Goal: Task Accomplishment & Management: Use online tool/utility

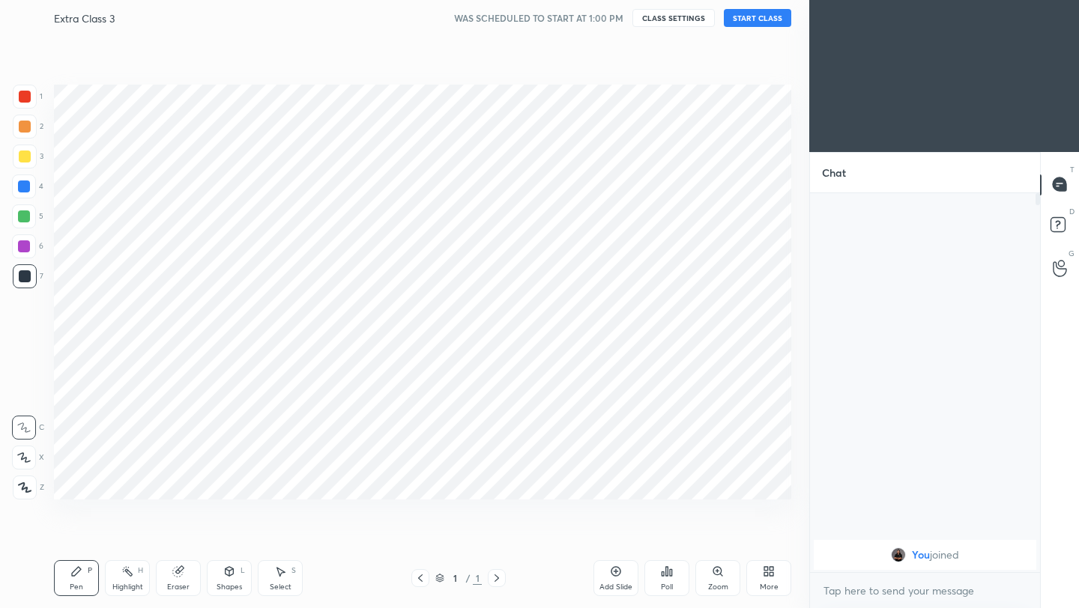
scroll to position [74412, 74175]
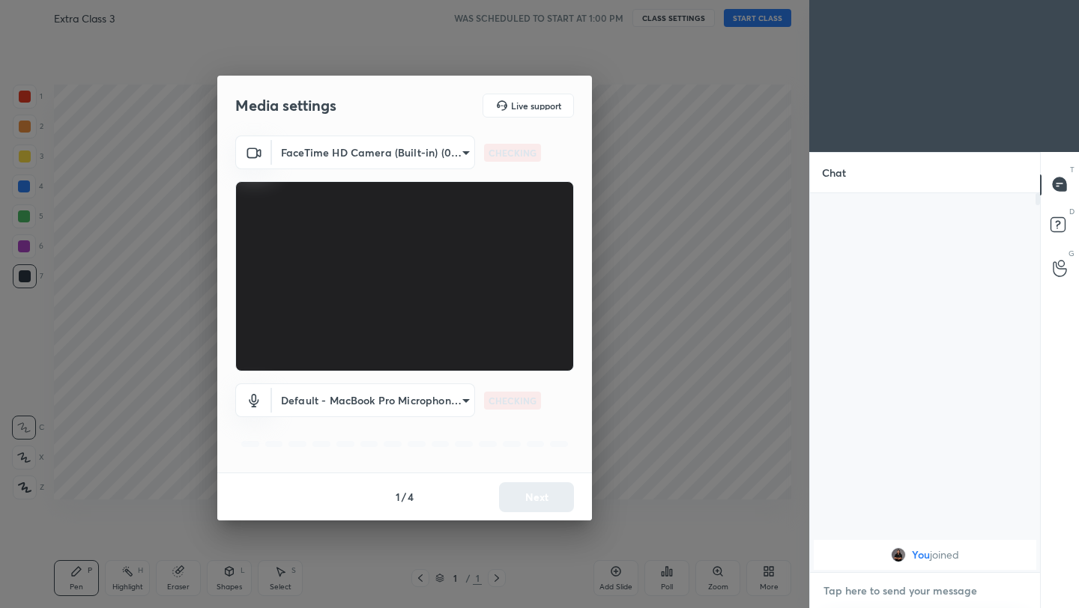
type textarea "x"
click at [877, 597] on textarea at bounding box center [925, 591] width 206 height 24
paste textarea "[URL][DOMAIN_NAME]"
type textarea "[URL][DOMAIN_NAME]"
type textarea "x"
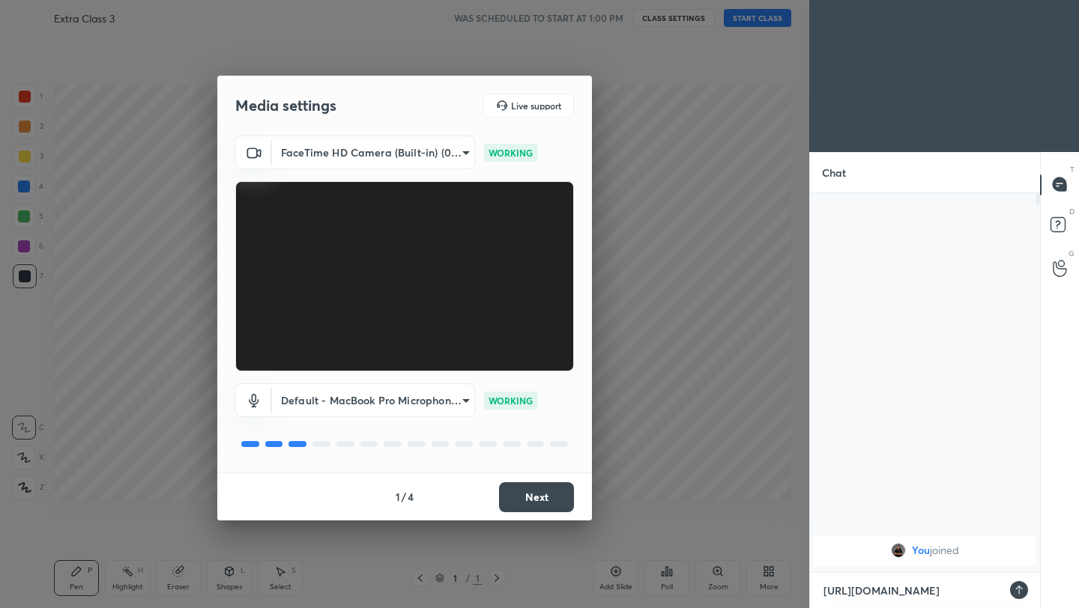
scroll to position [411, 226]
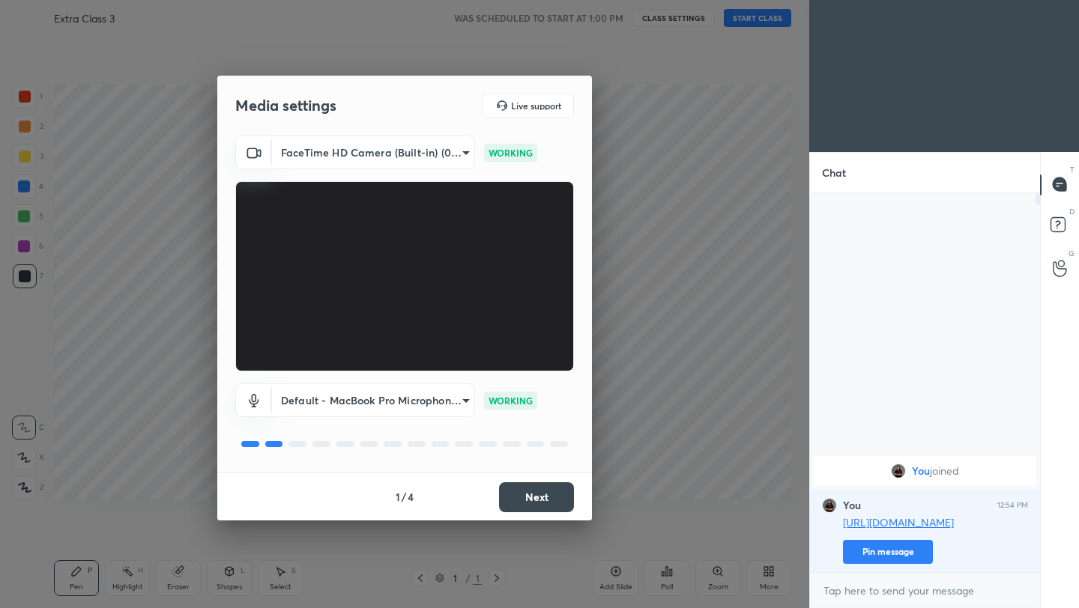
click at [527, 502] on button "Next" at bounding box center [536, 498] width 75 height 30
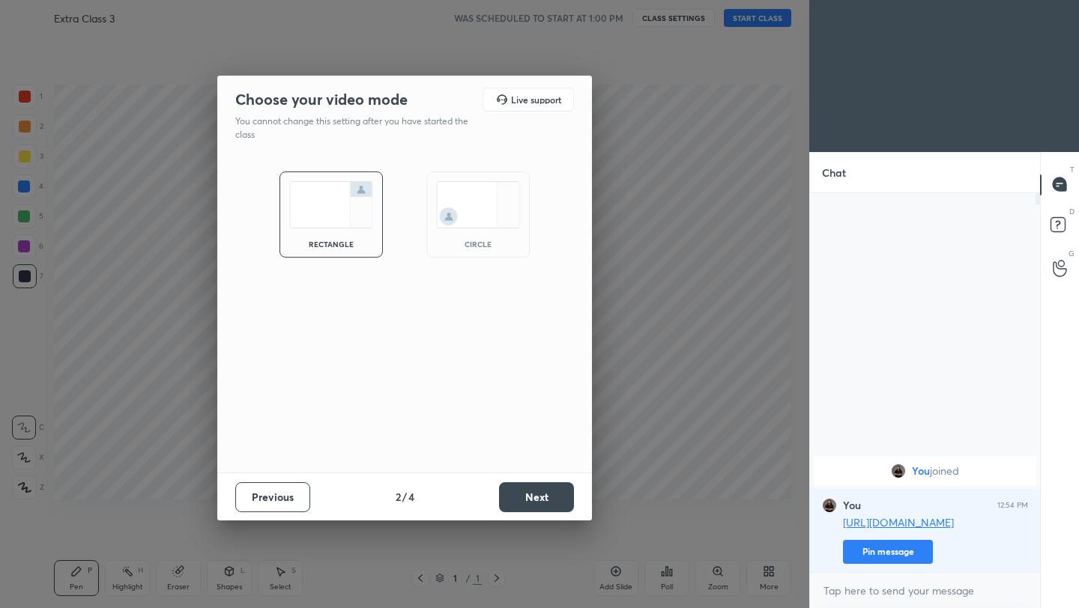
click at [527, 502] on button "Next" at bounding box center [536, 498] width 75 height 30
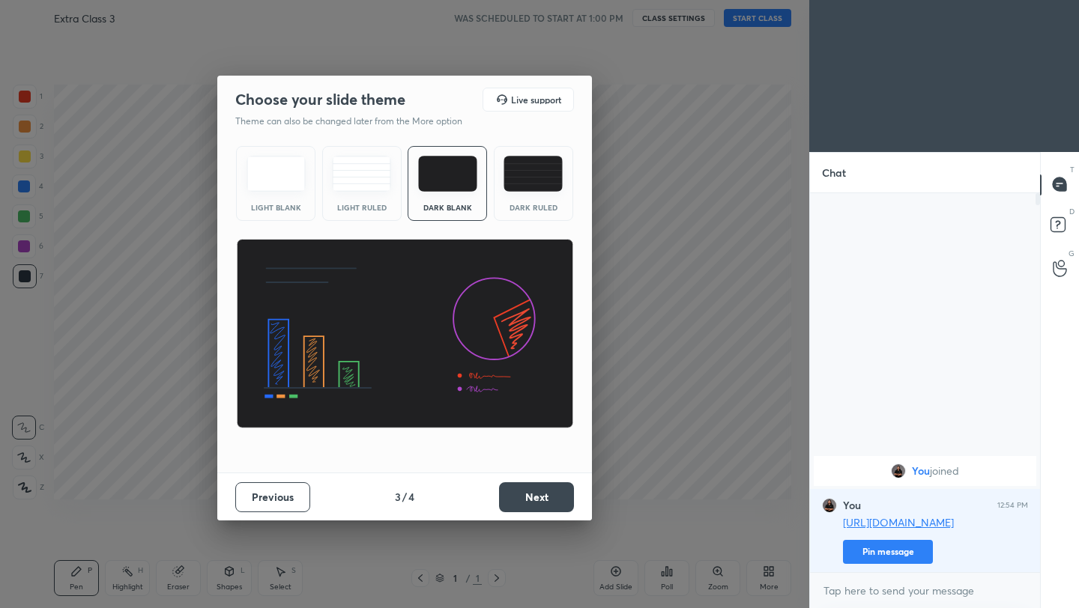
click at [527, 502] on button "Next" at bounding box center [536, 498] width 75 height 30
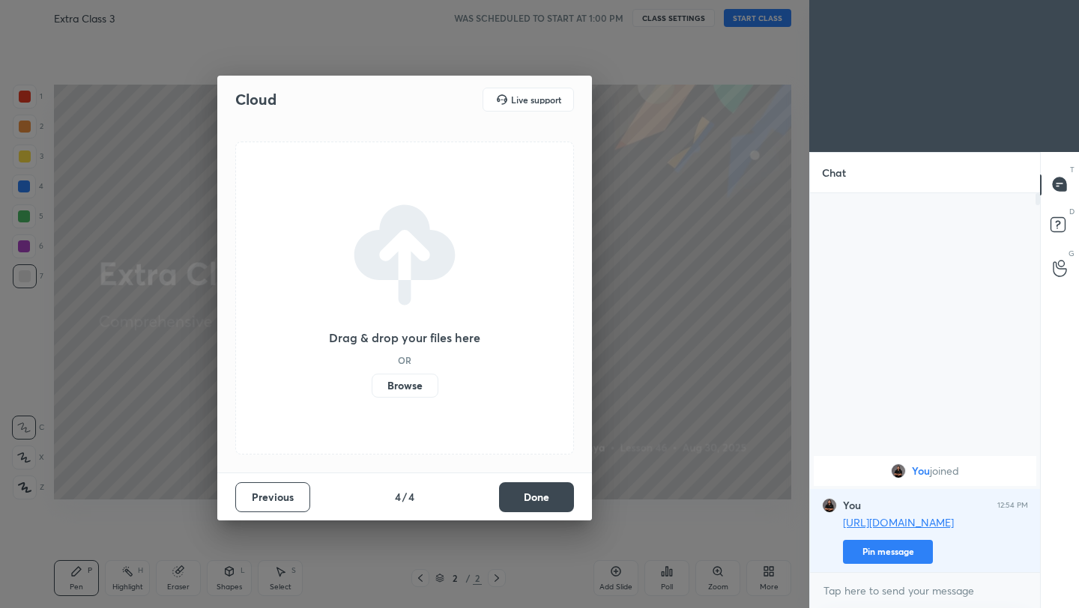
click at [423, 383] on label "Browse" at bounding box center [405, 386] width 67 height 24
click at [372, 383] on input "Browse" at bounding box center [372, 386] width 0 height 24
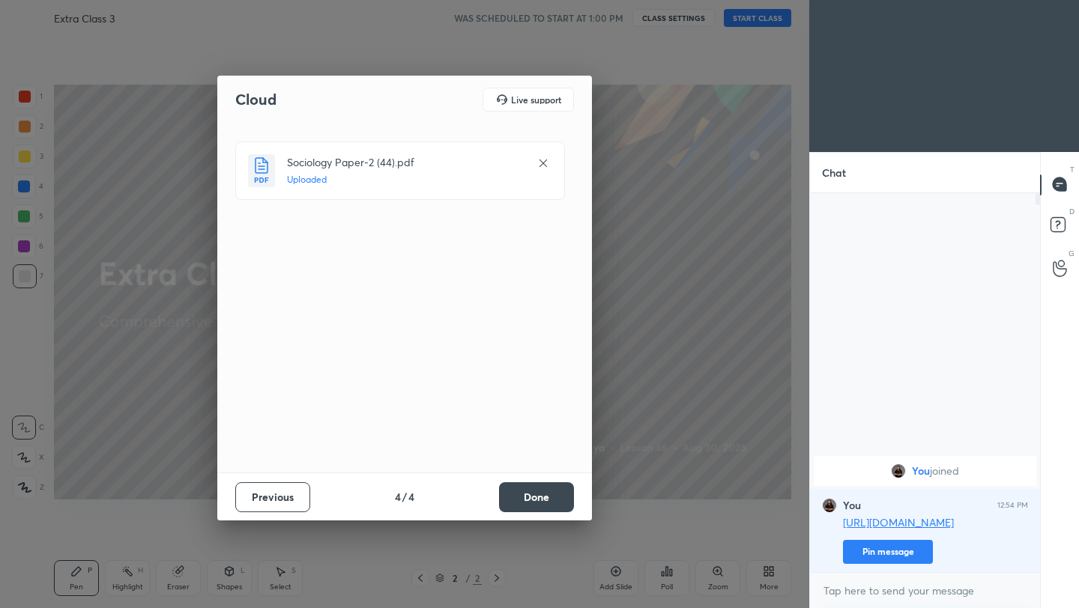
click at [546, 497] on button "Done" at bounding box center [536, 498] width 75 height 30
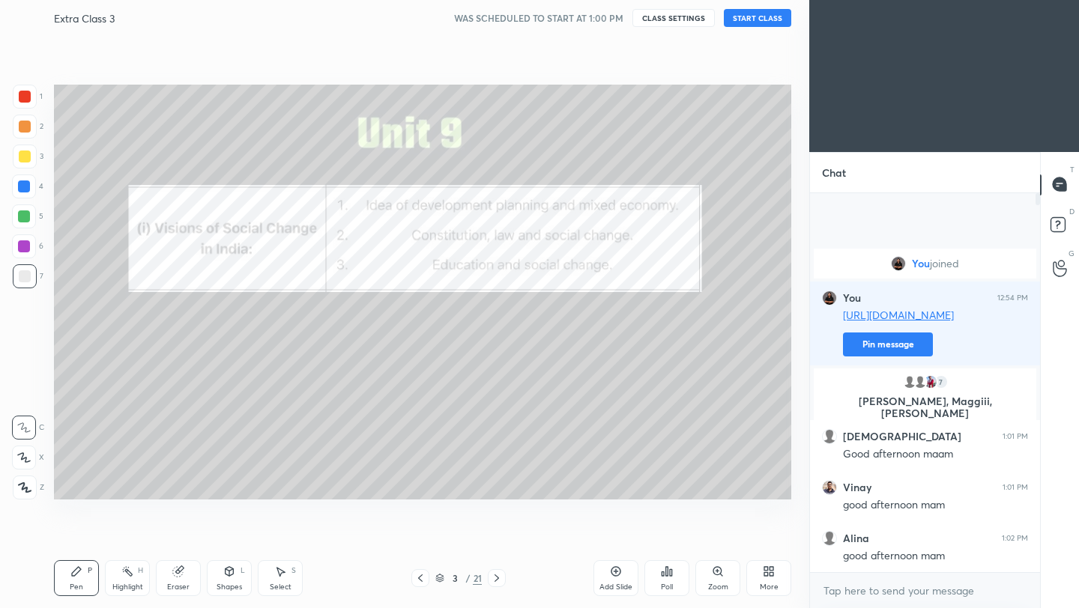
click at [24, 484] on icon at bounding box center [24, 488] width 13 height 10
click at [22, 157] on div at bounding box center [25, 157] width 12 height 12
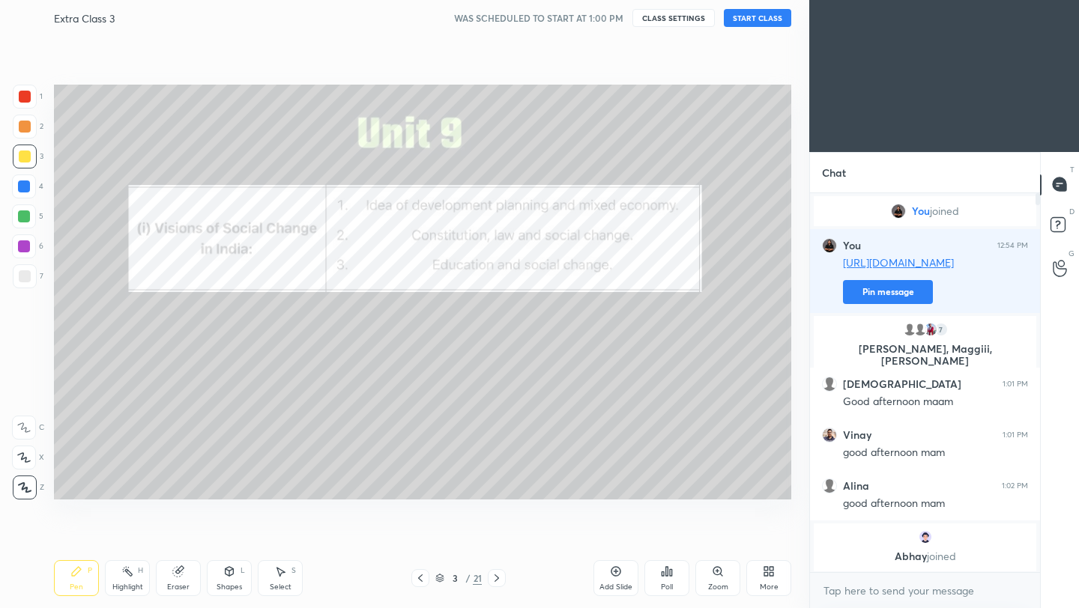
click at [752, 15] on button "START CLASS" at bounding box center [757, 18] width 67 height 18
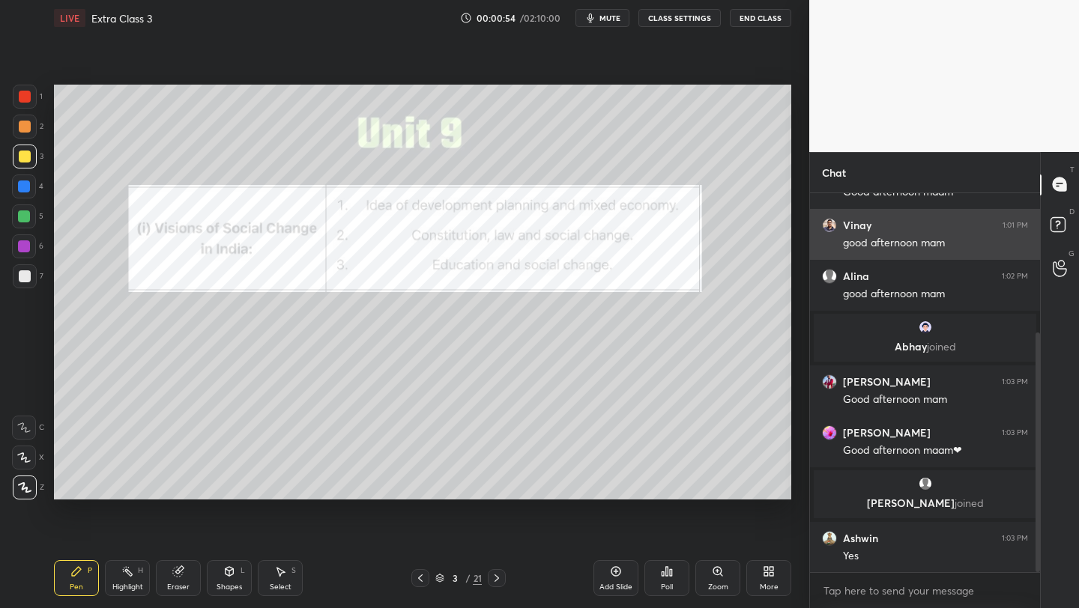
scroll to position [272, 0]
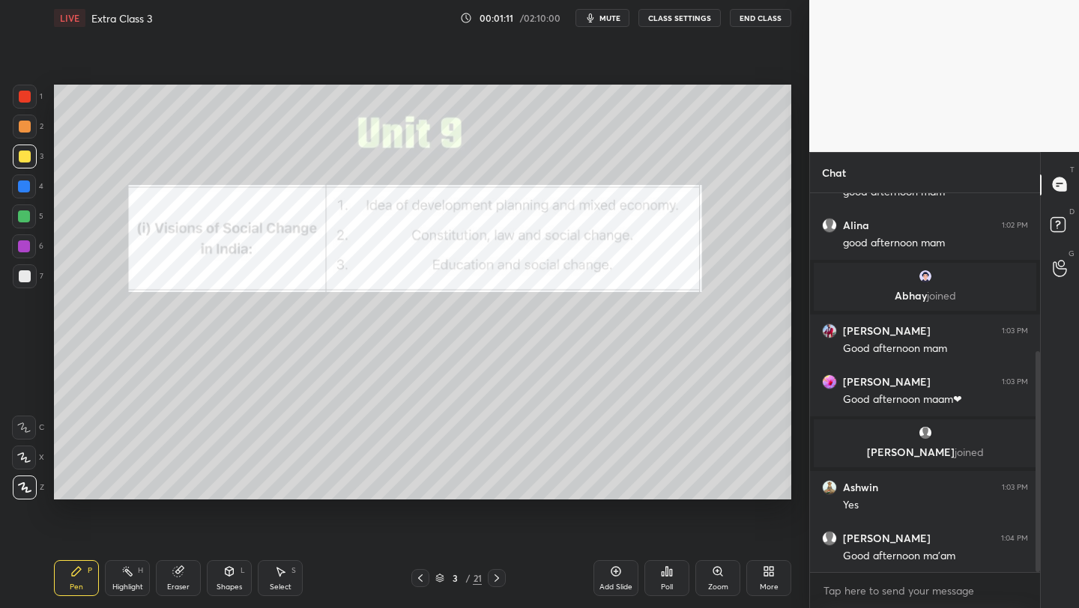
click at [22, 97] on div at bounding box center [25, 97] width 12 height 12
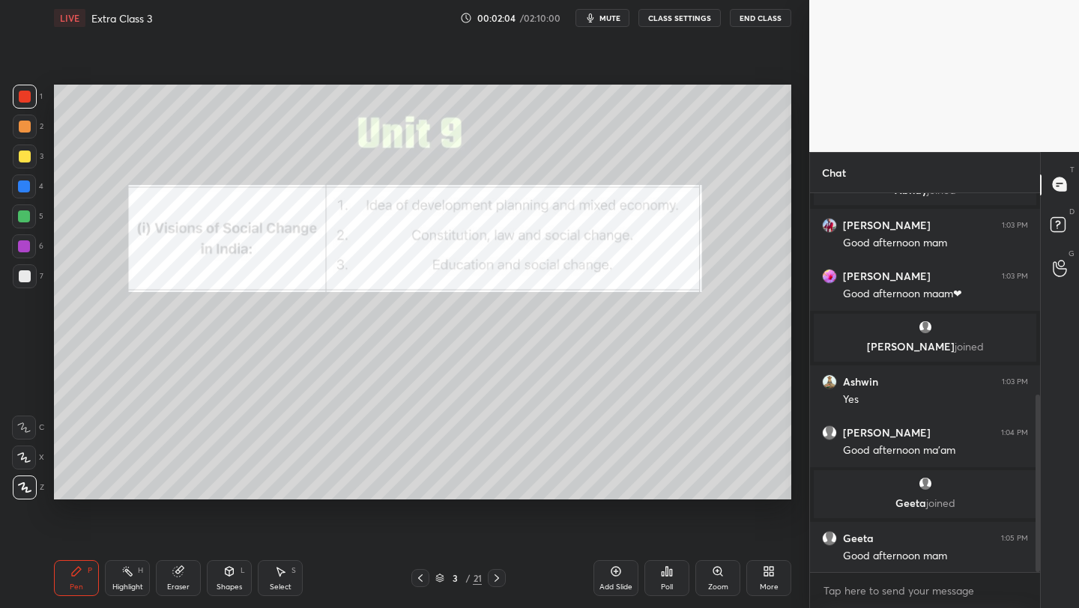
scroll to position [432, 0]
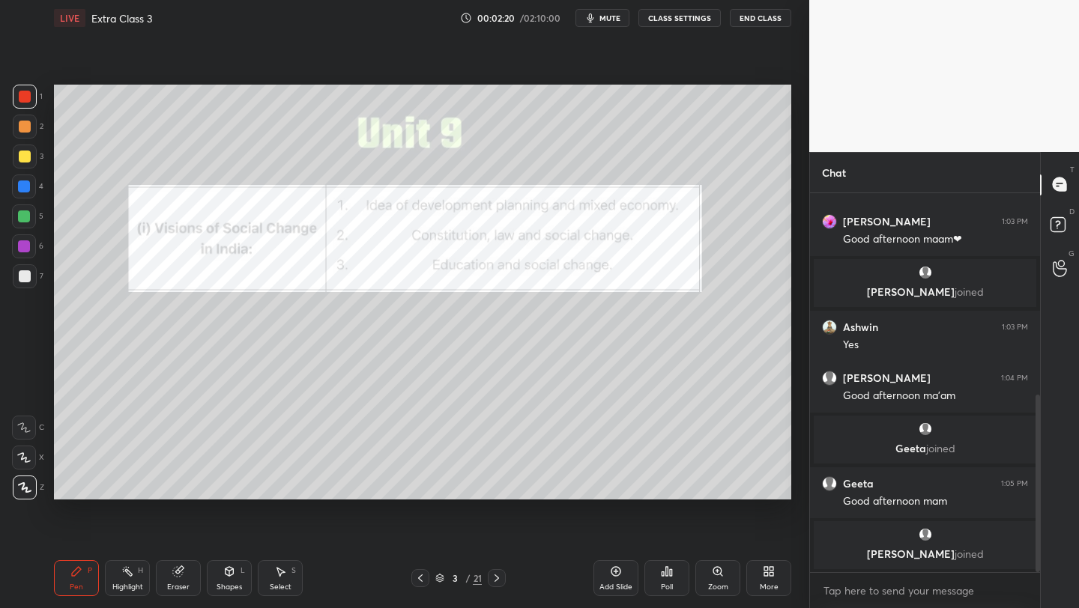
click at [21, 154] on div at bounding box center [25, 157] width 12 height 12
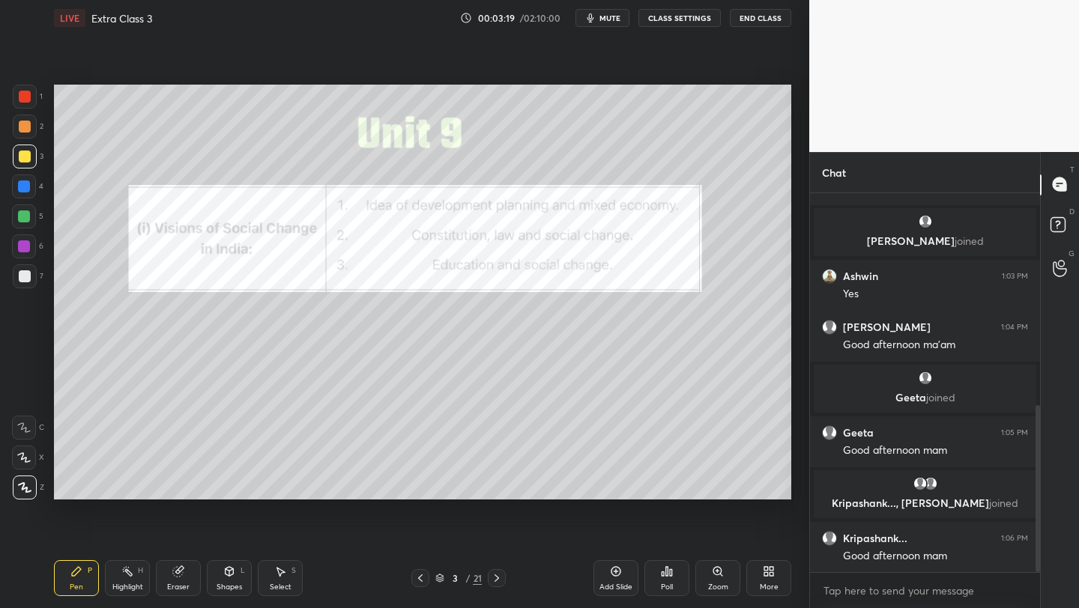
click at [611, 574] on icon at bounding box center [616, 572] width 12 height 12
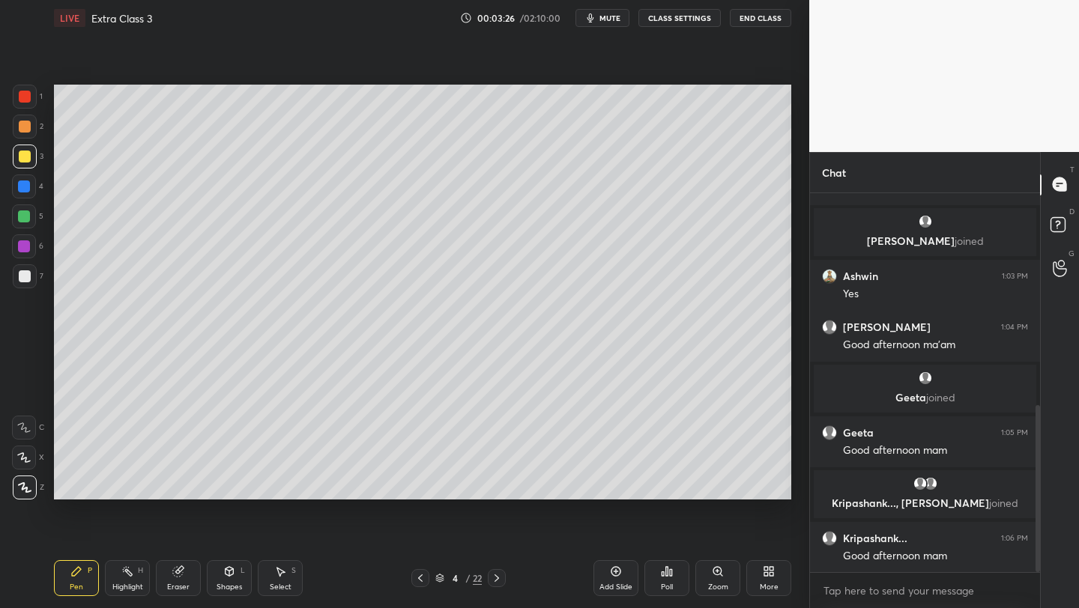
click at [662, 584] on div "Poll" at bounding box center [667, 587] width 12 height 7
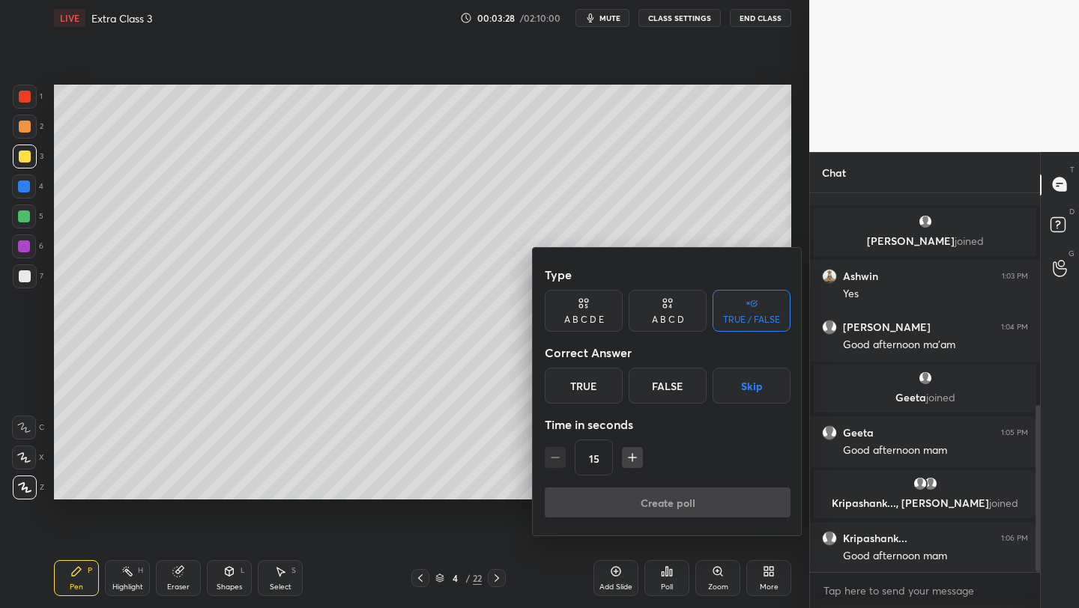
click at [570, 384] on div "True" at bounding box center [584, 386] width 78 height 36
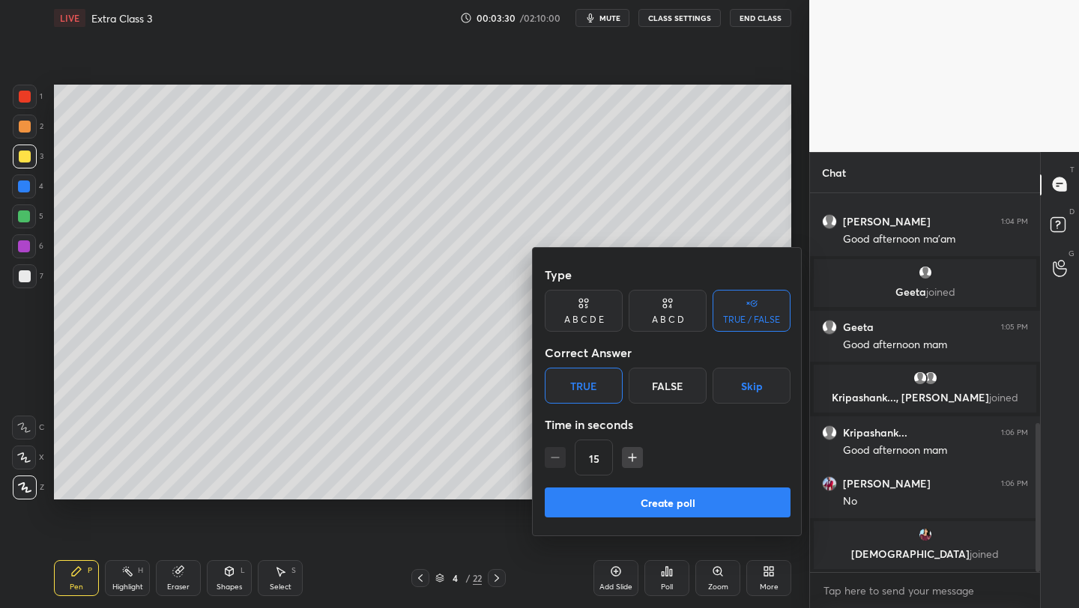
scroll to position [640, 0]
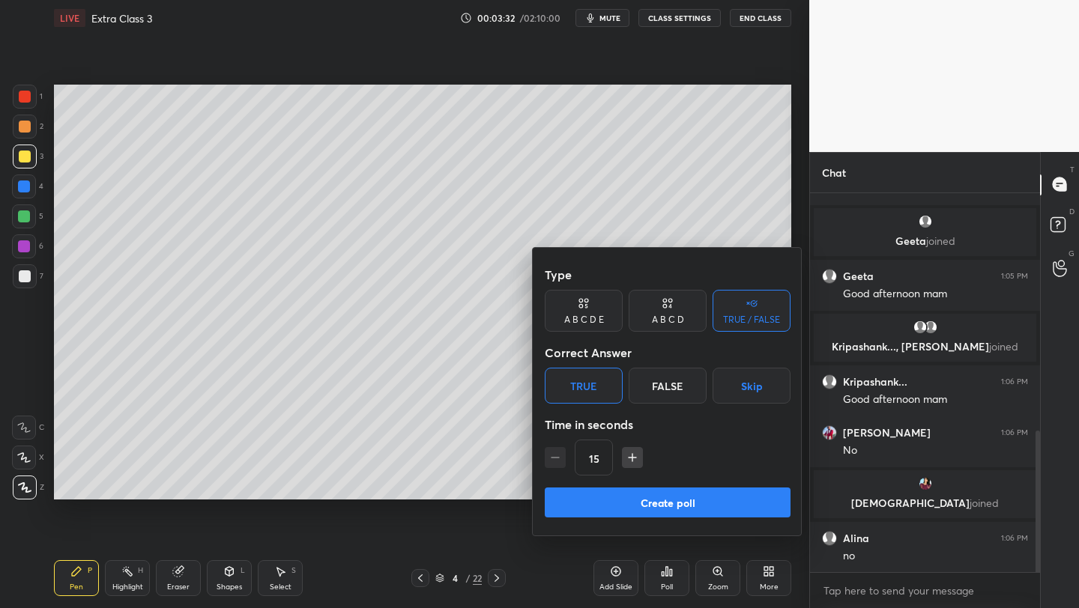
click at [647, 505] on button "Create poll" at bounding box center [668, 503] width 246 height 30
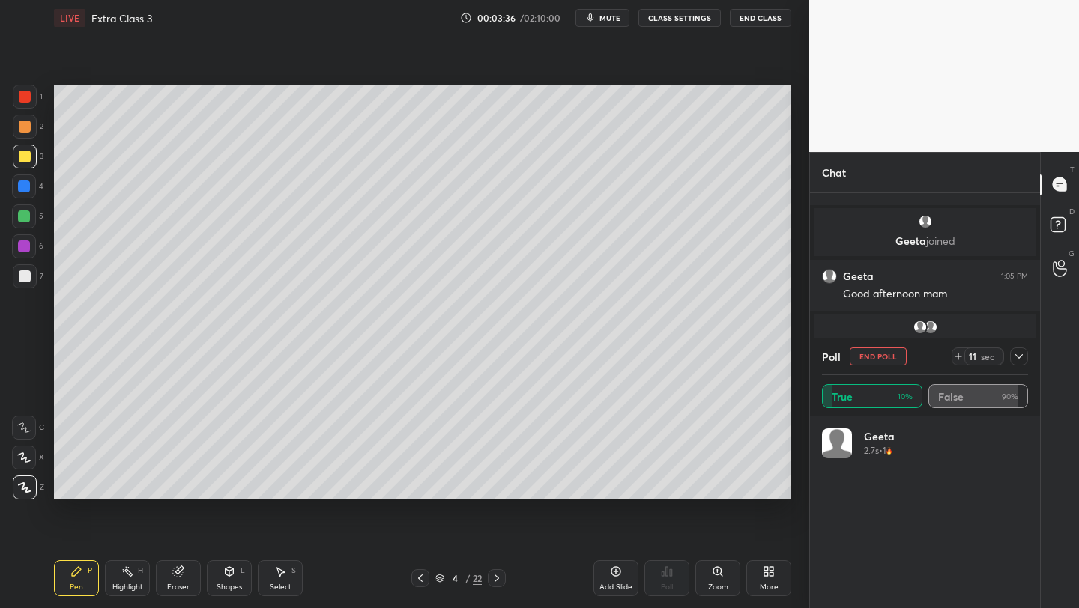
scroll to position [175, 202]
click at [1017, 358] on icon at bounding box center [1018, 356] width 7 height 7
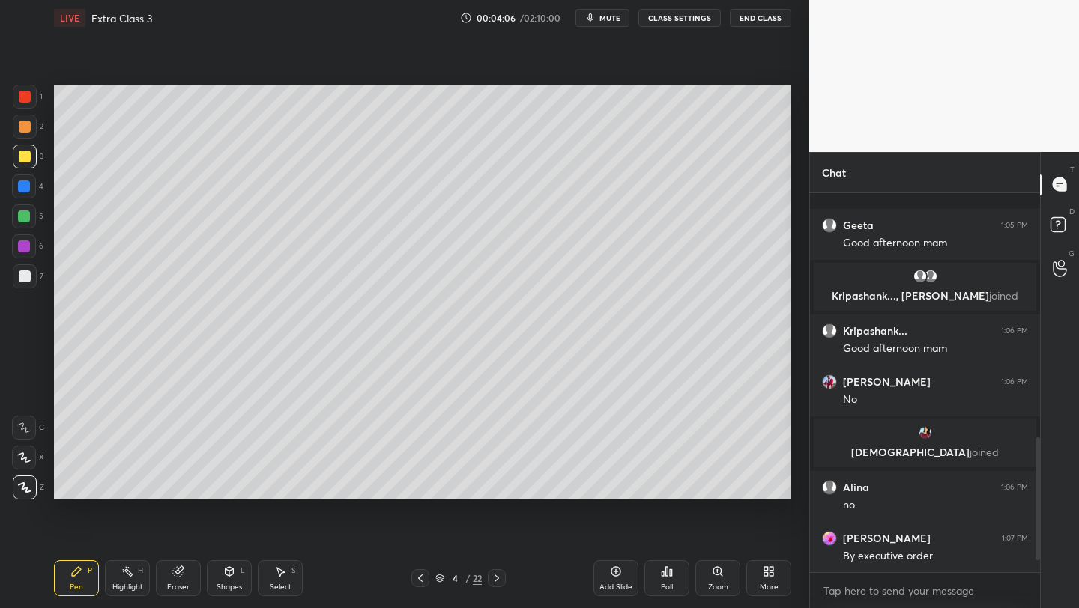
scroll to position [793, 0]
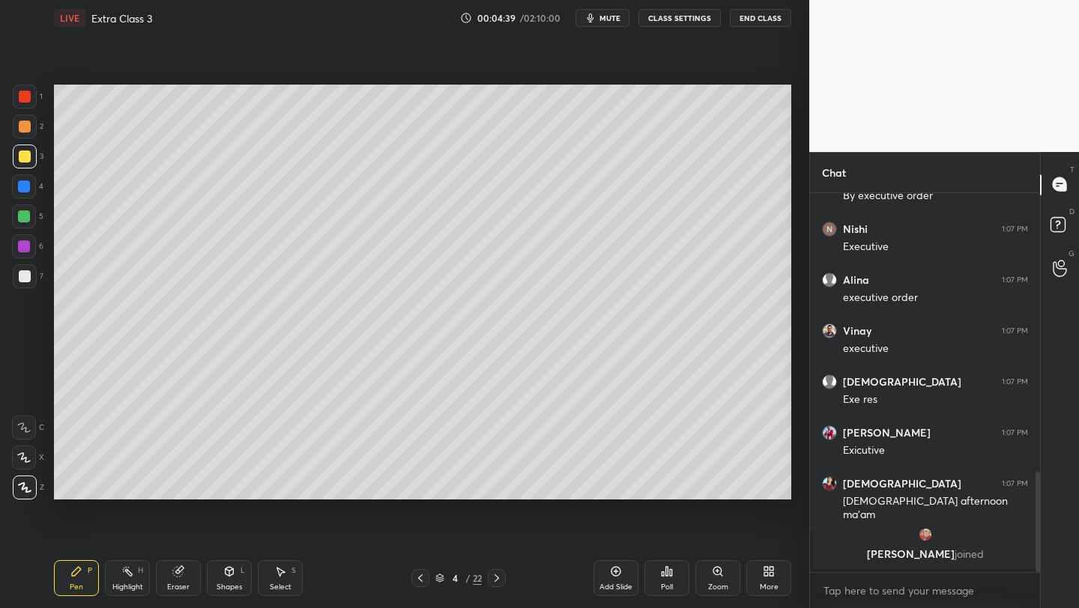
click at [21, 124] on div at bounding box center [25, 127] width 12 height 12
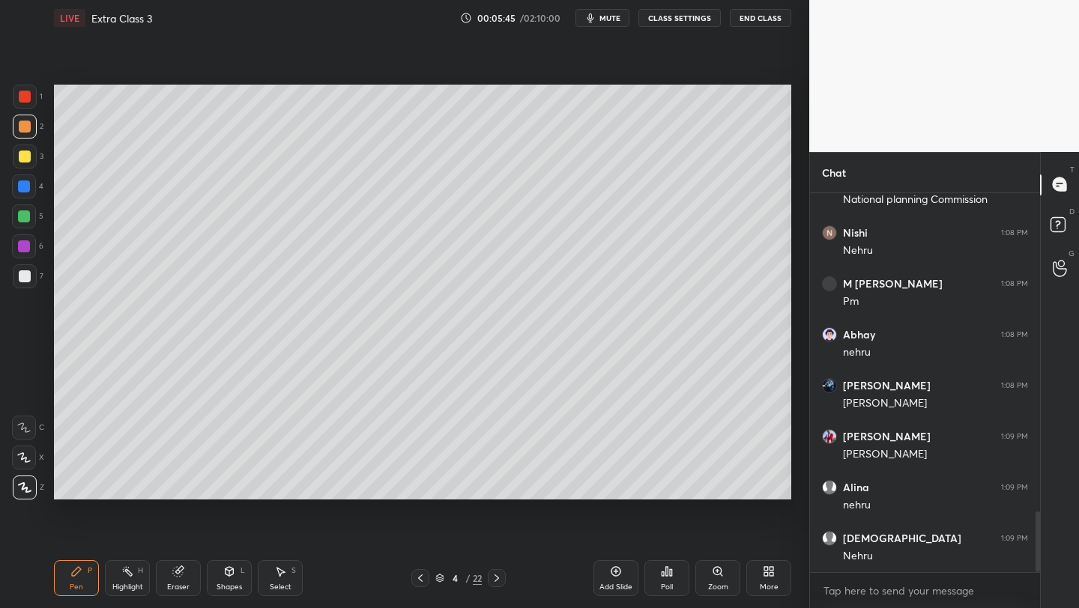
scroll to position [2041, 0]
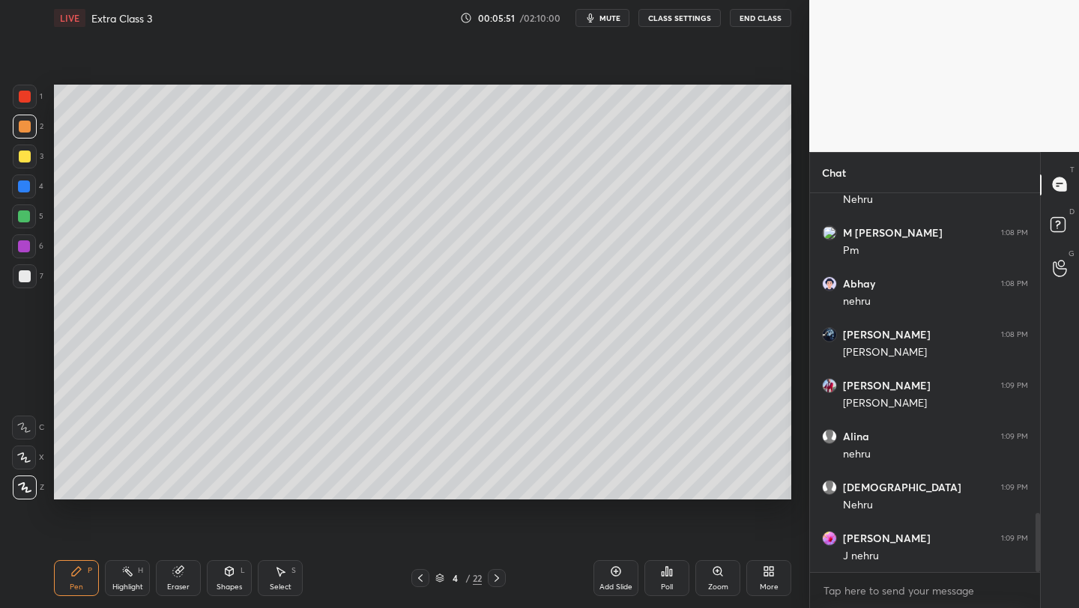
drag, startPoint x: 23, startPoint y: 280, endPoint x: 52, endPoint y: 335, distance: 62.0
click at [24, 281] on div at bounding box center [25, 276] width 12 height 12
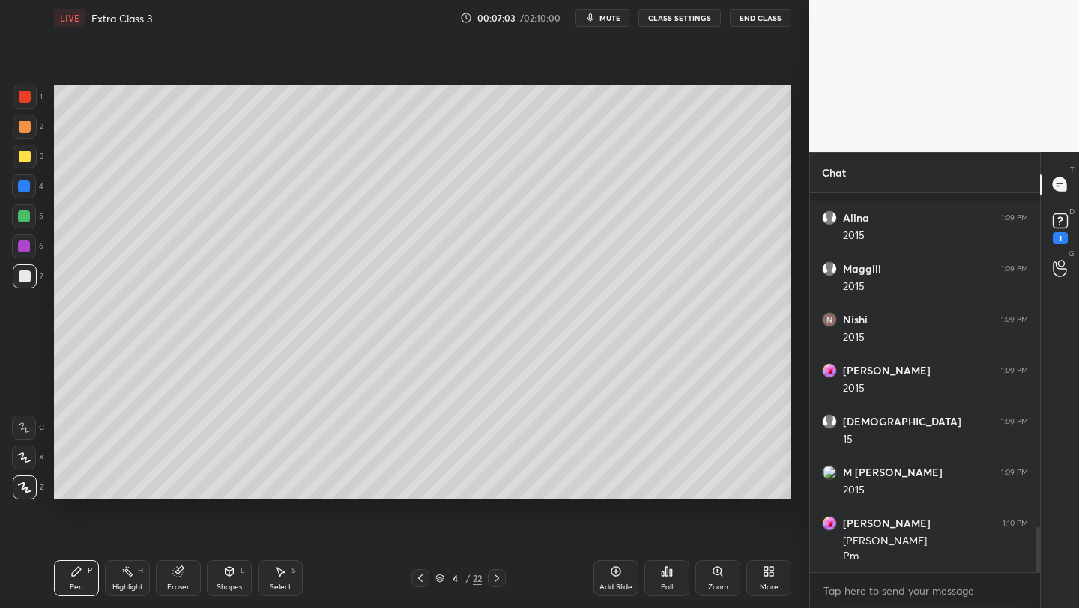
scroll to position [2849, 0]
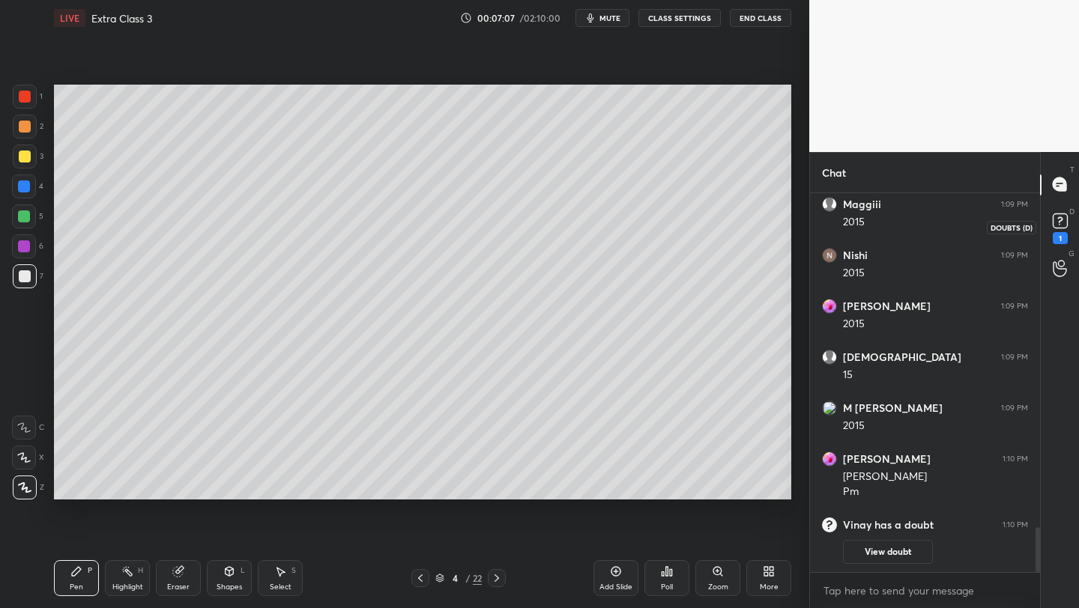
click at [1060, 220] on icon at bounding box center [1060, 221] width 22 height 22
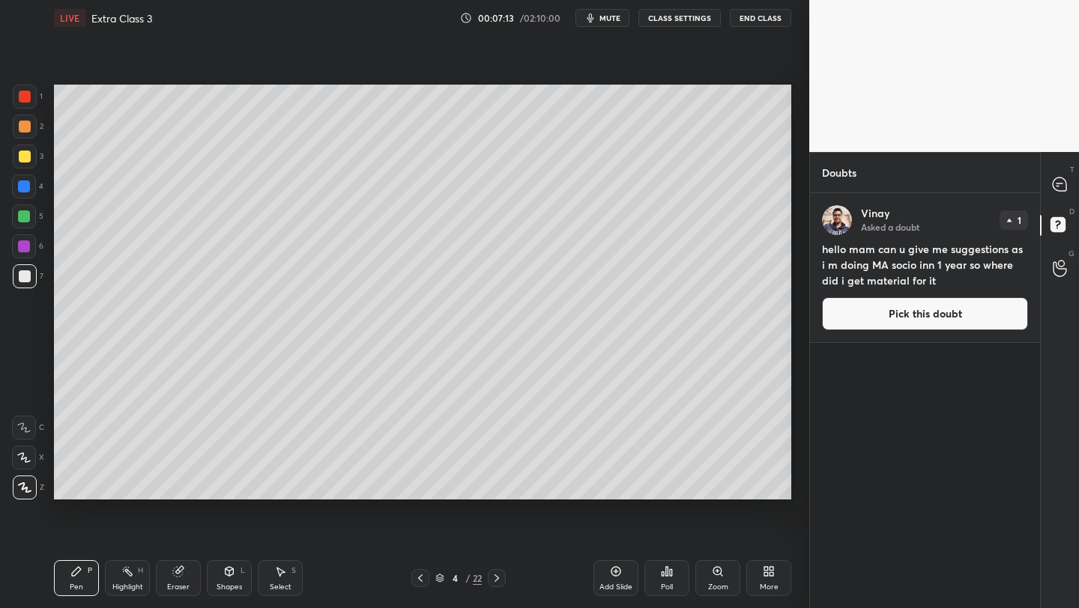
click at [852, 318] on button "Pick this doubt" at bounding box center [925, 313] width 206 height 33
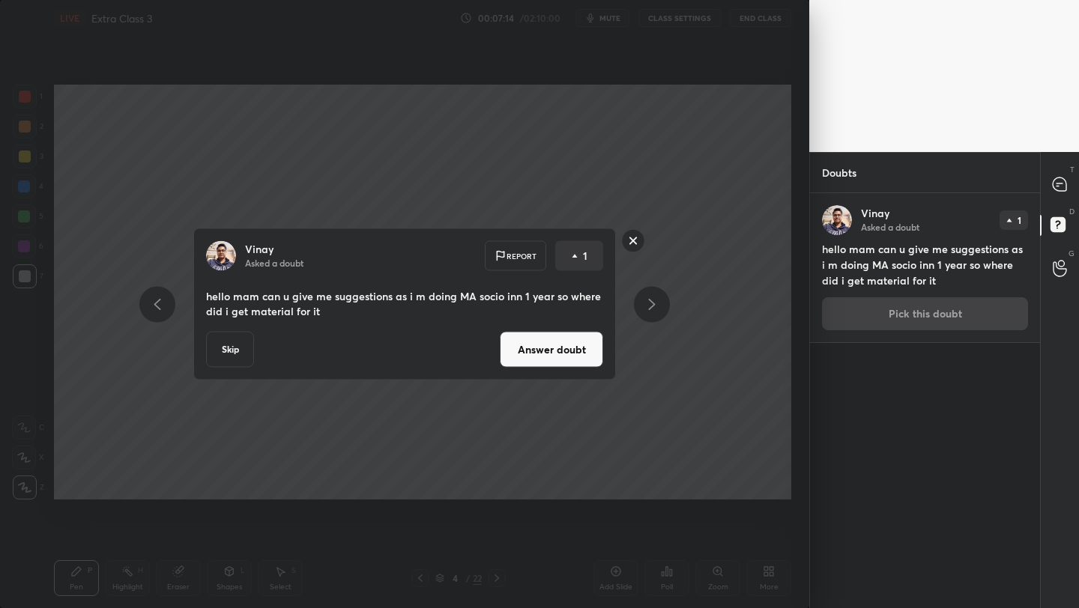
click at [541, 346] on button "Answer doubt" at bounding box center [551, 350] width 103 height 36
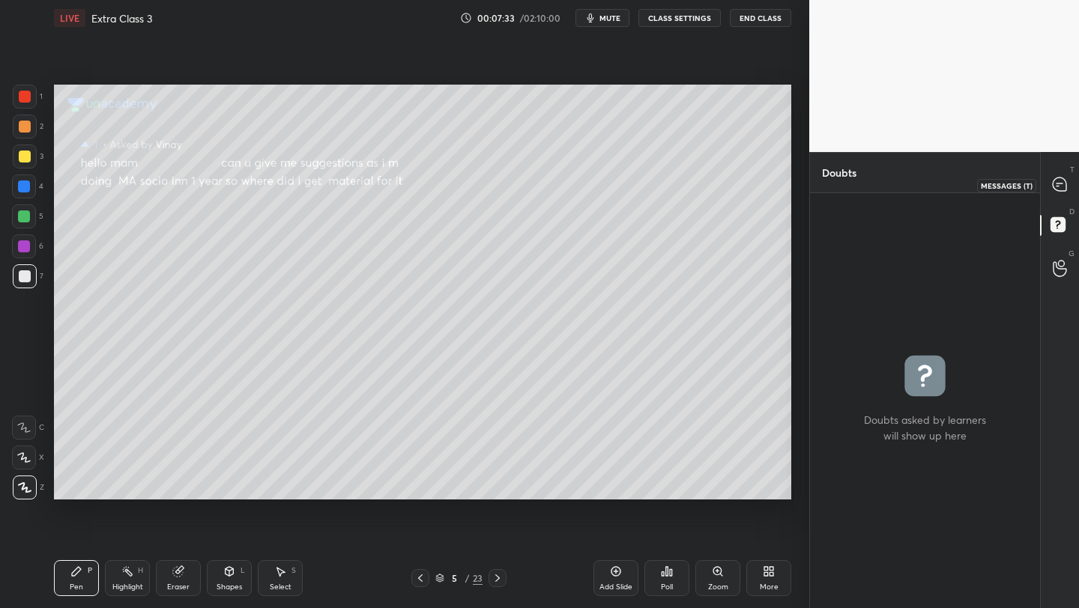
drag, startPoint x: 1056, startPoint y: 181, endPoint x: 1053, endPoint y: 193, distance: 11.6
click at [1056, 182] on icon at bounding box center [1059, 184] width 13 height 13
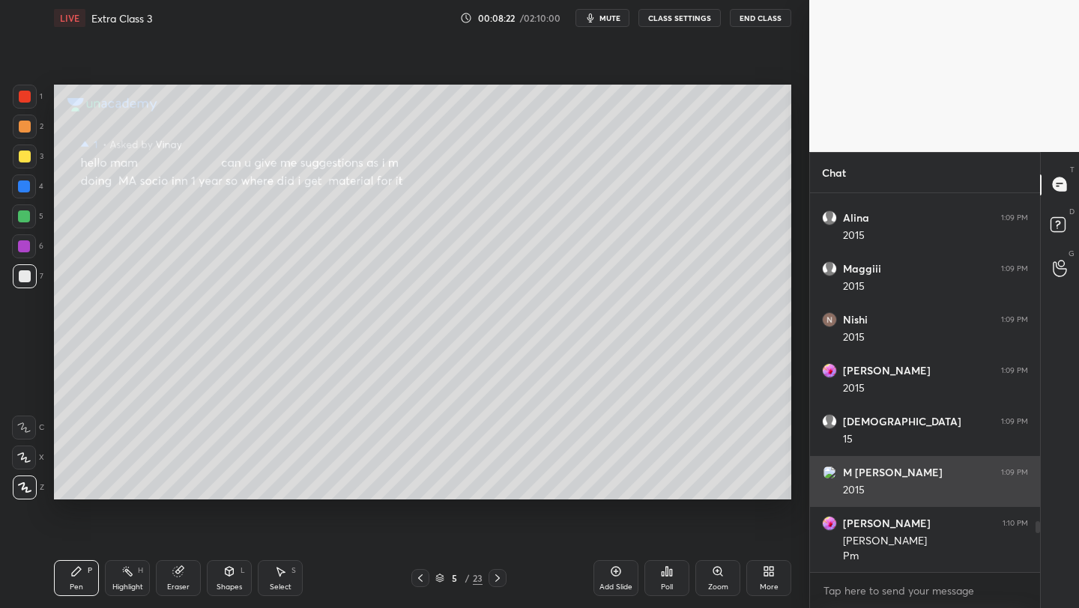
scroll to position [2544, 0]
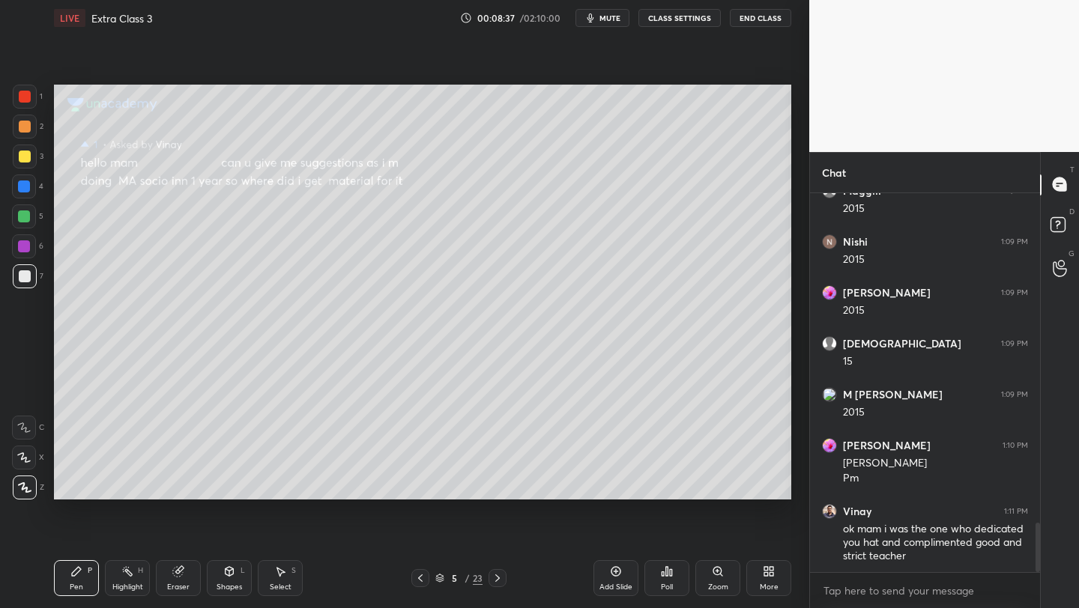
click at [656, 575] on div "Poll" at bounding box center [666, 578] width 45 height 36
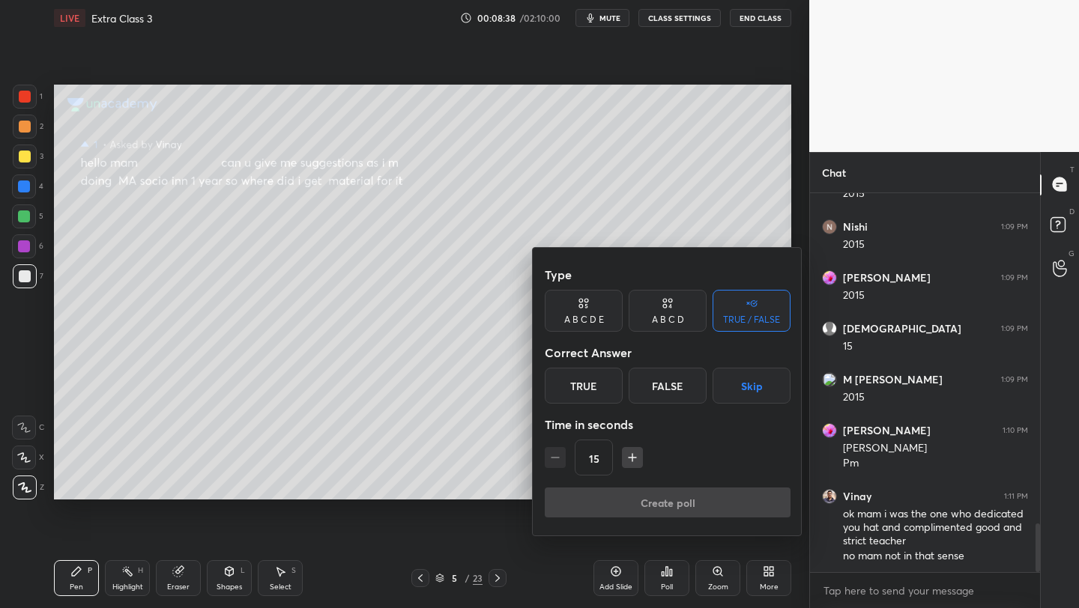
scroll to position [2610, 0]
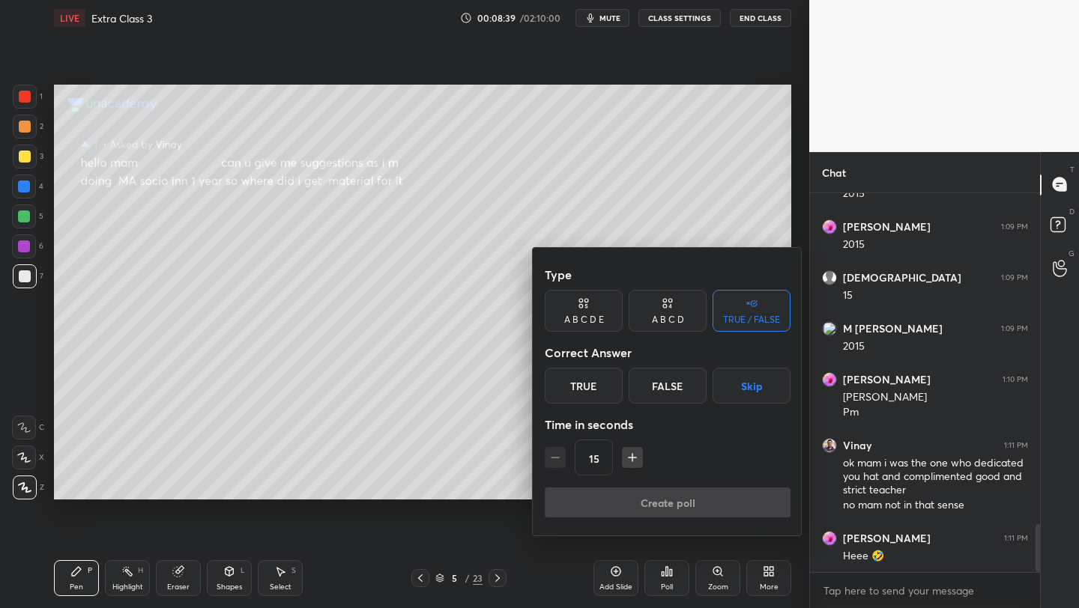
click at [566, 393] on div "True" at bounding box center [584, 386] width 78 height 36
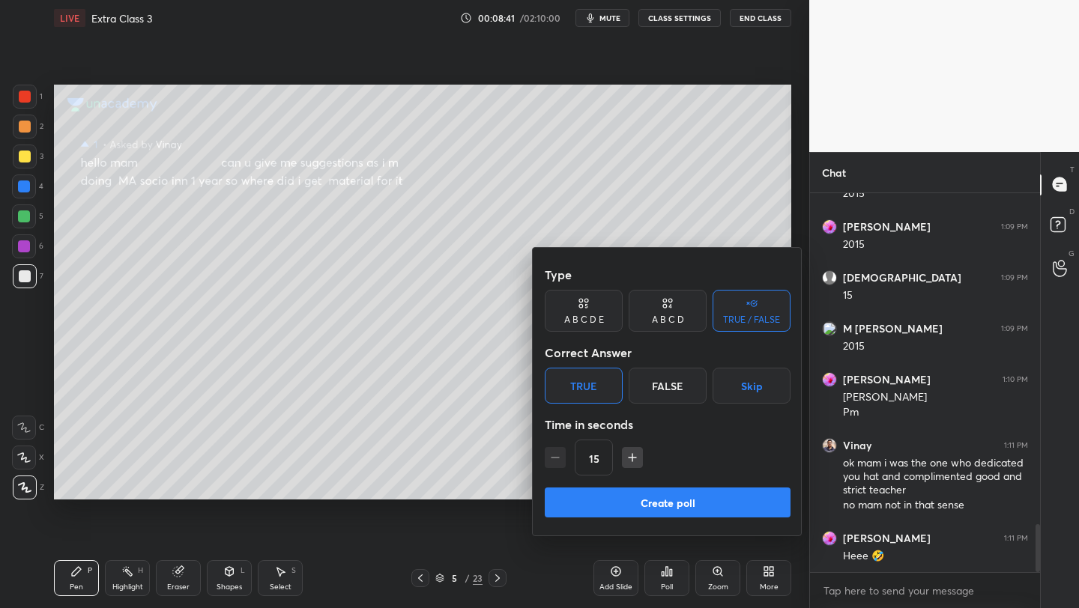
click at [628, 501] on button "Create poll" at bounding box center [668, 503] width 246 height 30
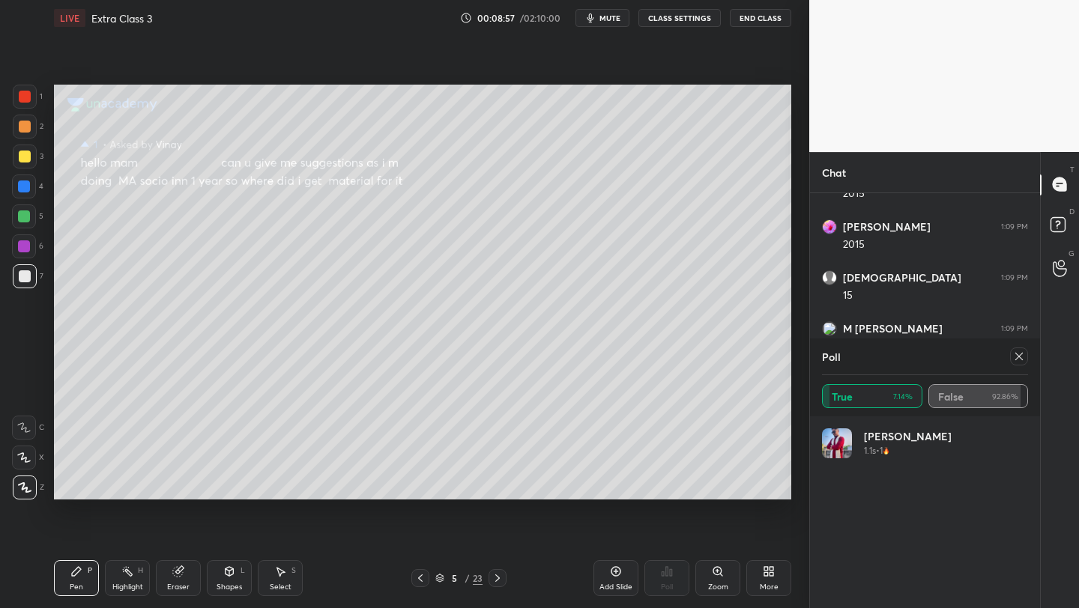
scroll to position [2739, 0]
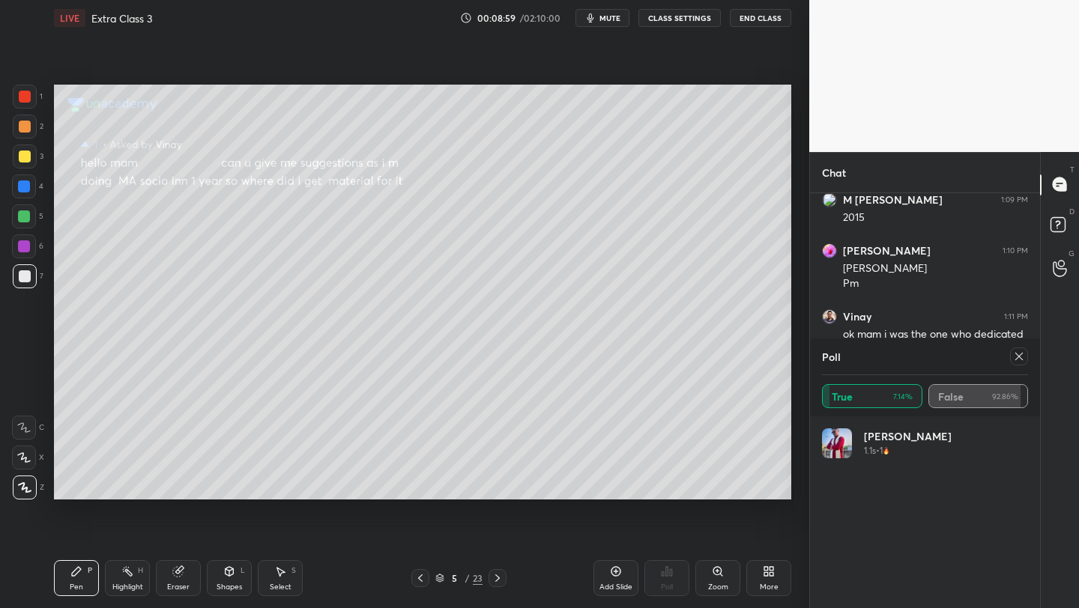
click at [1015, 358] on icon at bounding box center [1019, 357] width 12 height 12
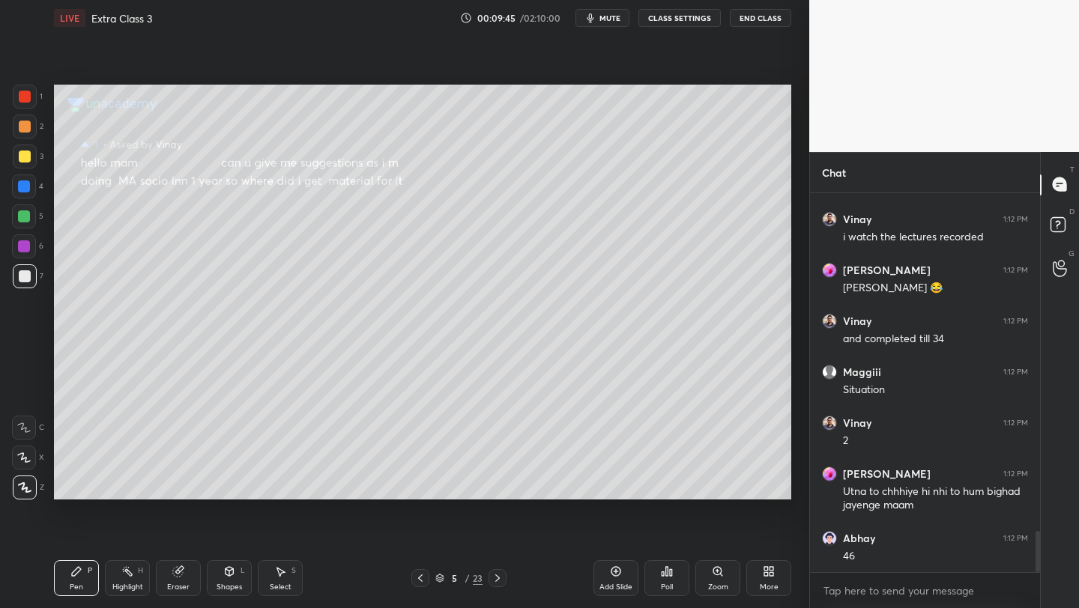
scroll to position [3150, 0]
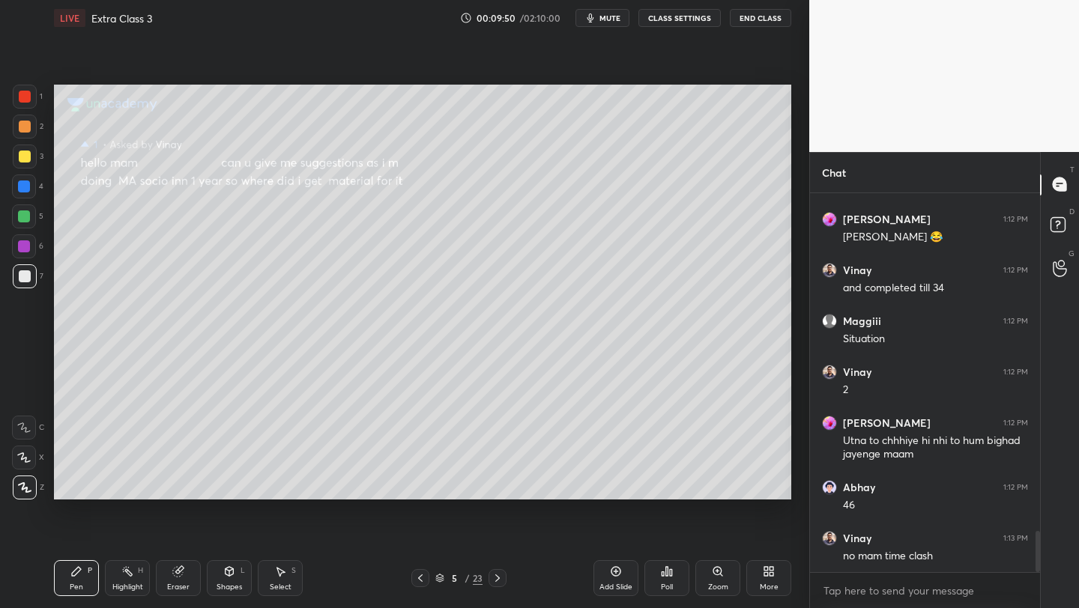
click at [418, 577] on icon at bounding box center [420, 578] width 12 height 12
click at [494, 575] on icon at bounding box center [498, 578] width 12 height 12
click at [615, 575] on icon at bounding box center [616, 572] width 10 height 10
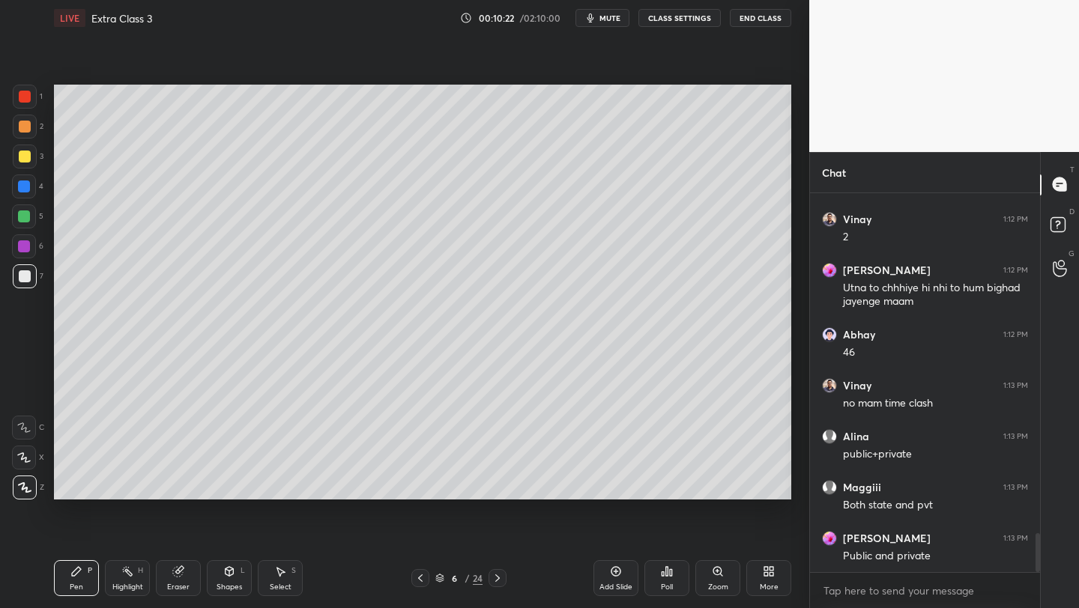
scroll to position [3354, 0]
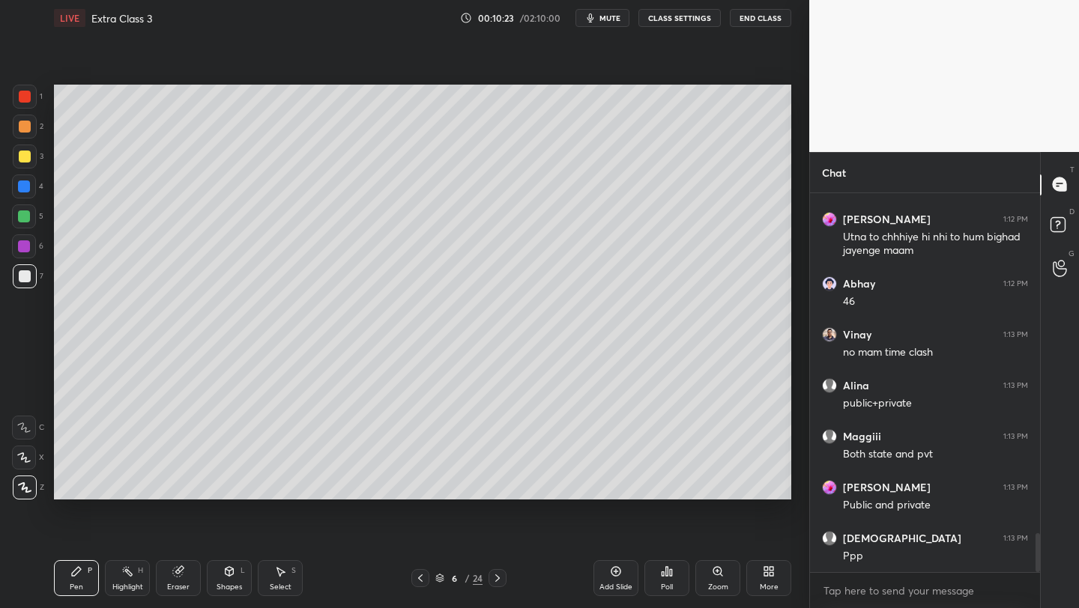
click at [22, 157] on div at bounding box center [25, 157] width 12 height 12
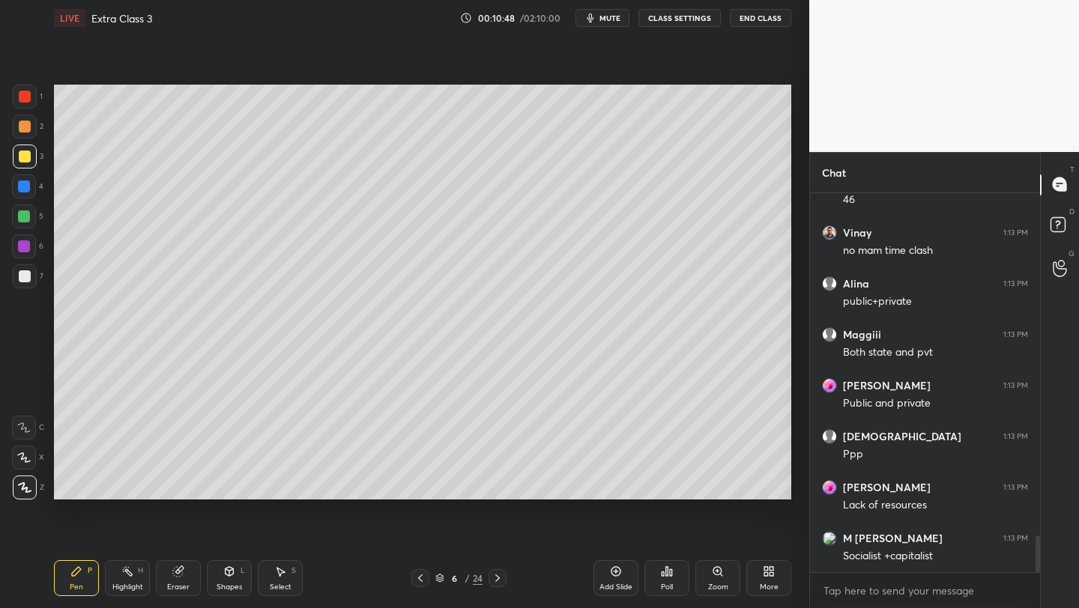
scroll to position [3520, 0]
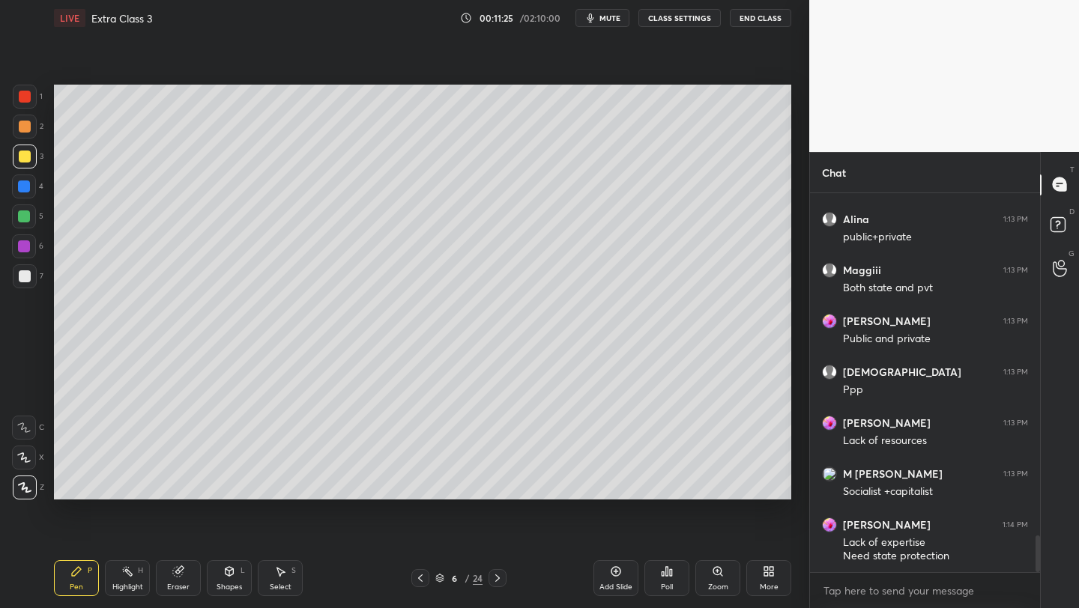
click at [497, 575] on icon at bounding box center [498, 578] width 12 height 12
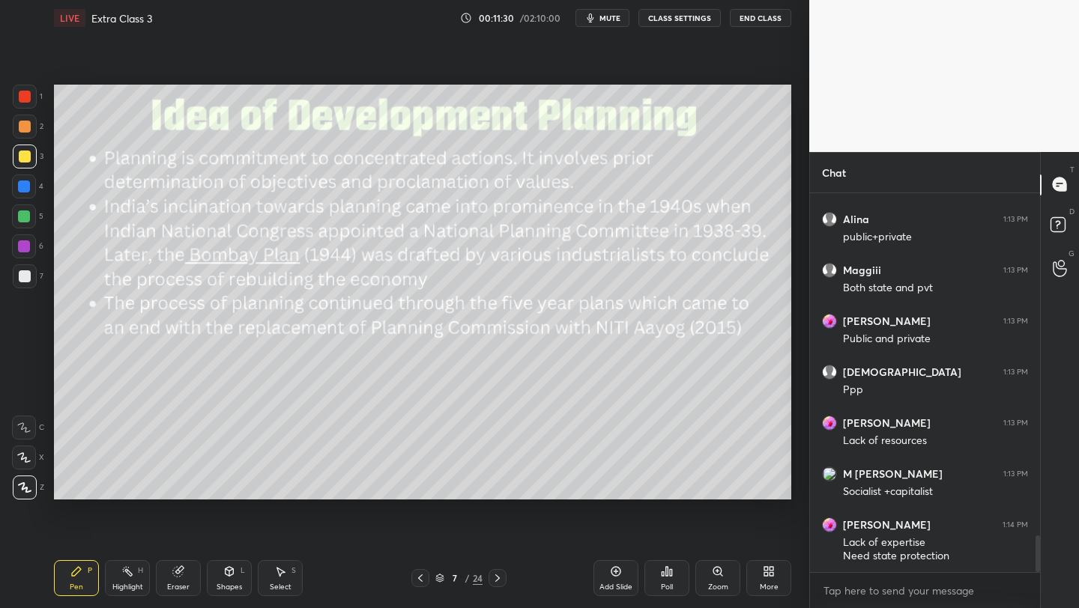
click at [492, 579] on icon at bounding box center [498, 578] width 12 height 12
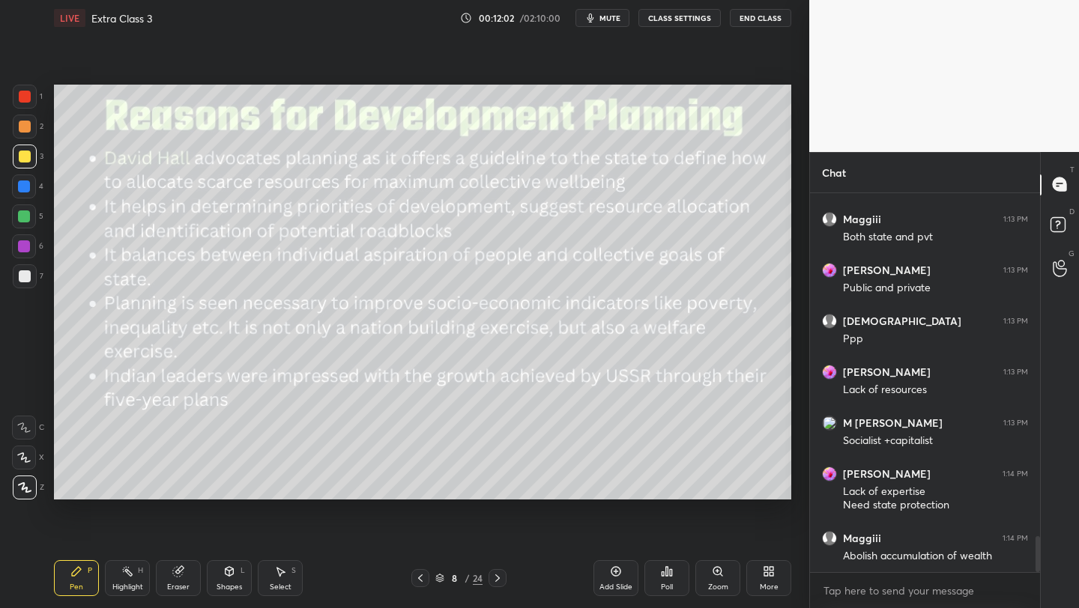
scroll to position [3622, 0]
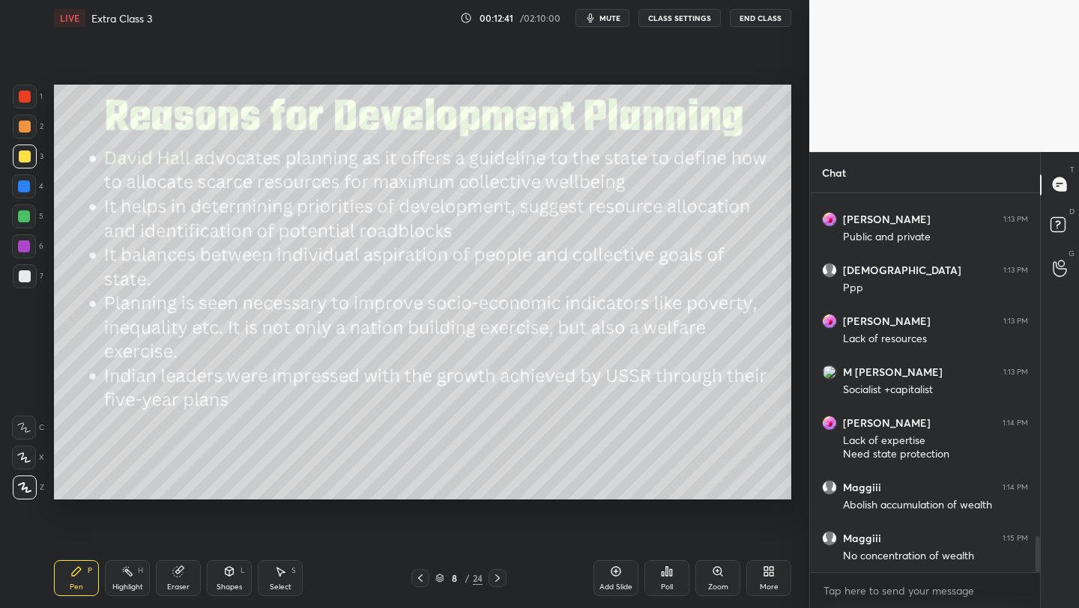
click at [24, 124] on div at bounding box center [25, 127] width 12 height 12
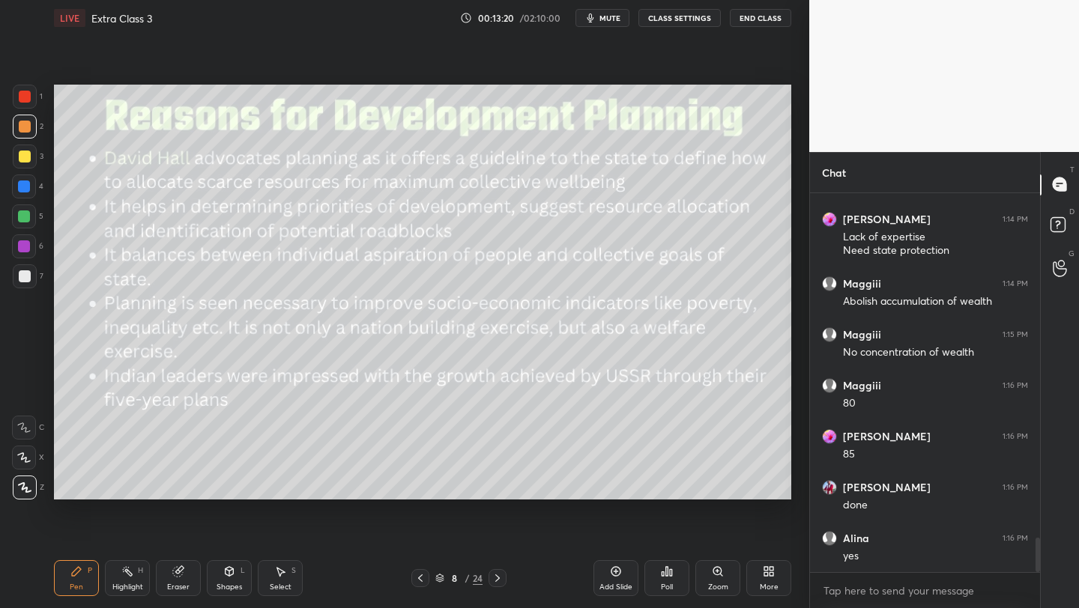
scroll to position [3877, 0]
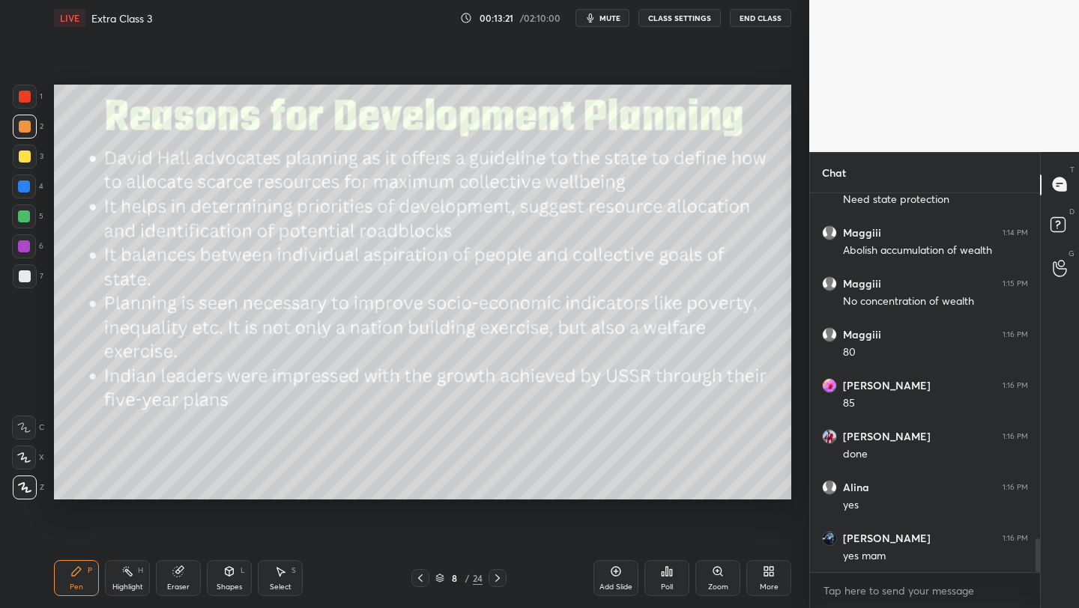
click at [495, 581] on icon at bounding box center [497, 578] width 4 height 7
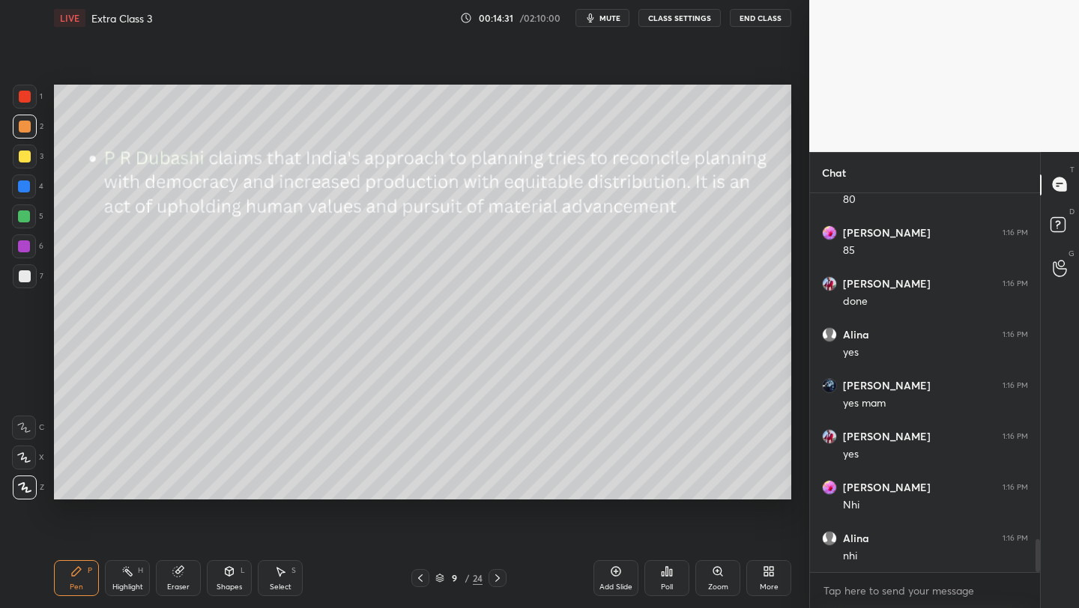
scroll to position [4080, 0]
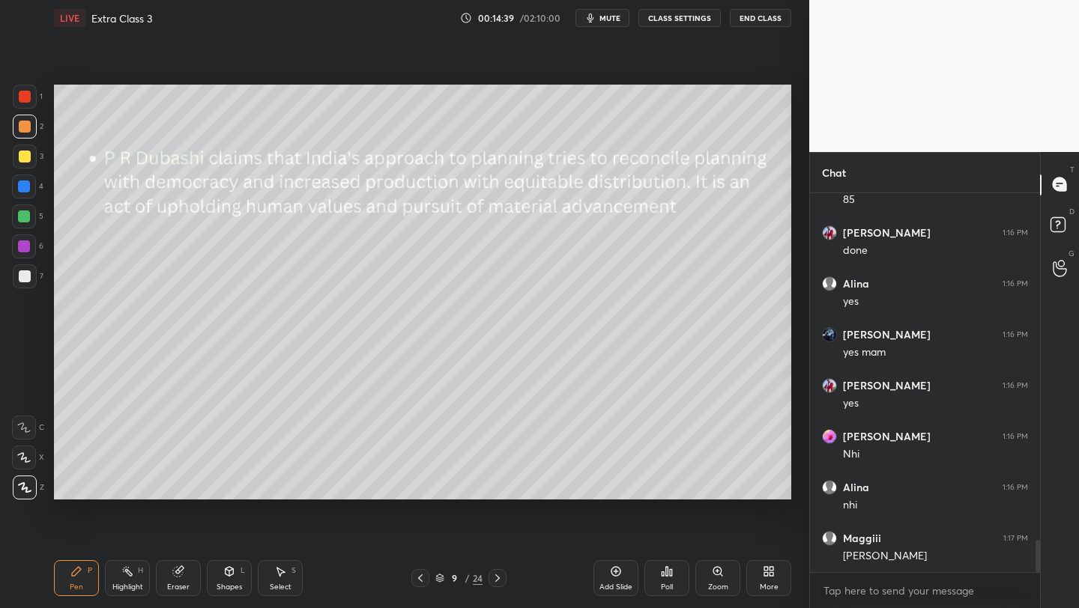
click at [30, 282] on div at bounding box center [25, 276] width 24 height 24
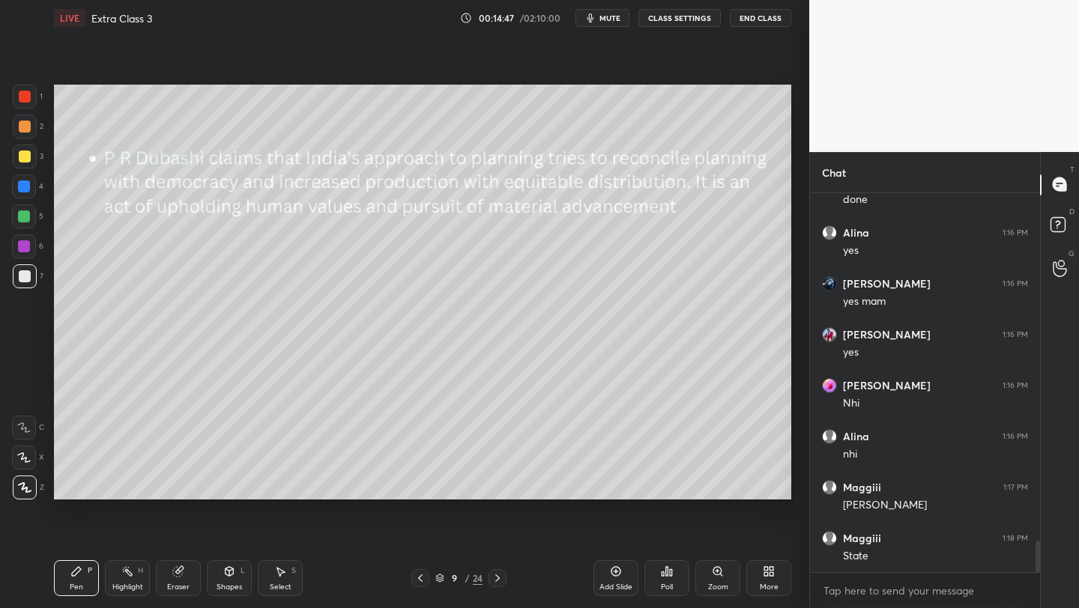
scroll to position [4182, 0]
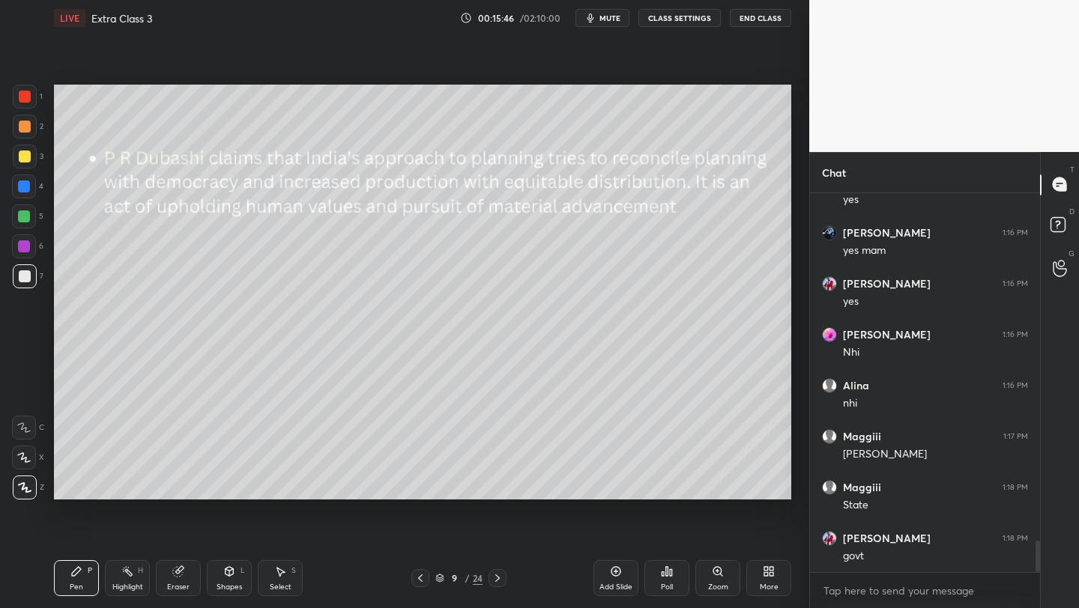
click at [21, 185] on div at bounding box center [24, 187] width 12 height 12
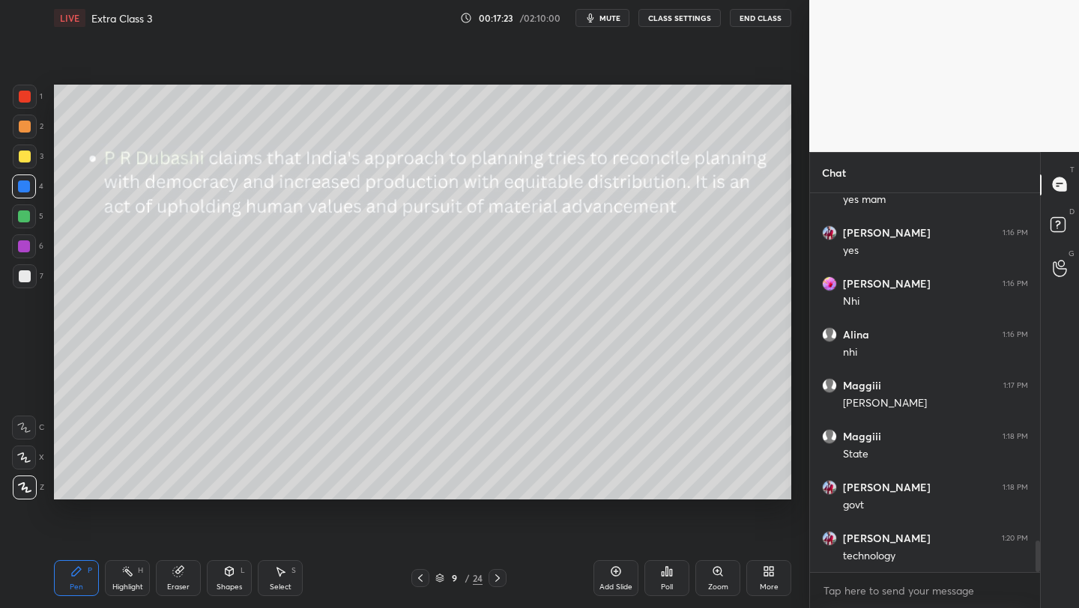
click at [175, 572] on icon at bounding box center [178, 572] width 10 height 10
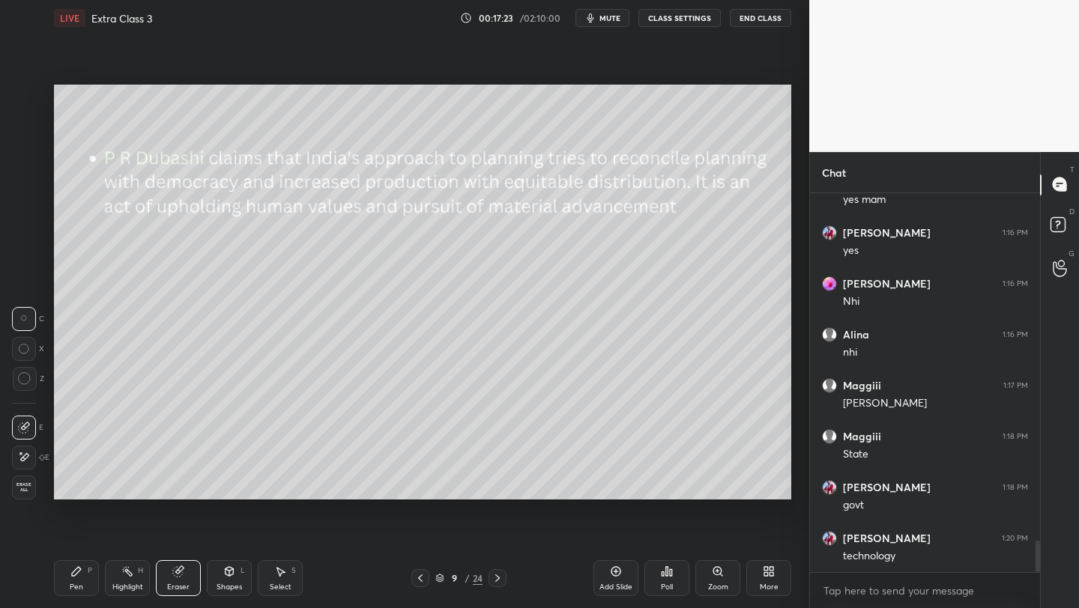
scroll to position [4284, 0]
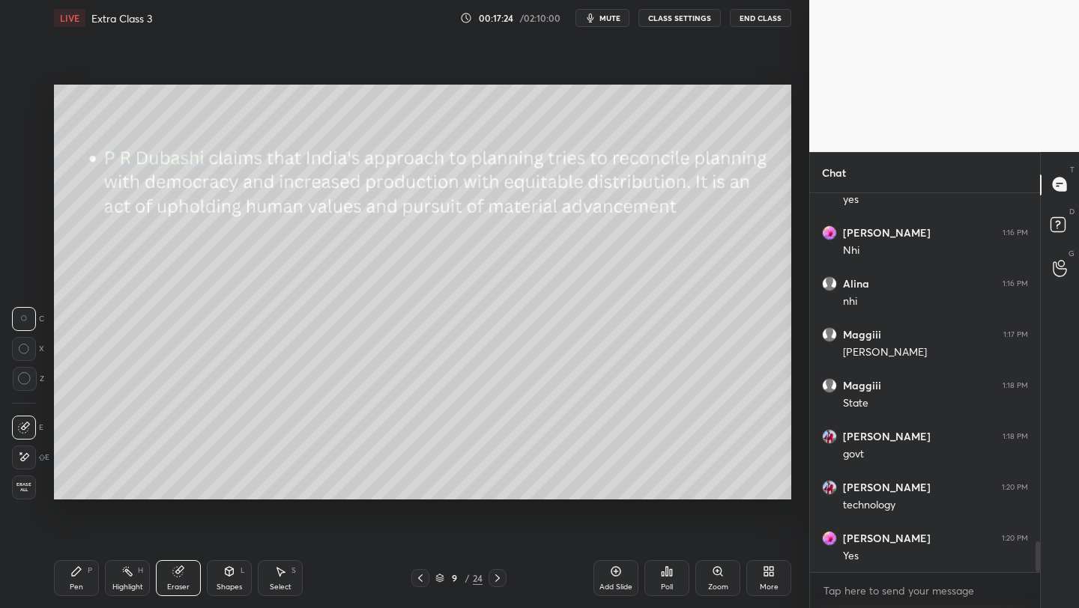
click at [14, 375] on div at bounding box center [25, 379] width 24 height 24
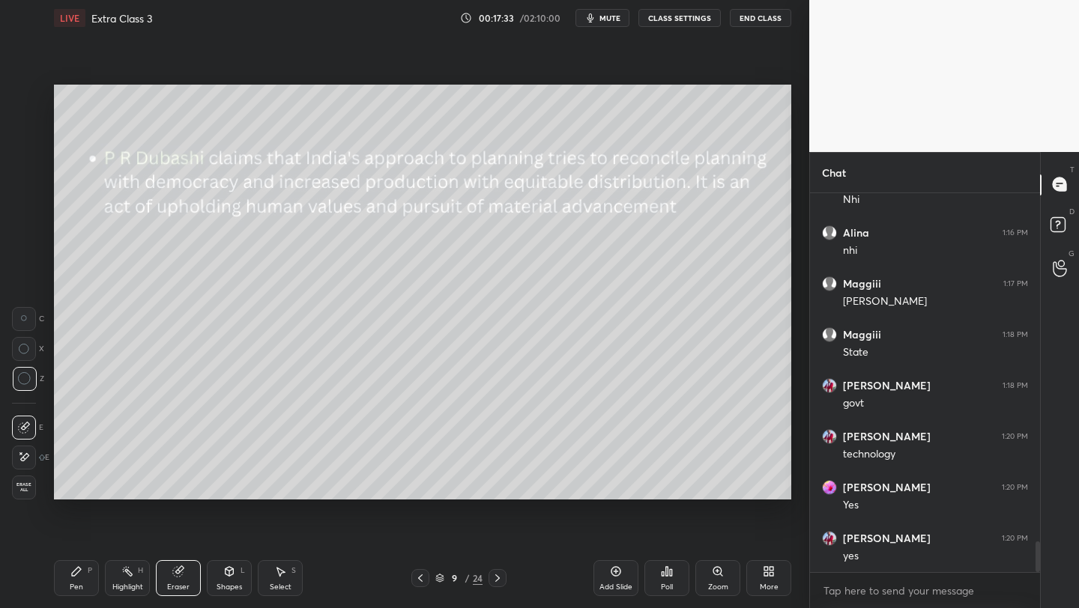
click at [77, 577] on icon at bounding box center [76, 572] width 12 height 12
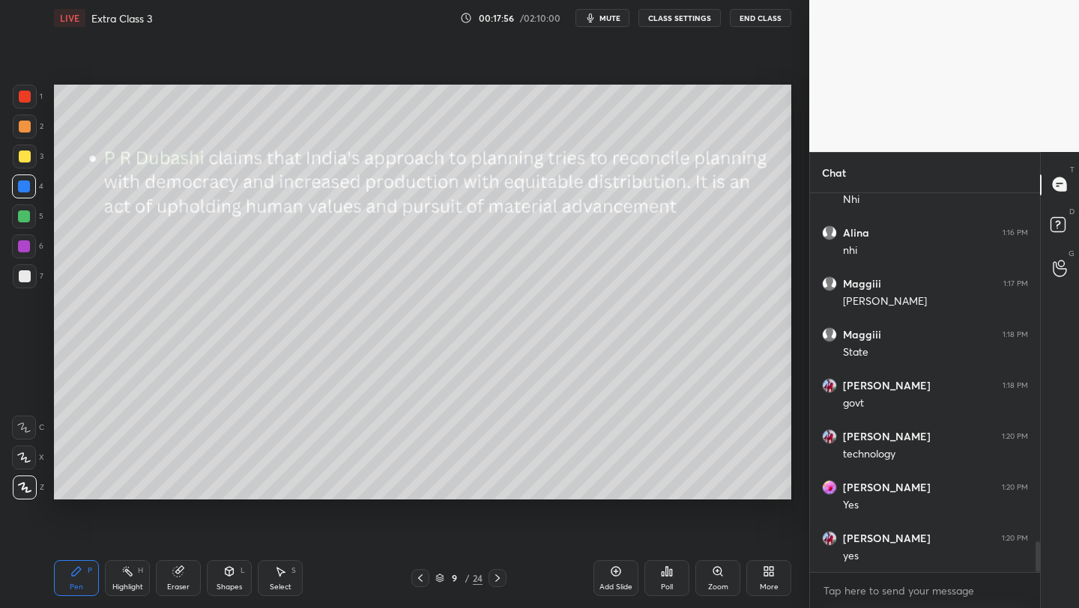
click at [671, 580] on div "Poll" at bounding box center [666, 578] width 45 height 36
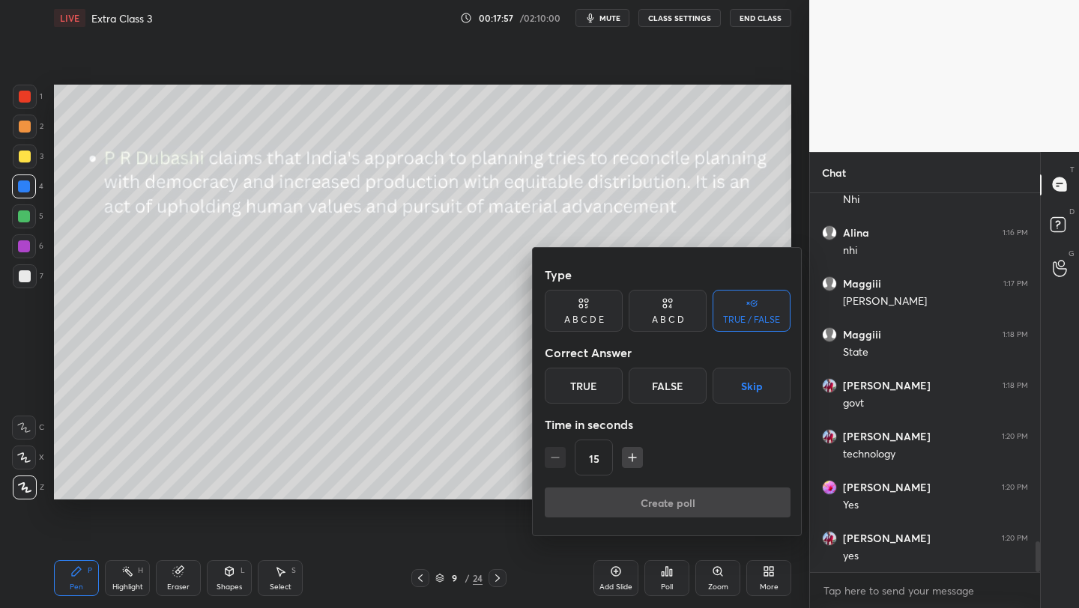
click at [578, 387] on div "True" at bounding box center [584, 386] width 78 height 36
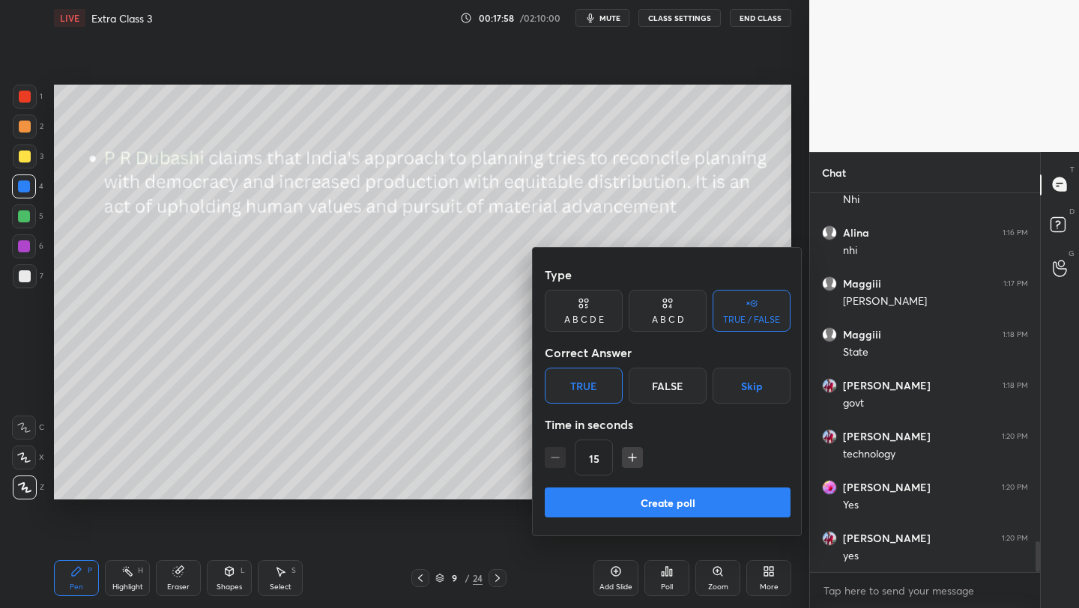
click at [629, 502] on button "Create poll" at bounding box center [668, 503] width 246 height 30
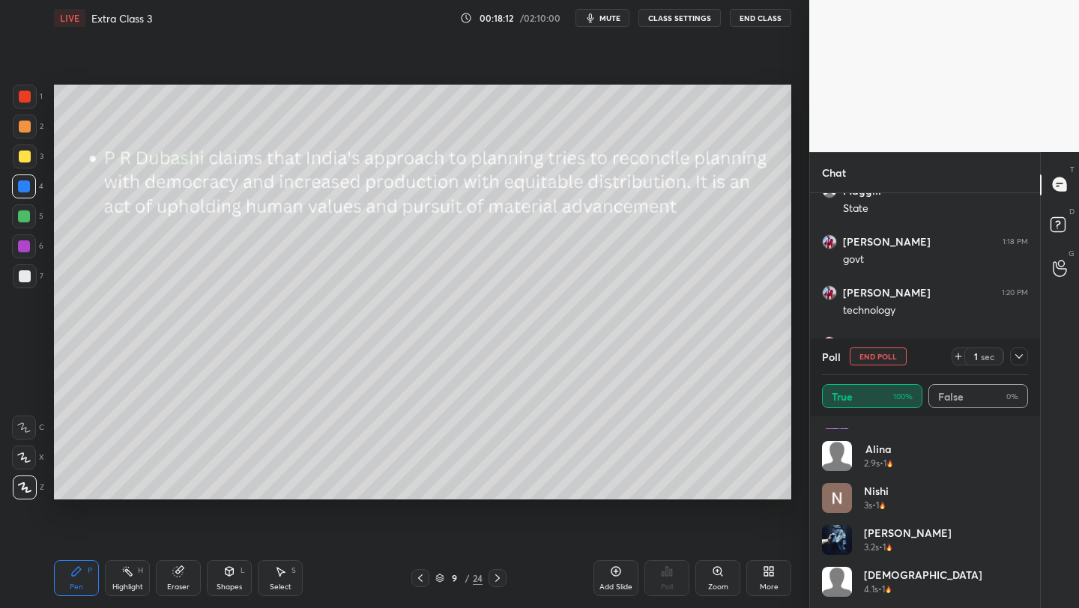
scroll to position [240, 0]
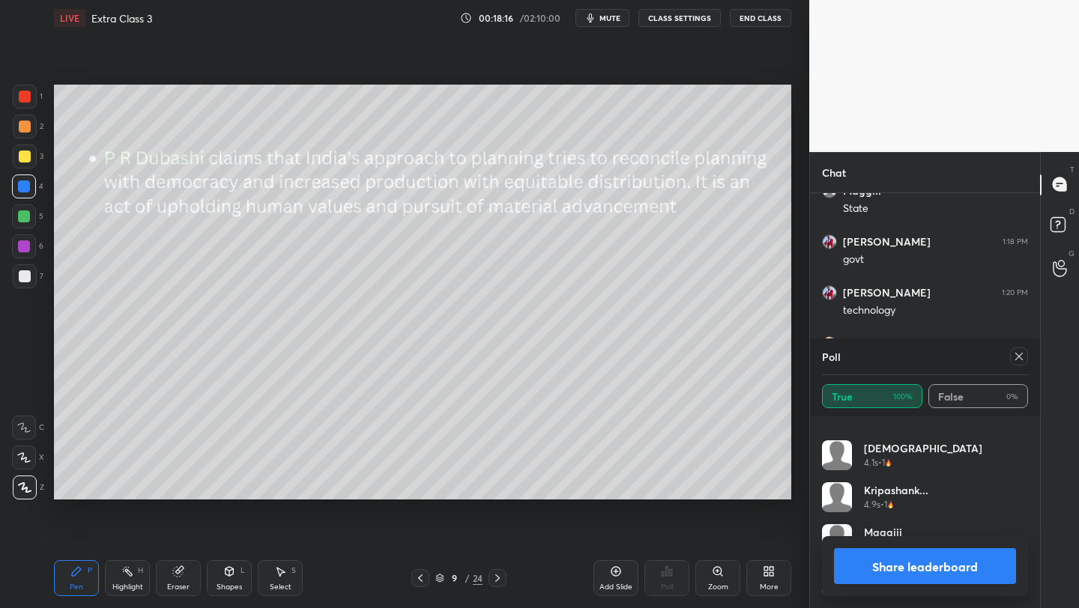
click at [1017, 359] on icon at bounding box center [1019, 357] width 12 height 12
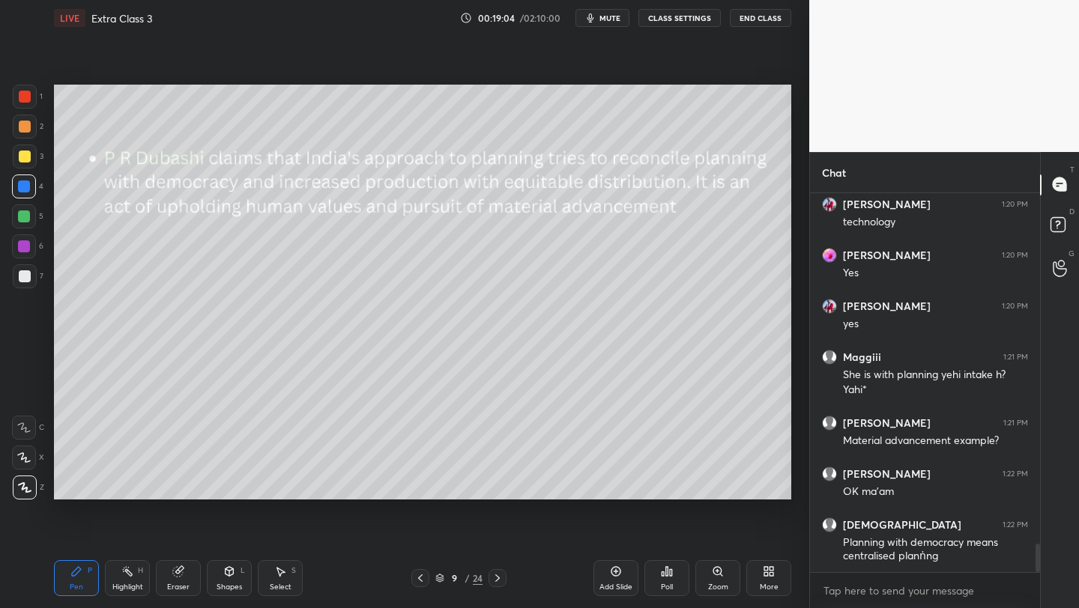
scroll to position [4618, 0]
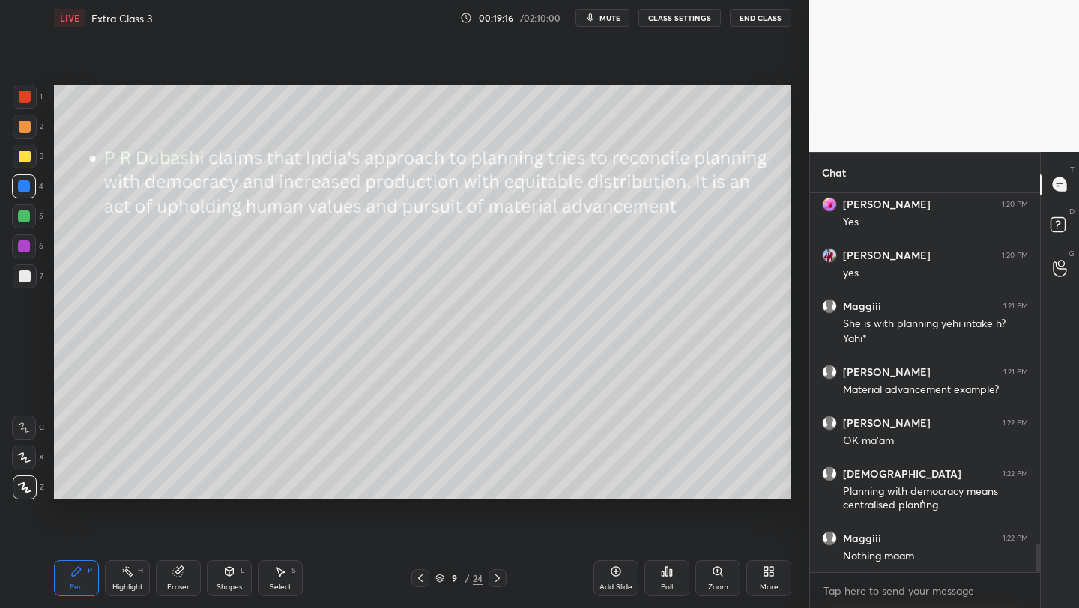
drag, startPoint x: 25, startPoint y: 157, endPoint x: 50, endPoint y: 151, distance: 25.4
click at [25, 157] on div at bounding box center [25, 157] width 12 height 12
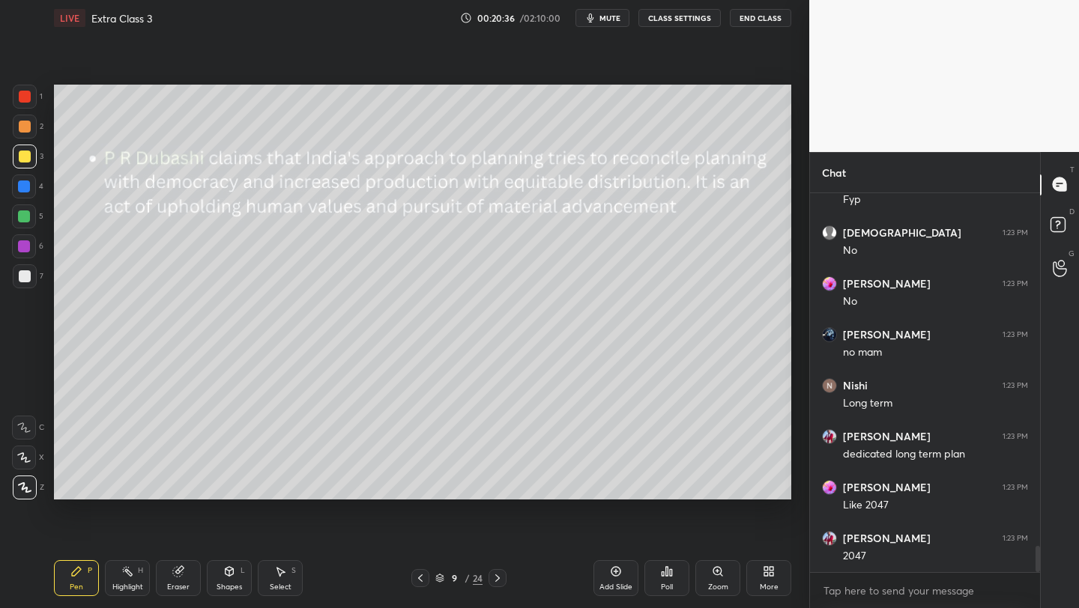
scroll to position [5281, 0]
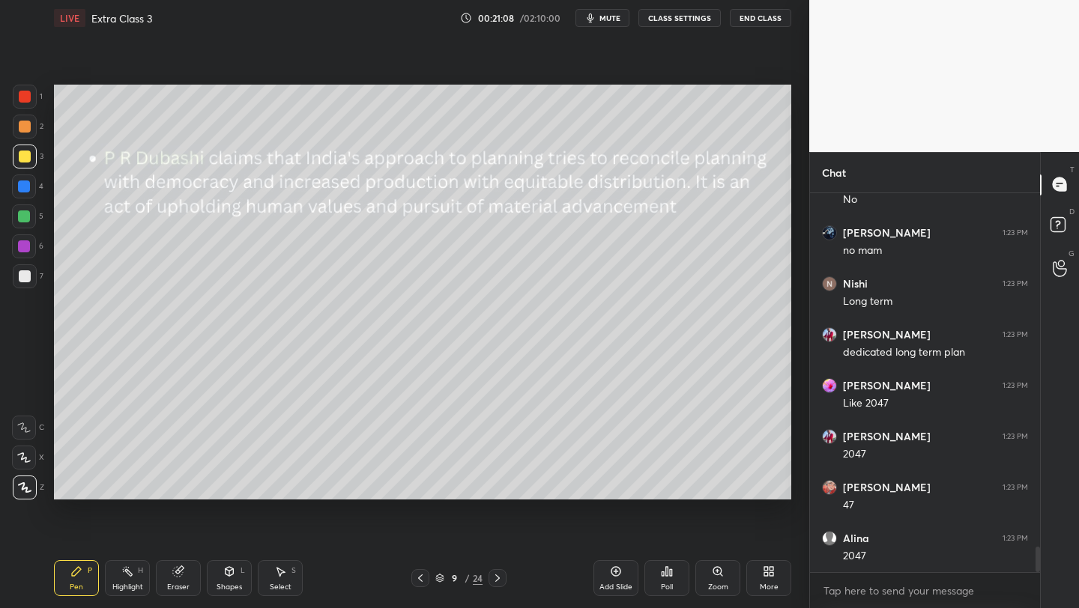
click at [419, 579] on icon at bounding box center [420, 578] width 4 height 7
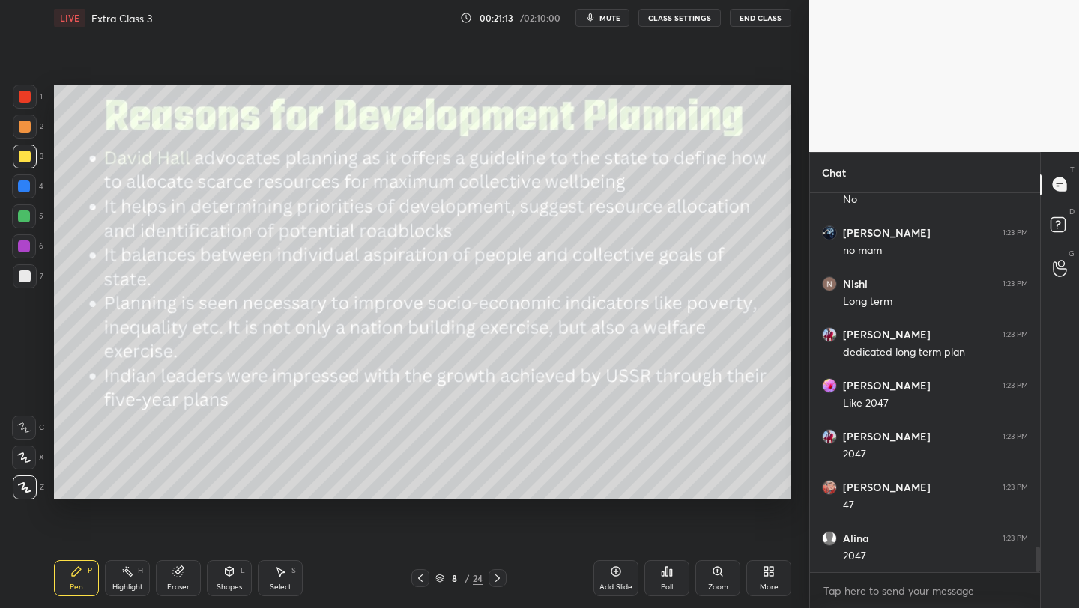
click at [494, 580] on icon at bounding box center [498, 578] width 12 height 12
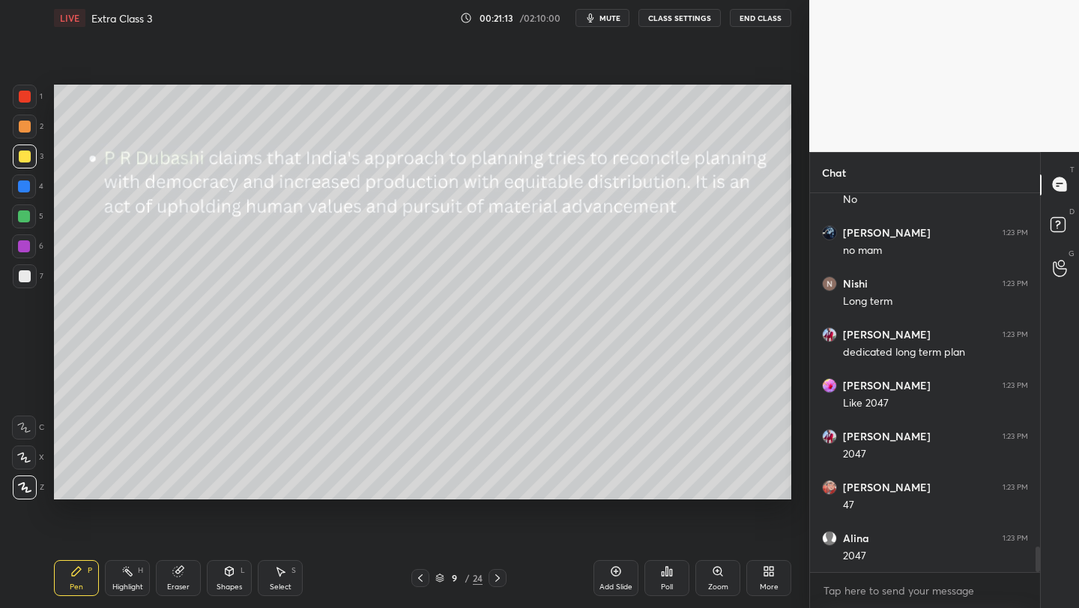
click at [495, 580] on icon at bounding box center [498, 578] width 12 height 12
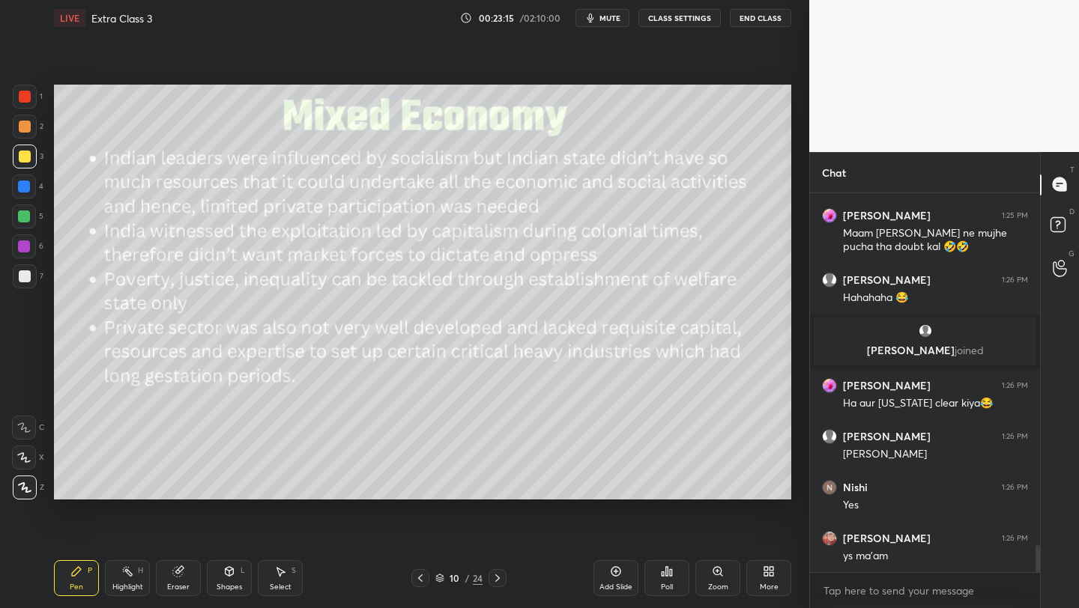
scroll to position [4920, 0]
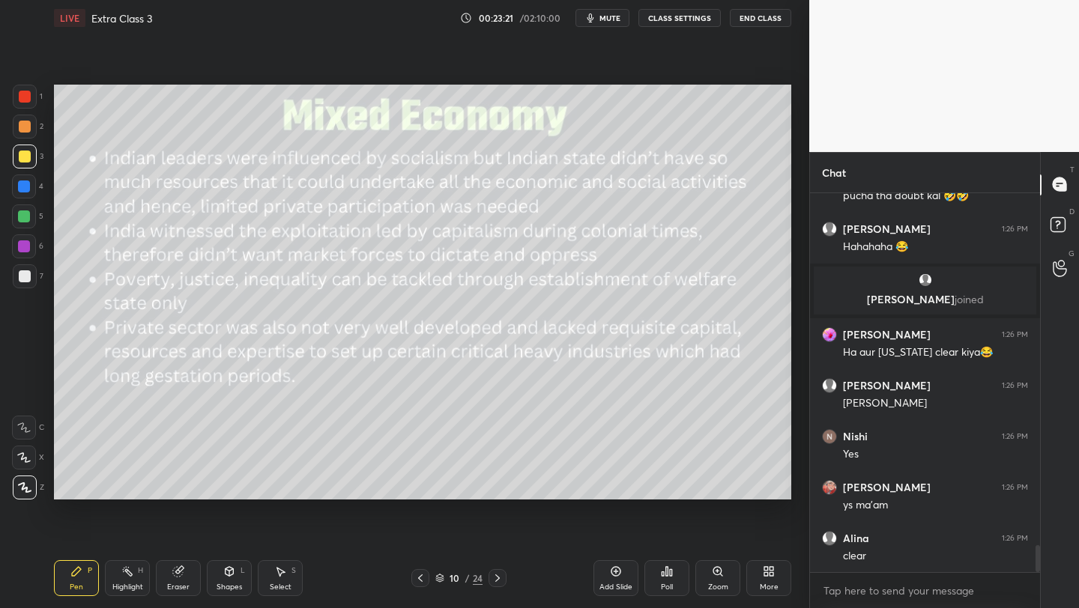
click at [495, 578] on icon at bounding box center [498, 578] width 12 height 12
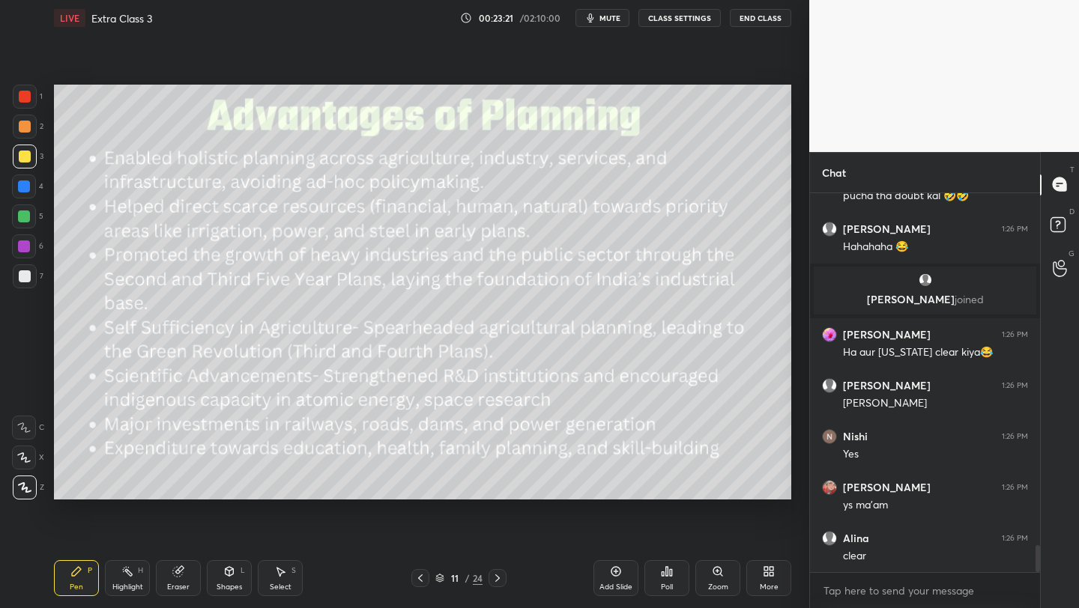
scroll to position [4970, 0]
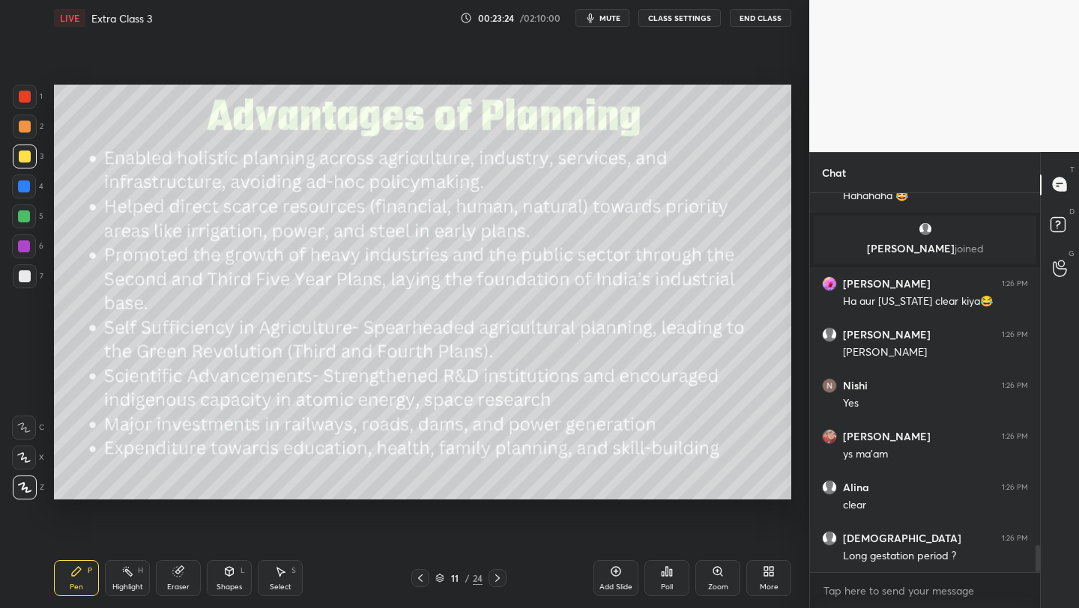
click at [416, 578] on icon at bounding box center [420, 578] width 12 height 12
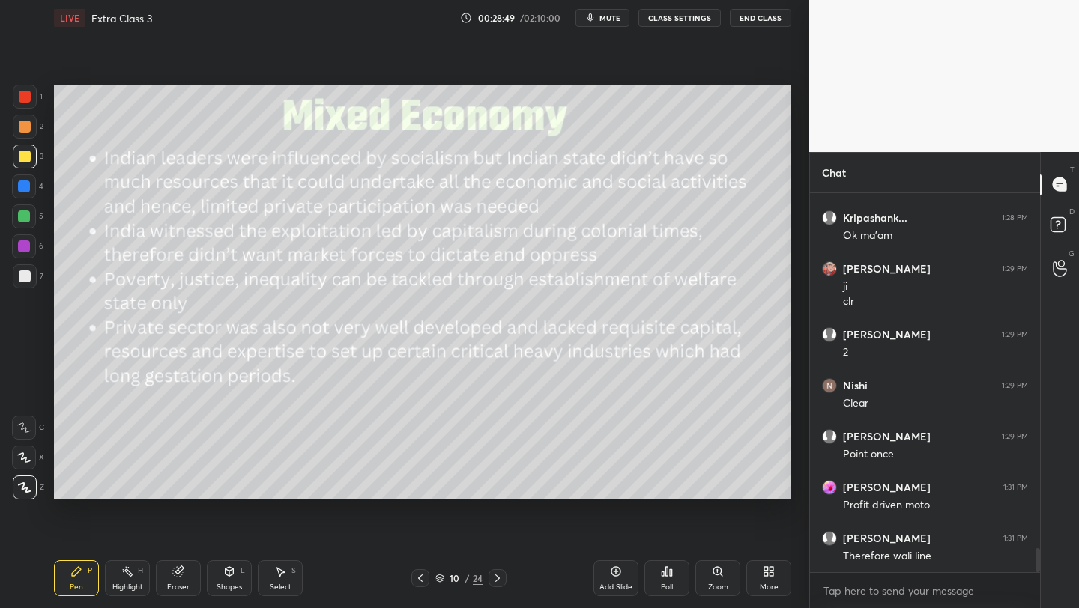
scroll to position [5712, 0]
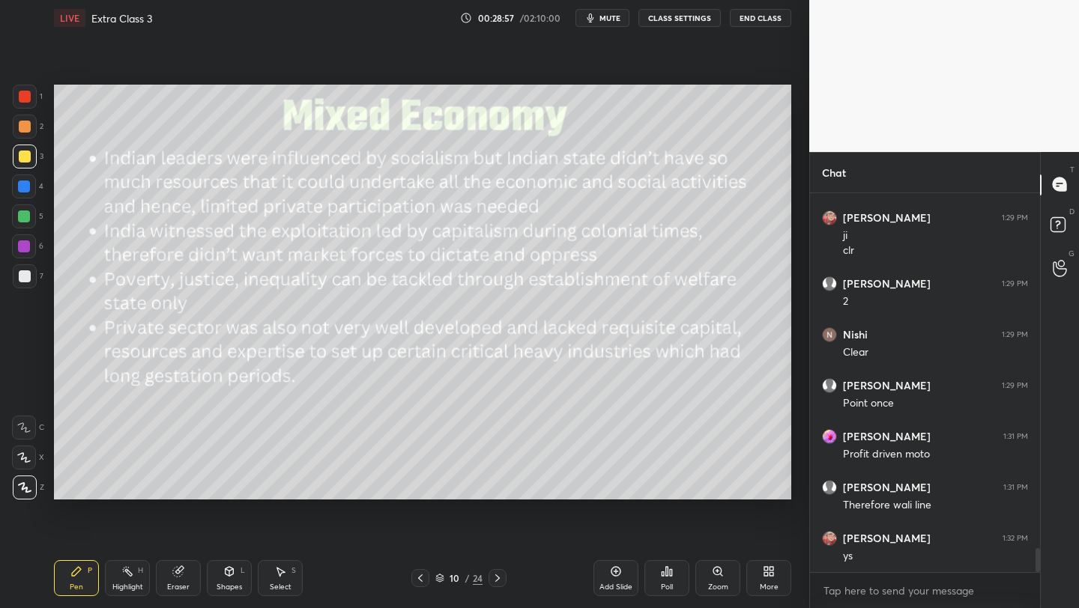
click at [607, 575] on div "Add Slide" at bounding box center [615, 578] width 45 height 36
click at [22, 214] on div at bounding box center [24, 217] width 12 height 12
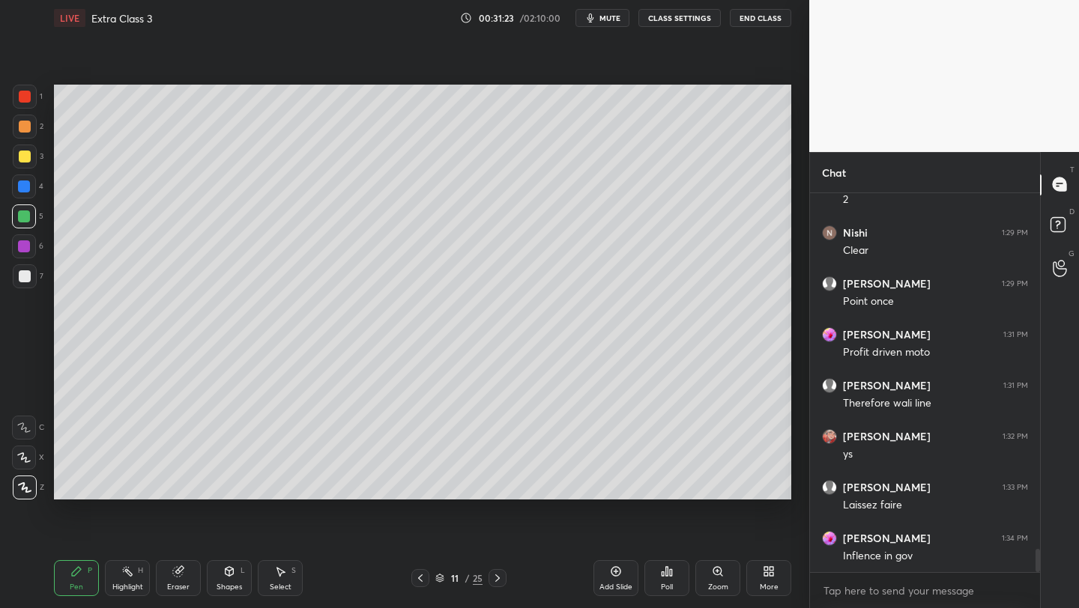
scroll to position [5865, 0]
click at [20, 159] on div at bounding box center [25, 157] width 24 height 24
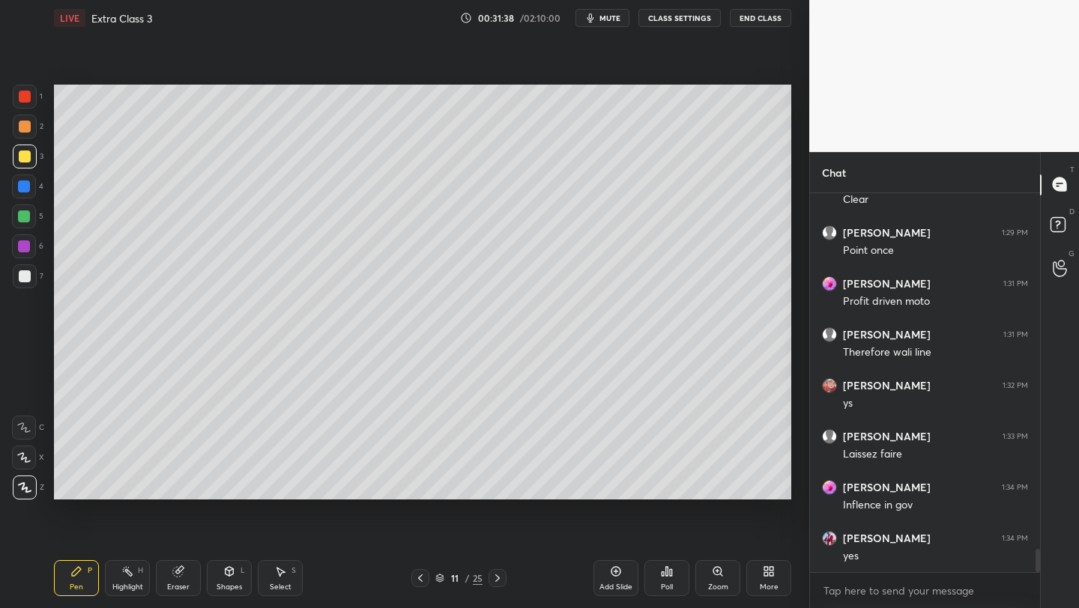
click at [514, 509] on div "Setting up your live class Poll for secs No correct answer Start poll" at bounding box center [422, 292] width 749 height 512
click at [470, 503] on div "Setting up your live class Poll for secs No correct answer Start poll" at bounding box center [422, 292] width 749 height 512
click at [411, 572] on div at bounding box center [420, 578] width 18 height 18
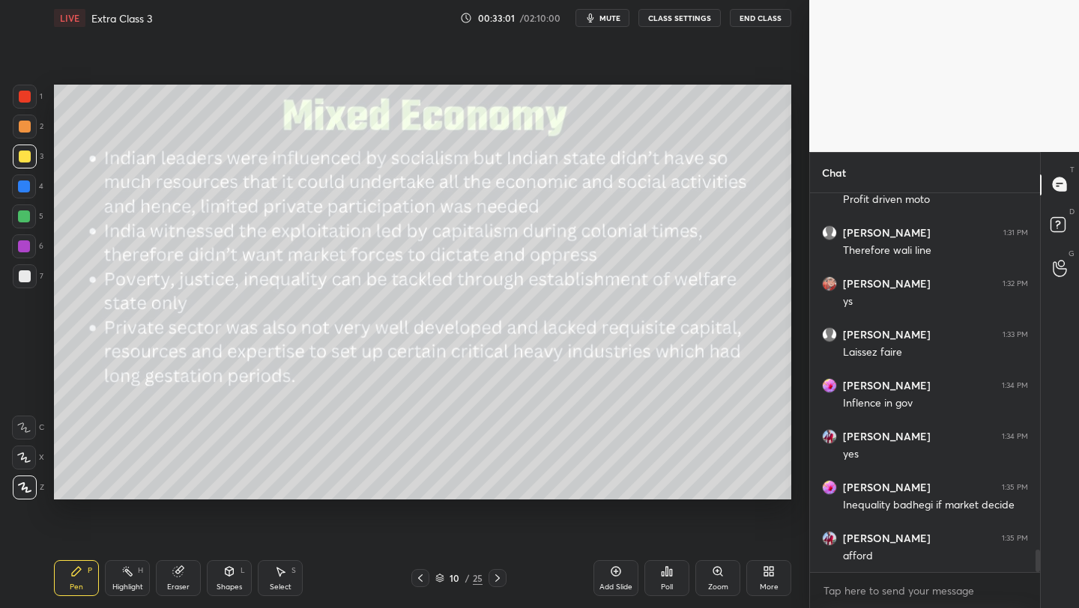
scroll to position [6031, 0]
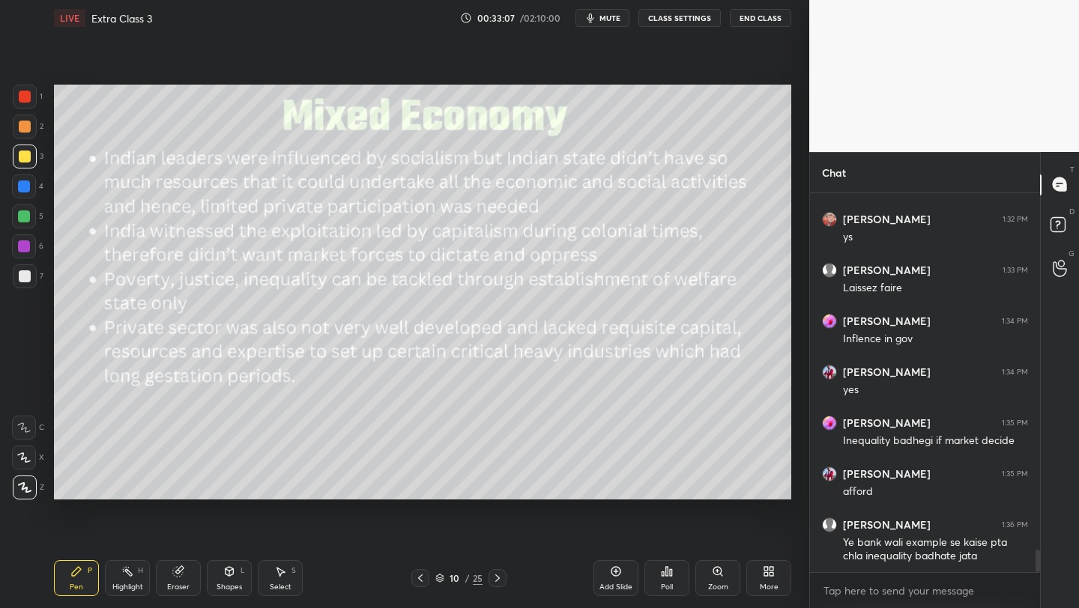
click at [494, 578] on icon at bounding box center [498, 578] width 12 height 12
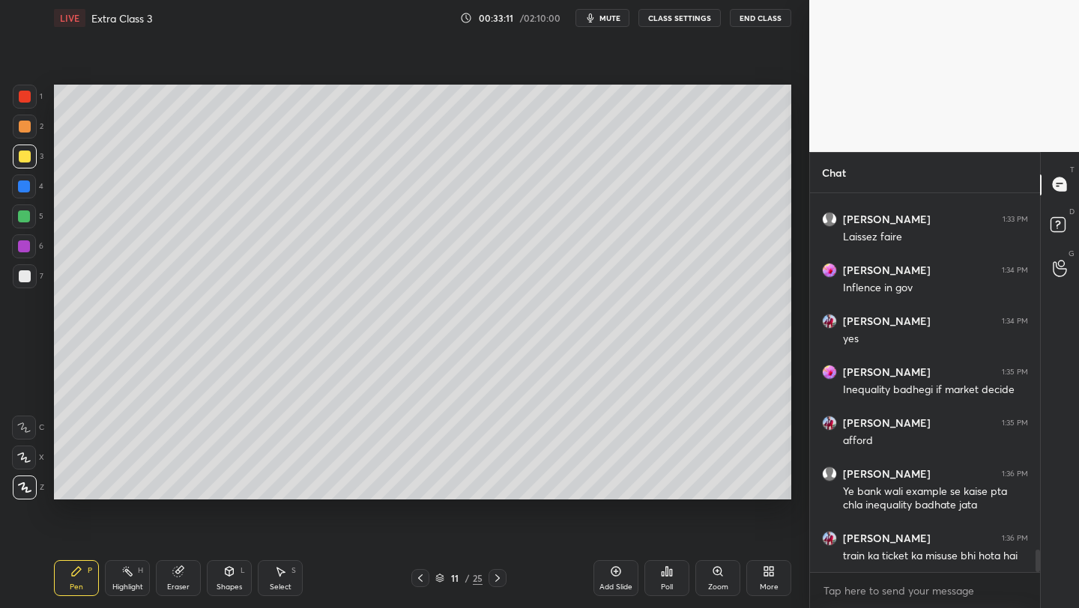
click at [618, 570] on icon at bounding box center [616, 572] width 12 height 12
click at [25, 124] on div at bounding box center [25, 127] width 12 height 12
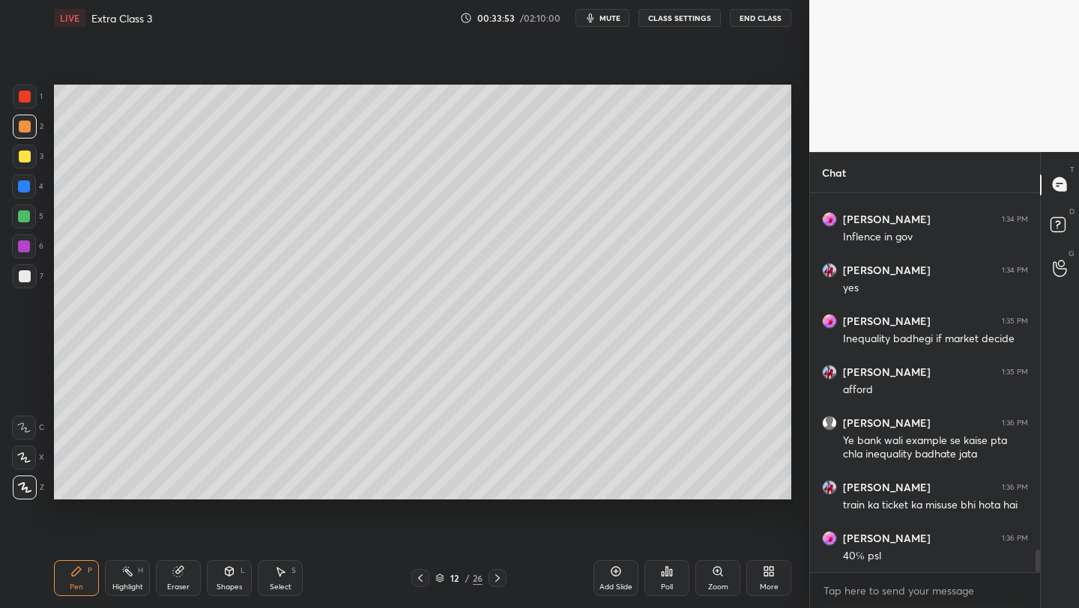
click at [28, 273] on div at bounding box center [25, 276] width 12 height 12
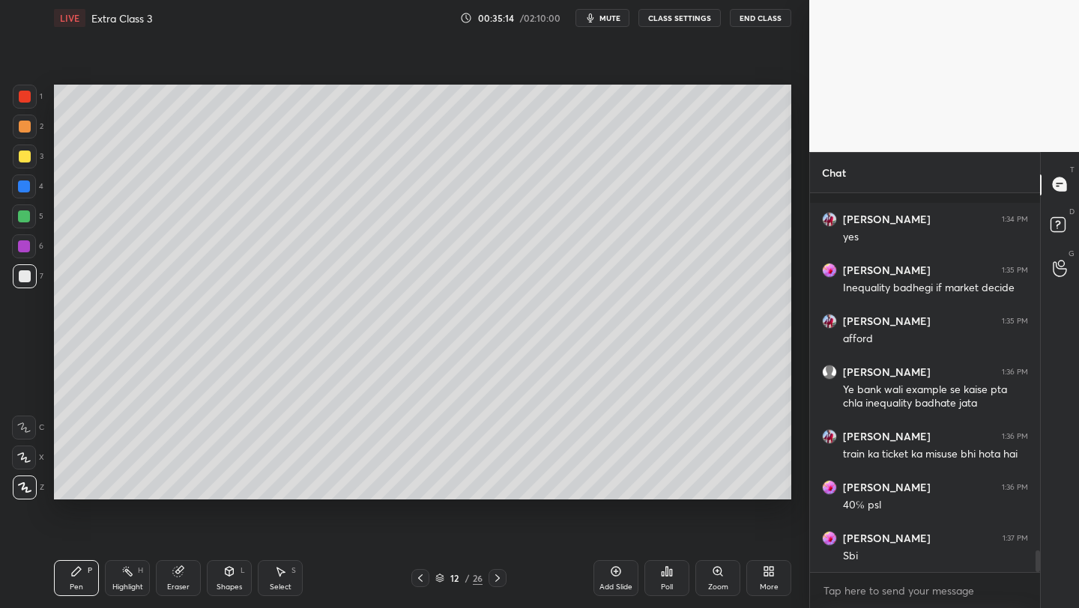
scroll to position [6249, 0]
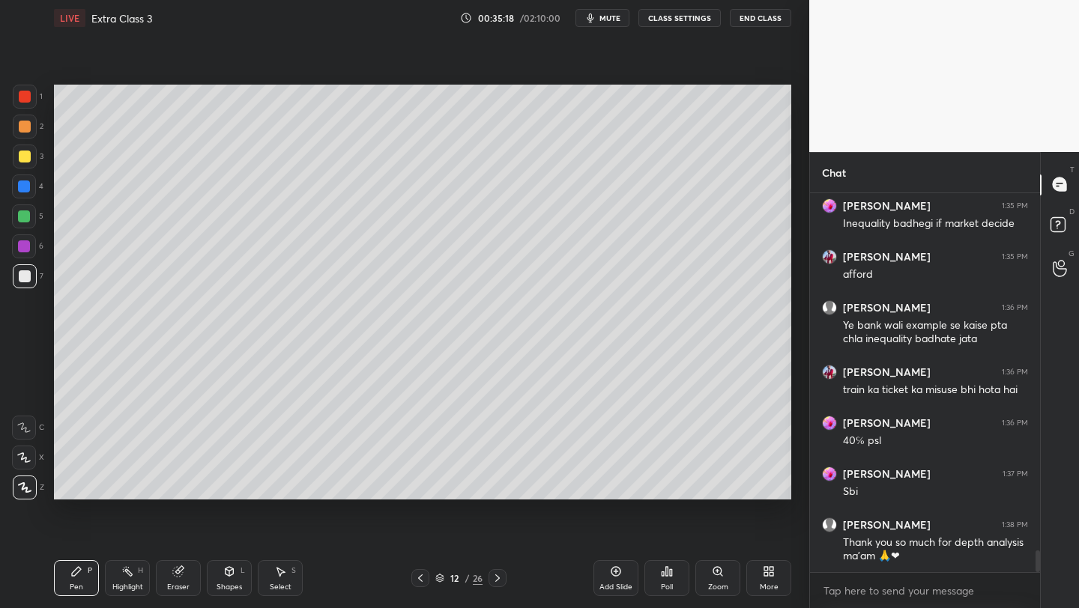
click at [415, 579] on icon at bounding box center [420, 578] width 12 height 12
click at [498, 577] on icon at bounding box center [497, 578] width 4 height 7
click at [500, 577] on icon at bounding box center [498, 578] width 12 height 12
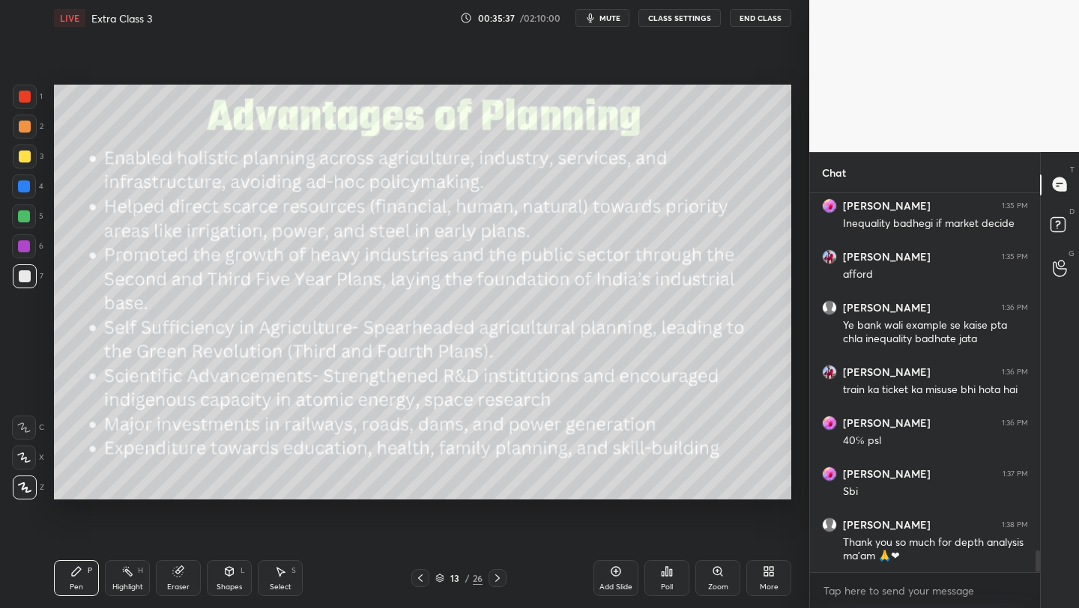
click at [599, 584] on div "Add Slide" at bounding box center [615, 587] width 33 height 7
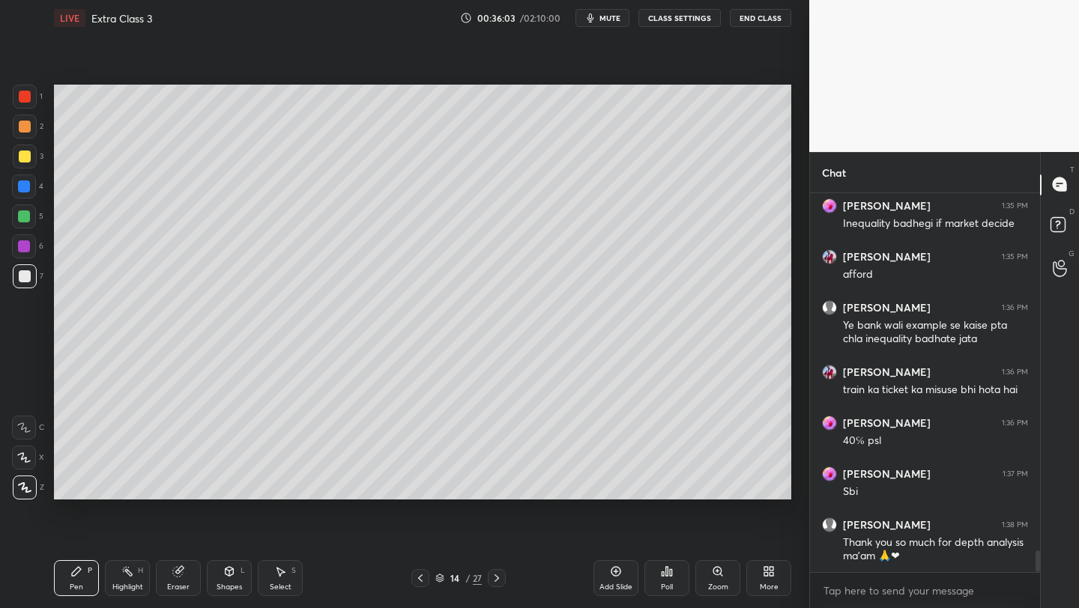
click at [20, 159] on div at bounding box center [25, 157] width 12 height 12
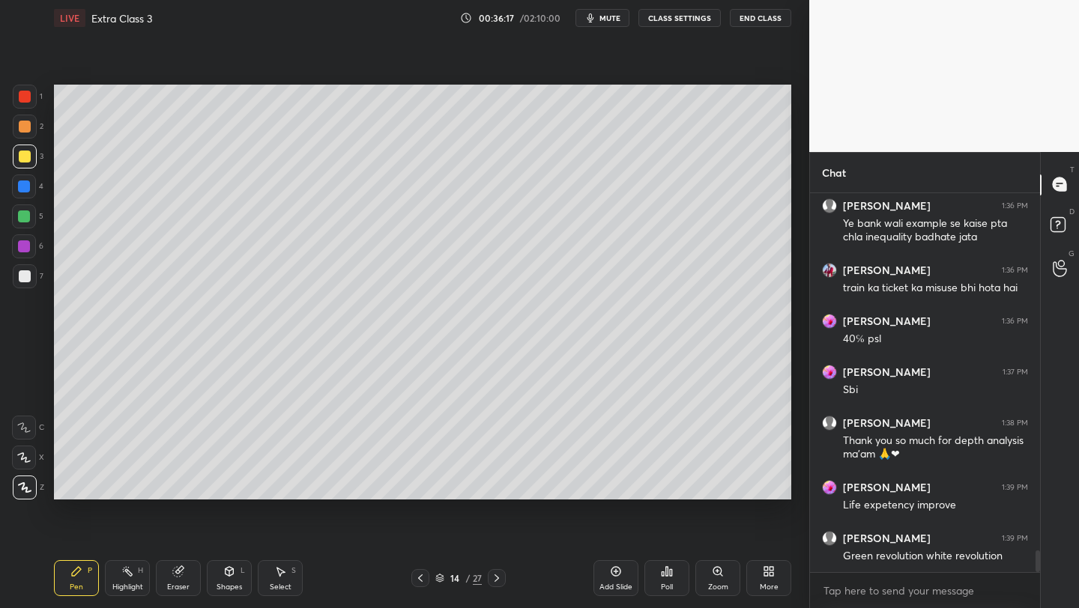
scroll to position [6402, 0]
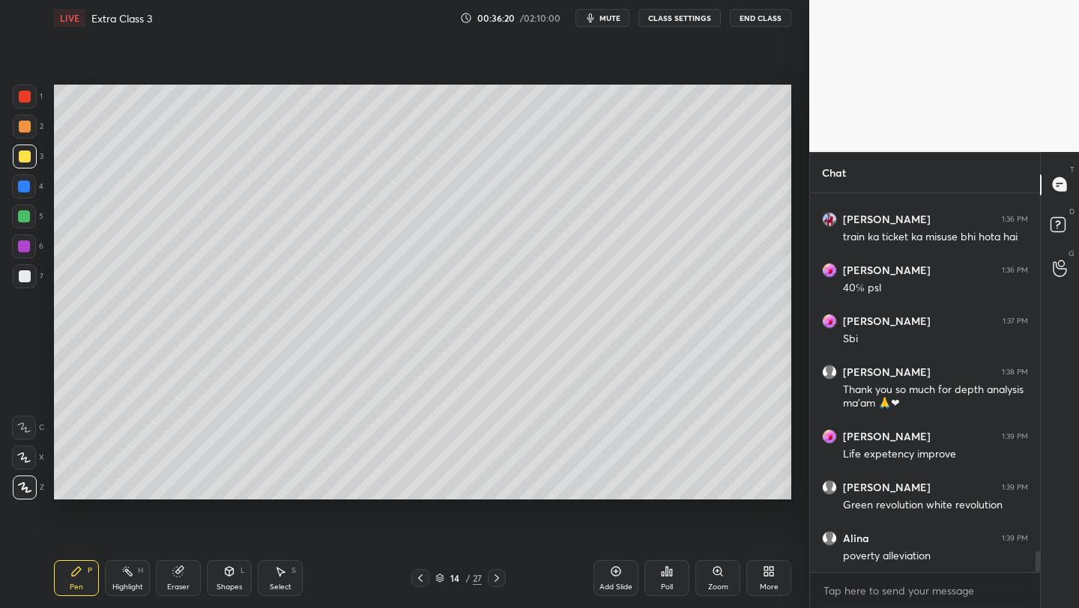
click at [180, 578] on div "Eraser" at bounding box center [178, 578] width 45 height 36
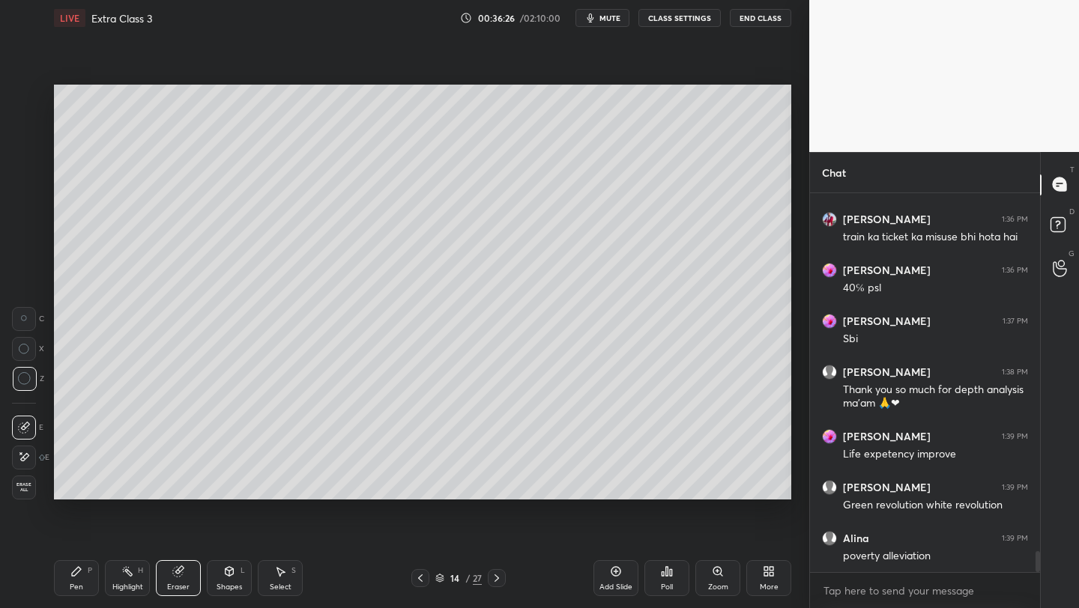
click at [70, 584] on div "Pen" at bounding box center [76, 587] width 13 height 7
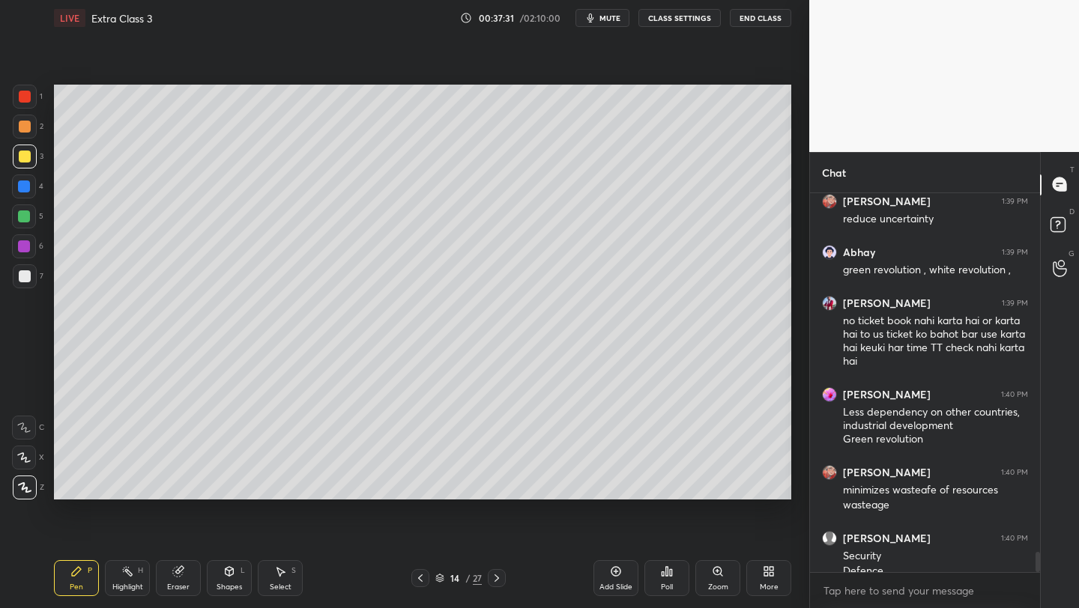
scroll to position [6856, 0]
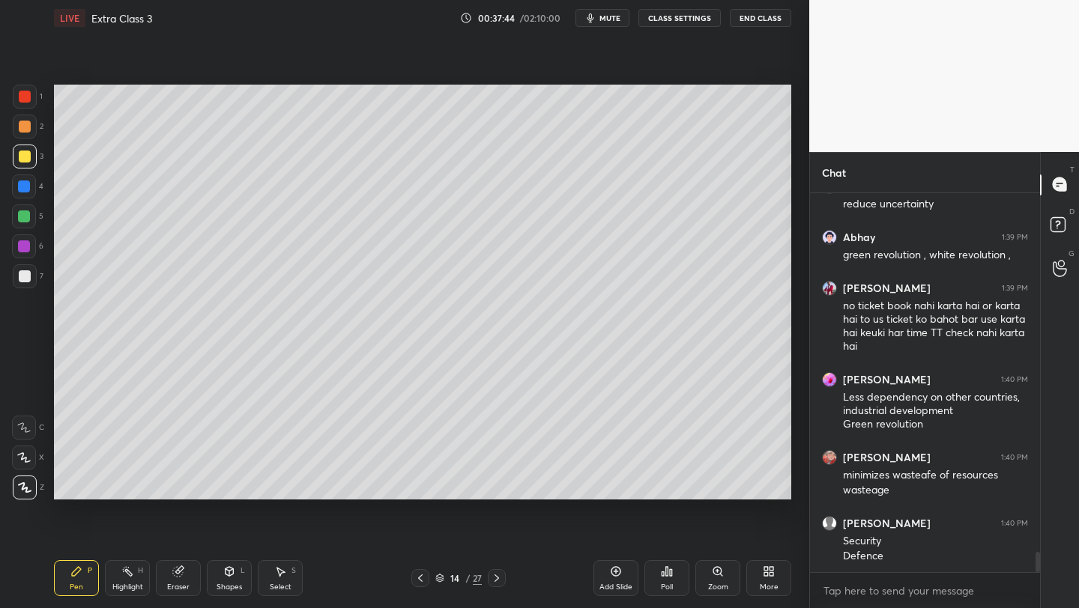
drag, startPoint x: 22, startPoint y: 275, endPoint x: 43, endPoint y: 271, distance: 20.6
click at [22, 275] on div at bounding box center [25, 276] width 12 height 12
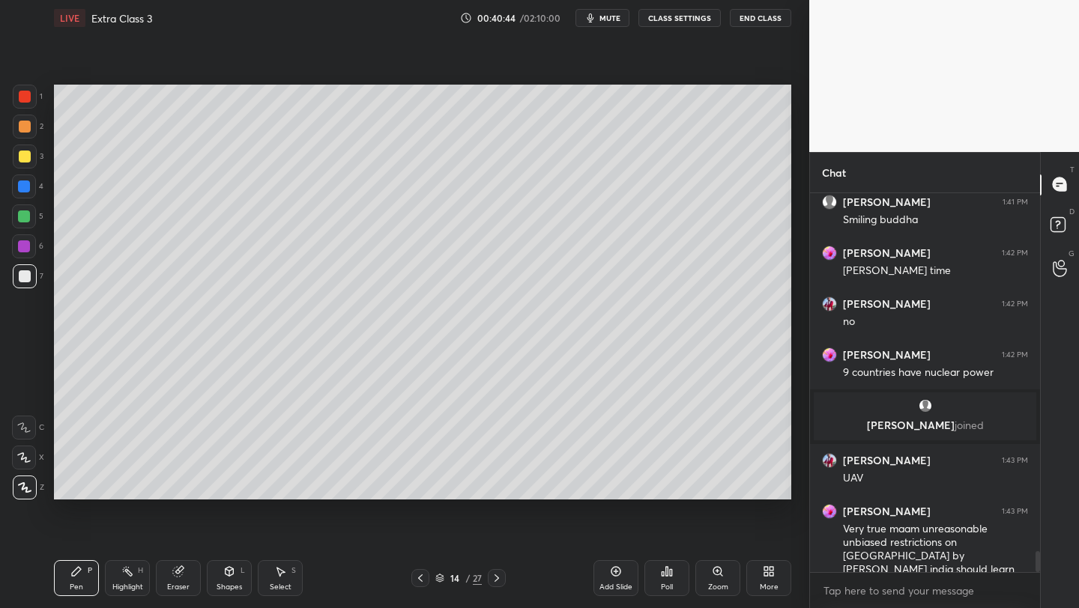
scroll to position [6601, 0]
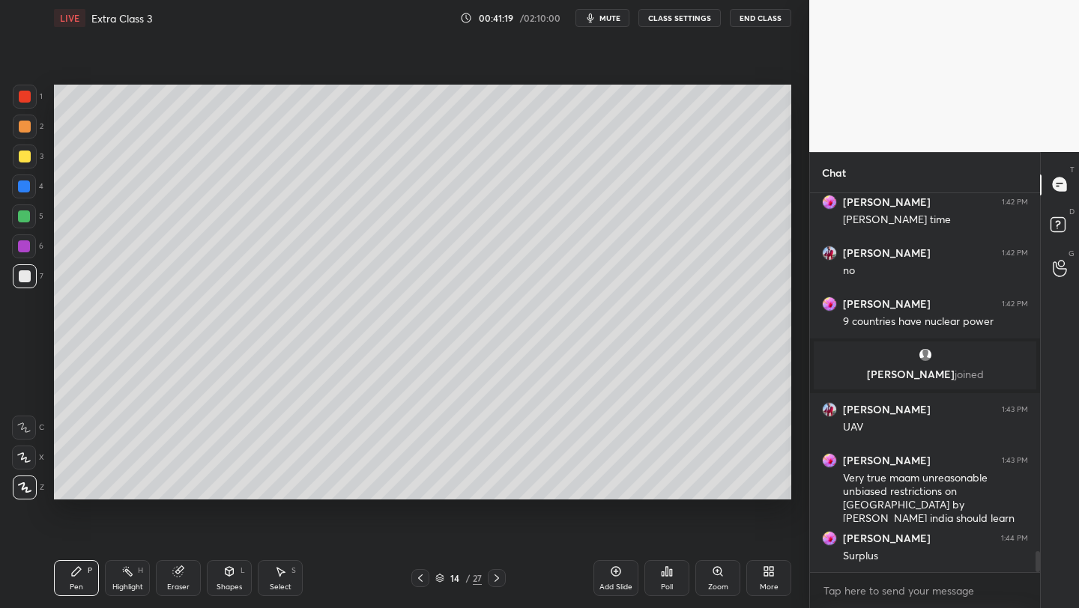
click at [419, 580] on icon at bounding box center [420, 578] width 12 height 12
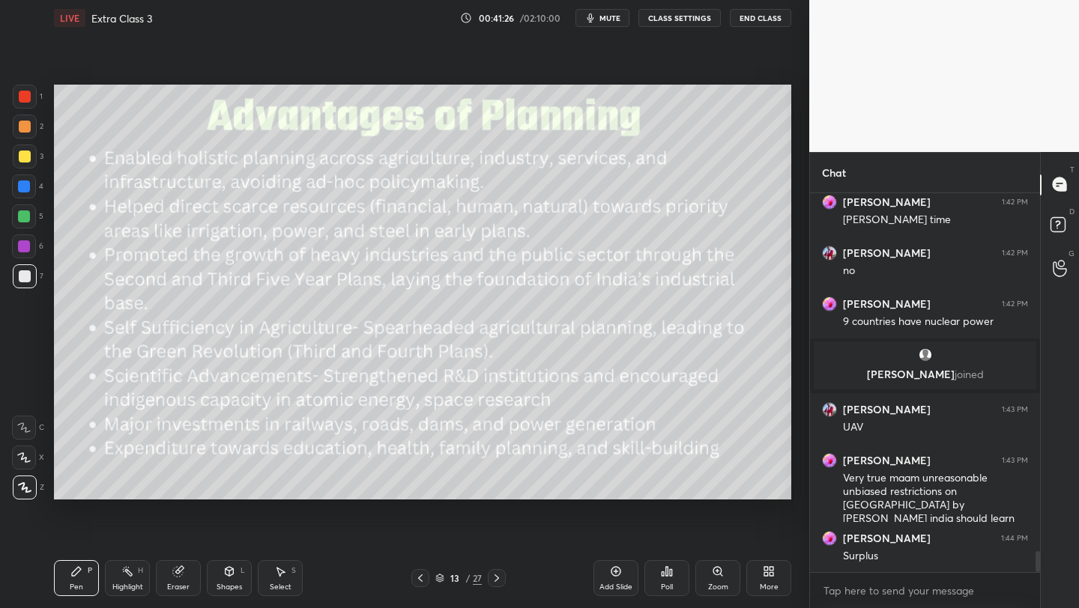
click at [19, 157] on div at bounding box center [25, 157] width 12 height 12
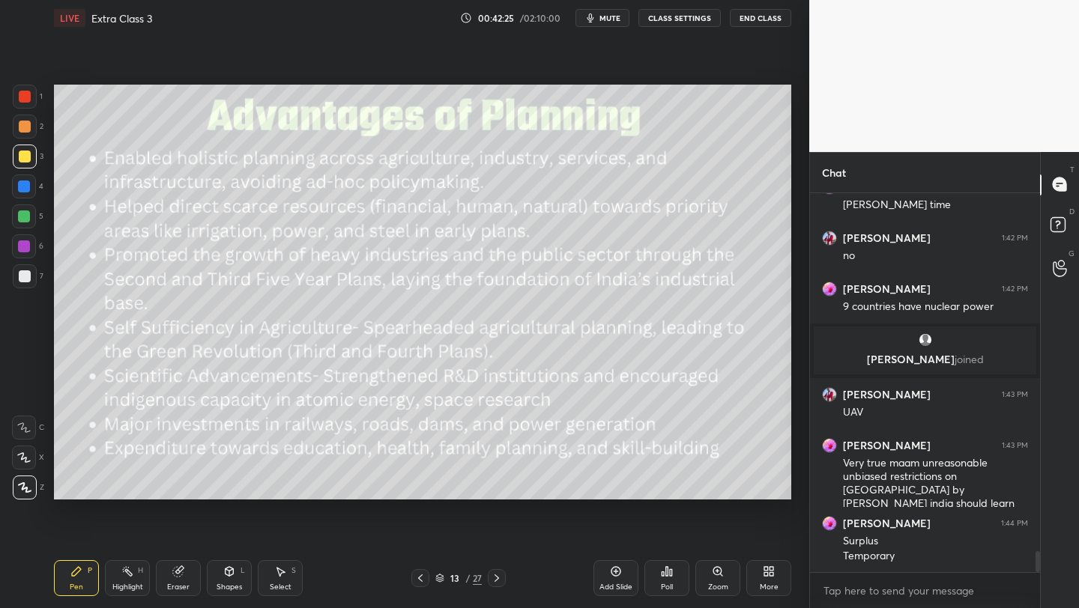
click at [22, 126] on div at bounding box center [25, 127] width 12 height 12
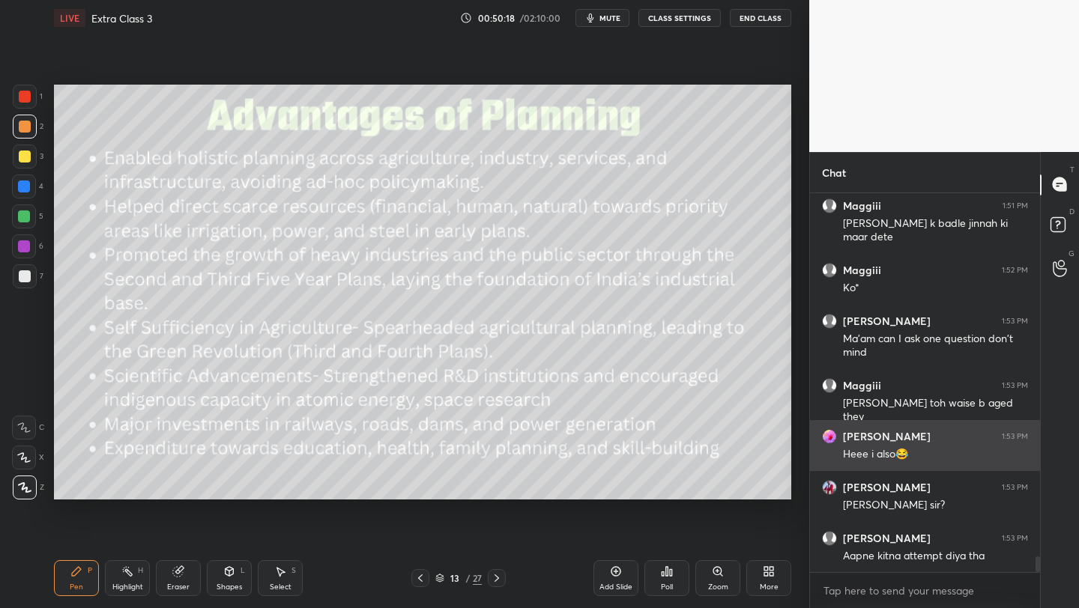
scroll to position [8720, 0]
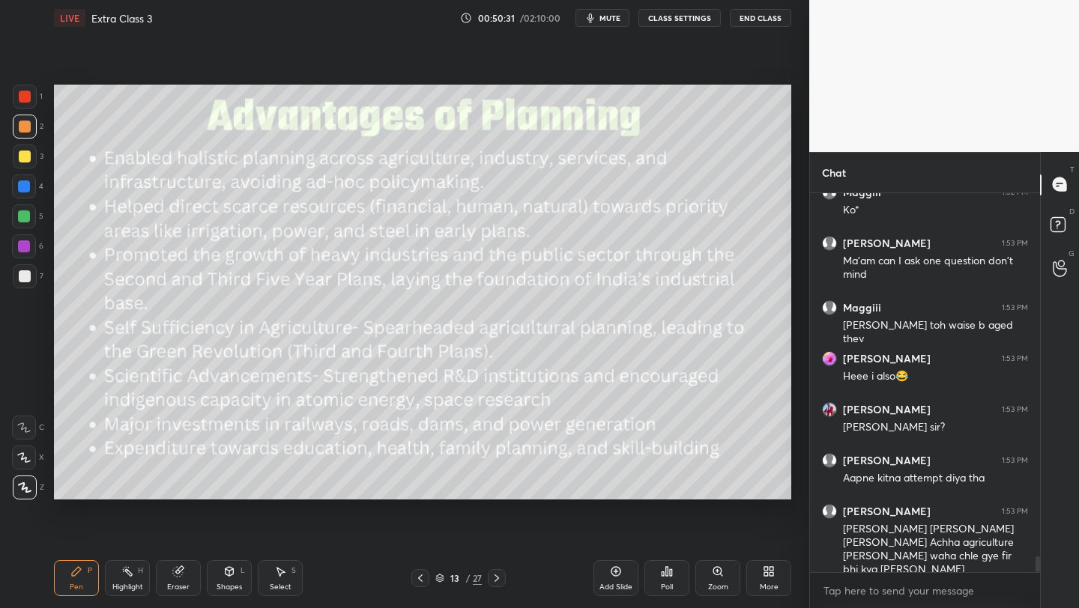
click at [616, 580] on div "Add Slide" at bounding box center [615, 578] width 45 height 36
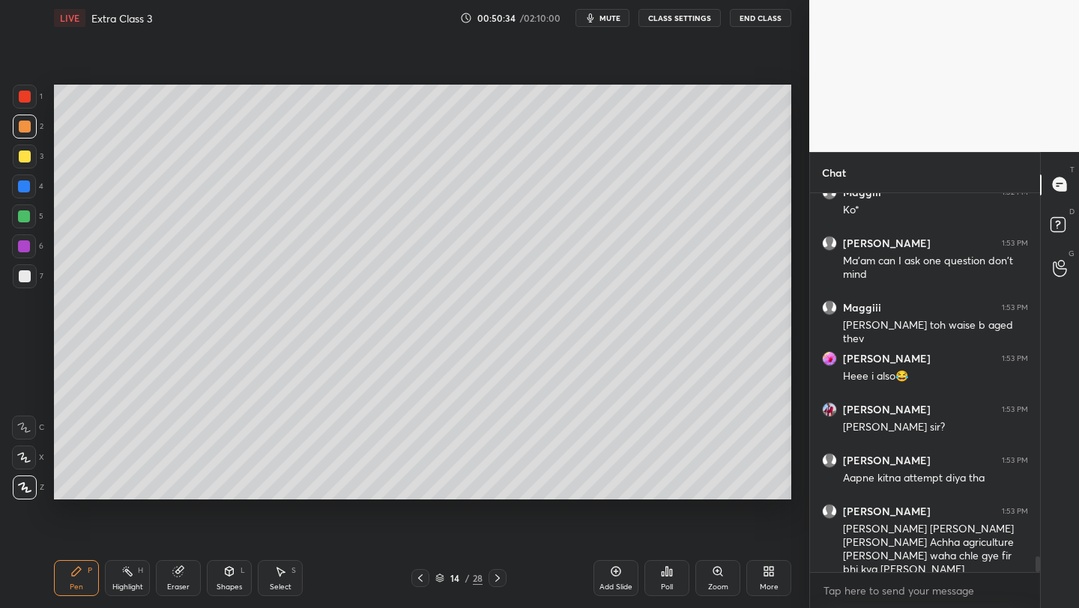
click at [1041, 181] on div "T Messages (T) D Doubts (D) G Raise Hand (G)" at bounding box center [1059, 380] width 39 height 457
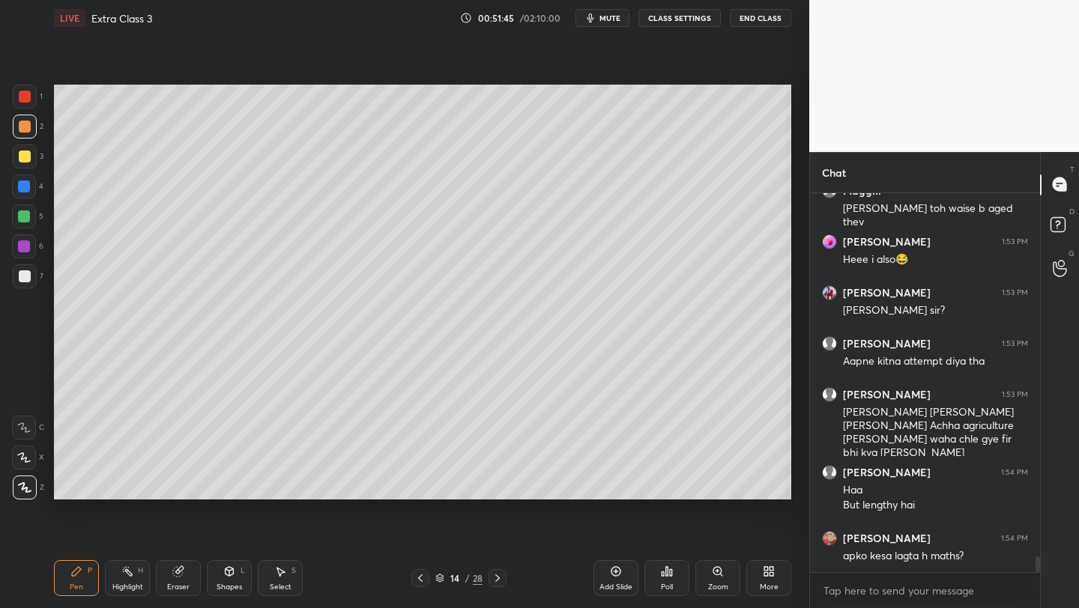
scroll to position [8888, 0]
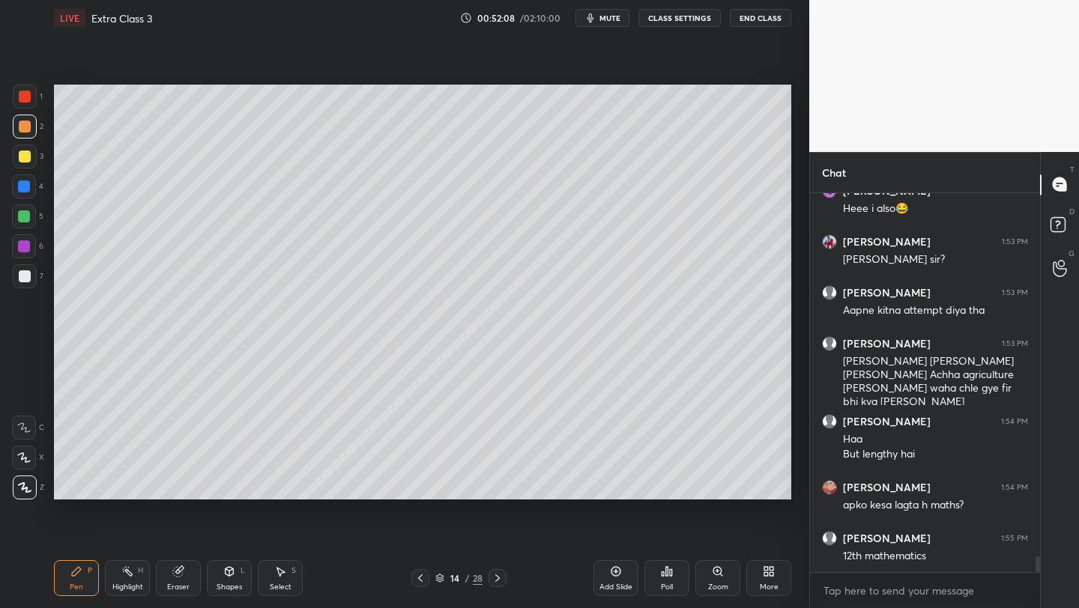
click at [20, 157] on div at bounding box center [25, 157] width 12 height 12
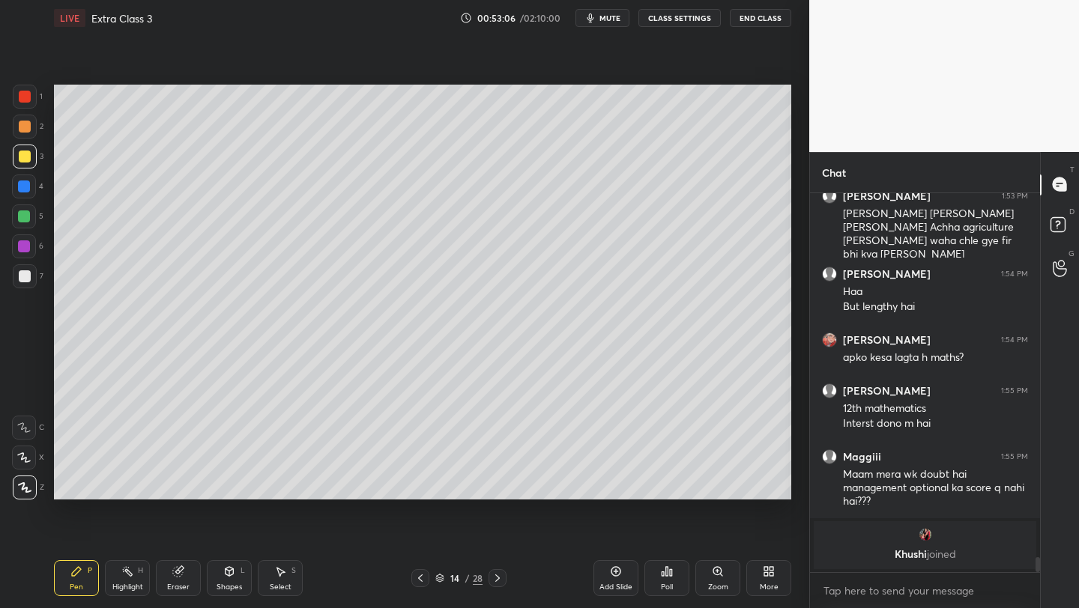
scroll to position [8390, 0]
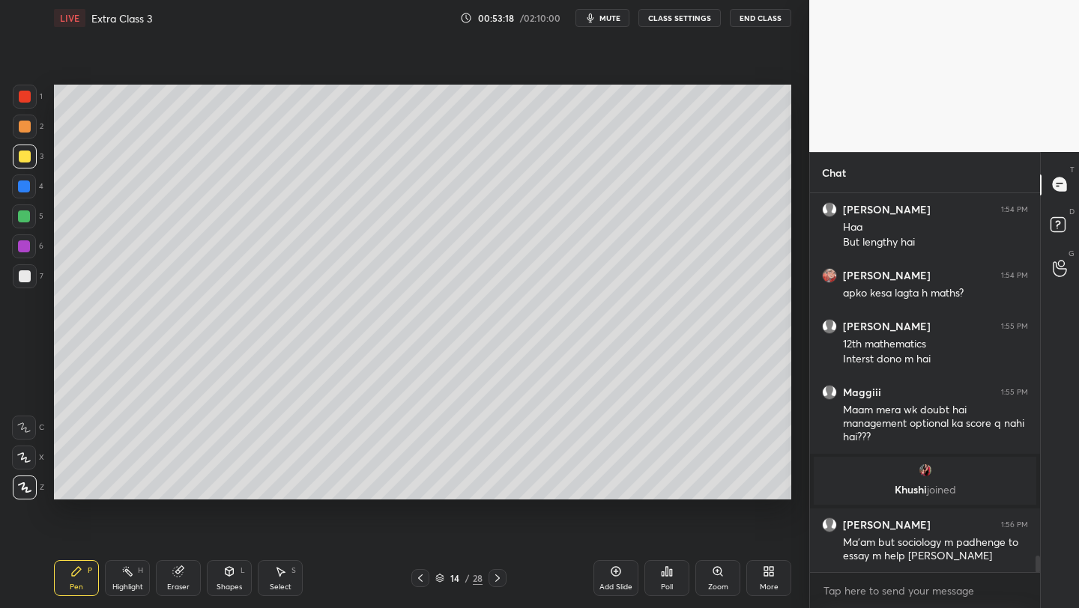
click at [22, 275] on div at bounding box center [25, 276] width 12 height 12
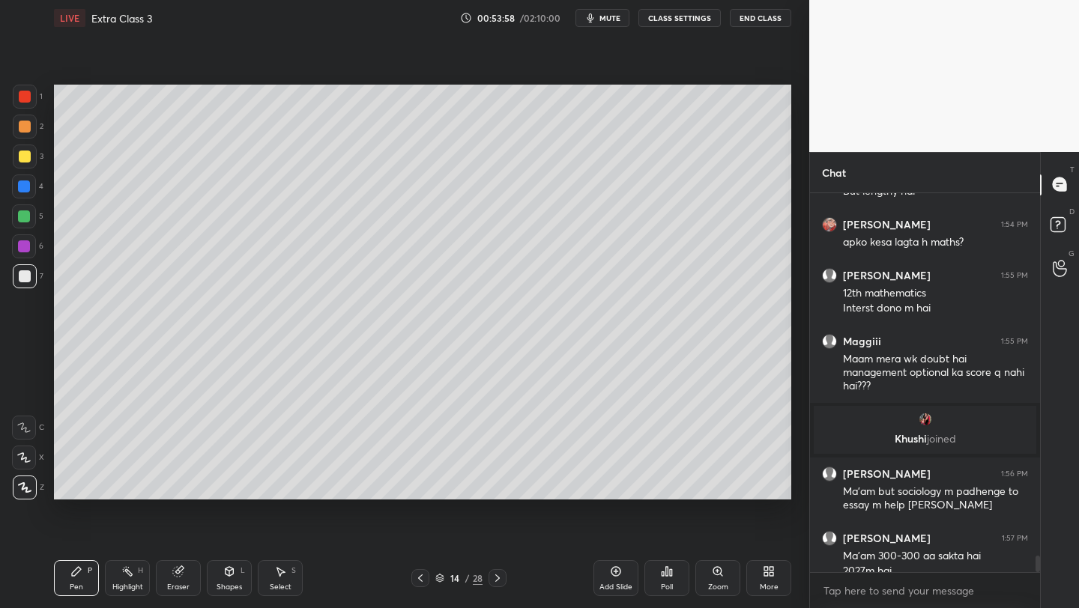
scroll to position [8456, 0]
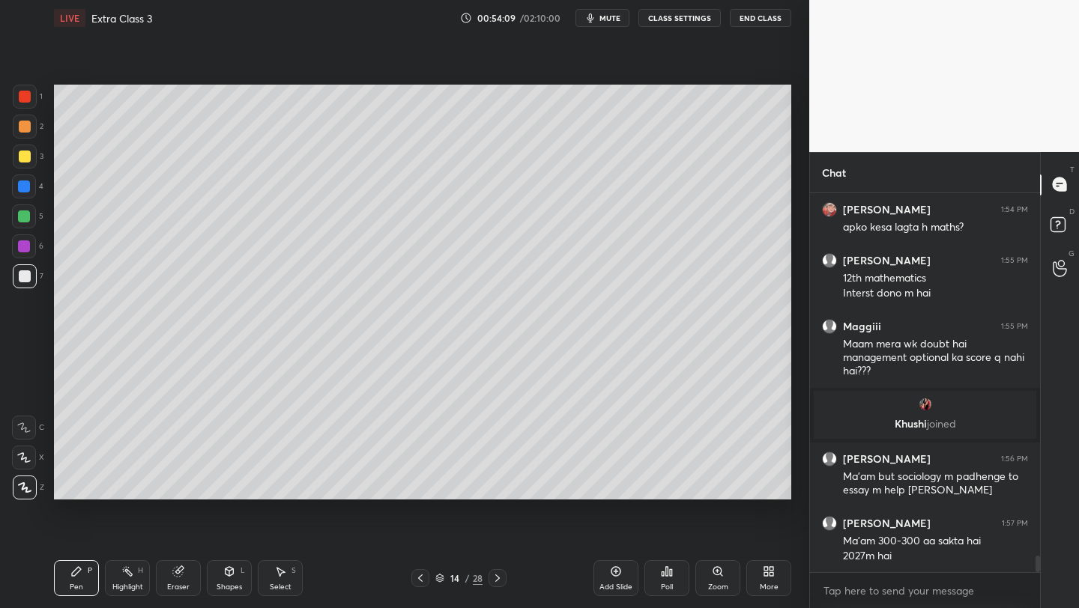
click at [554, 497] on div "Setting up your live class Poll for secs No correct answer Start poll" at bounding box center [422, 292] width 749 height 512
drag, startPoint x: 655, startPoint y: 502, endPoint x: 497, endPoint y: 500, distance: 158.1
click at [495, 501] on div "Setting up your live class Poll for secs No correct answer Start poll" at bounding box center [422, 292] width 749 height 512
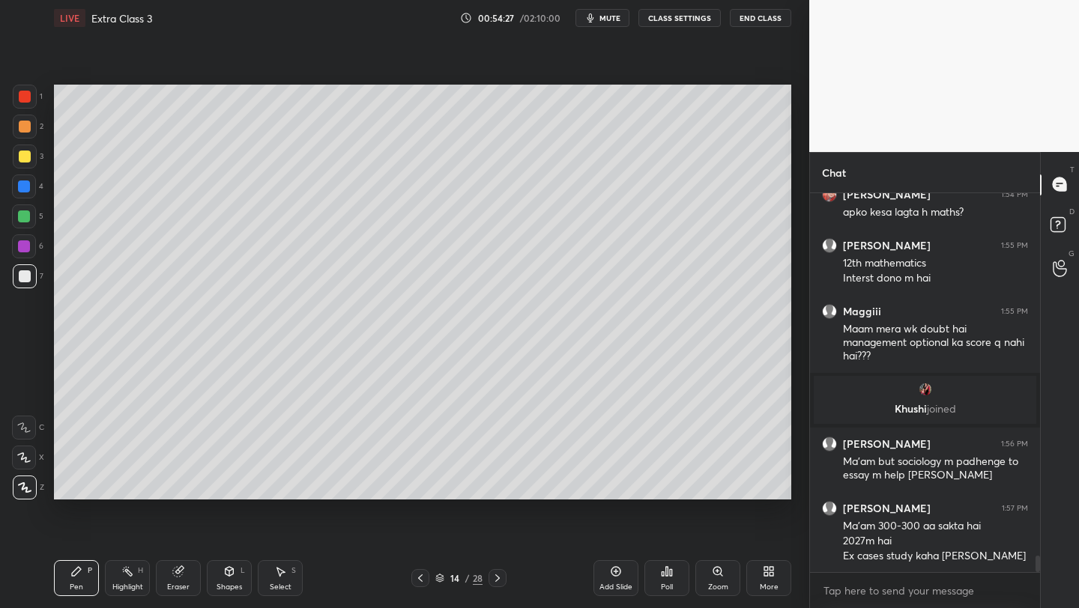
scroll to position [8486, 0]
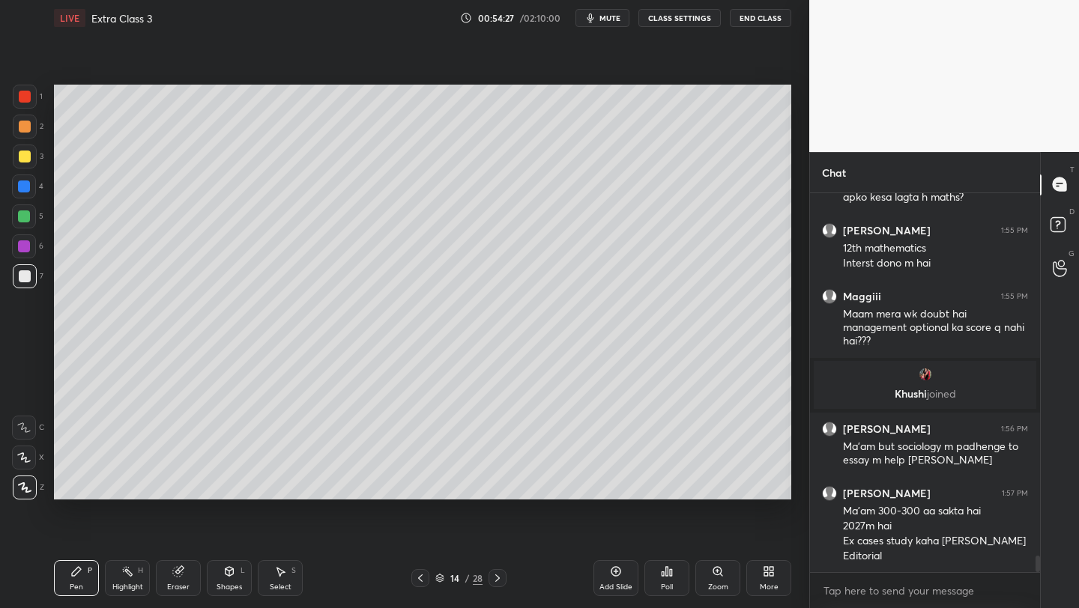
click at [699, 503] on div "Setting up your live class Poll for secs No correct answer Start poll" at bounding box center [422, 292] width 749 height 512
click at [766, 500] on div "Setting up your live class Poll for secs No correct answer Start poll" at bounding box center [422, 292] width 749 height 512
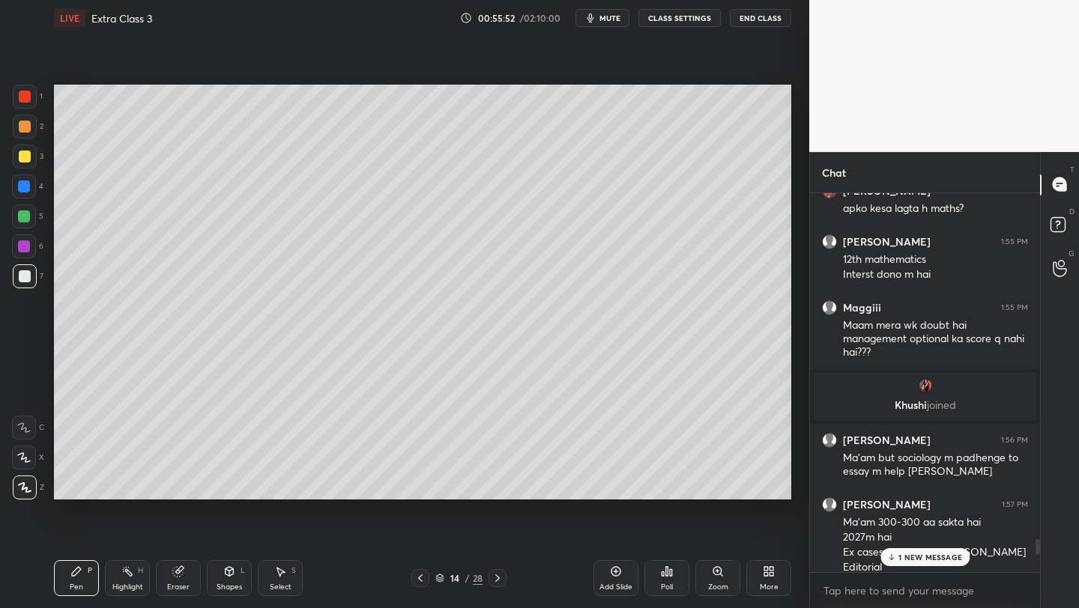
scroll to position [8907, 0]
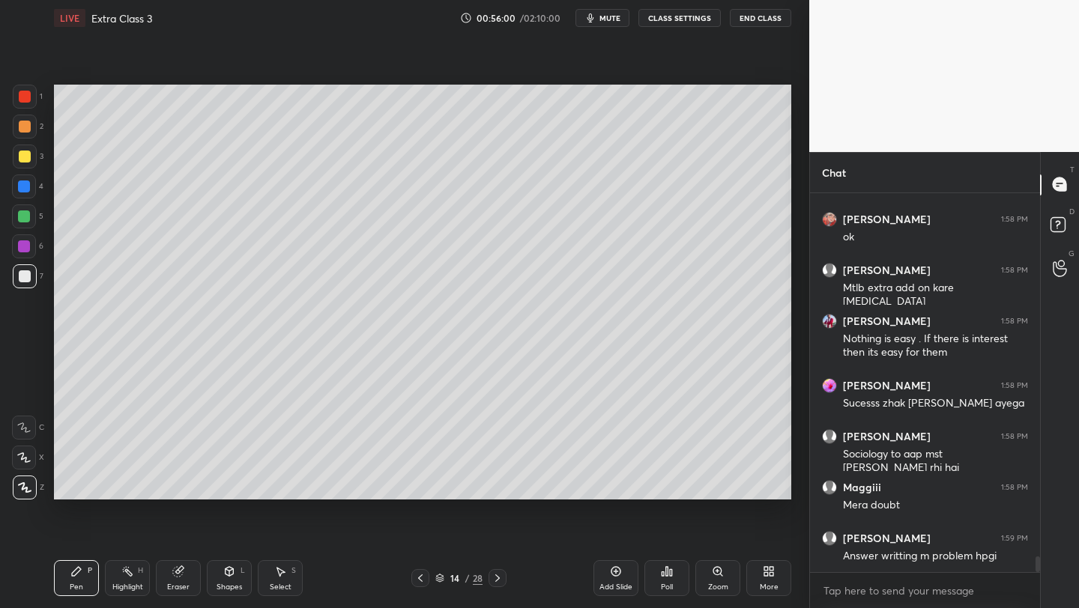
click at [617, 578] on div "Add Slide" at bounding box center [615, 578] width 45 height 36
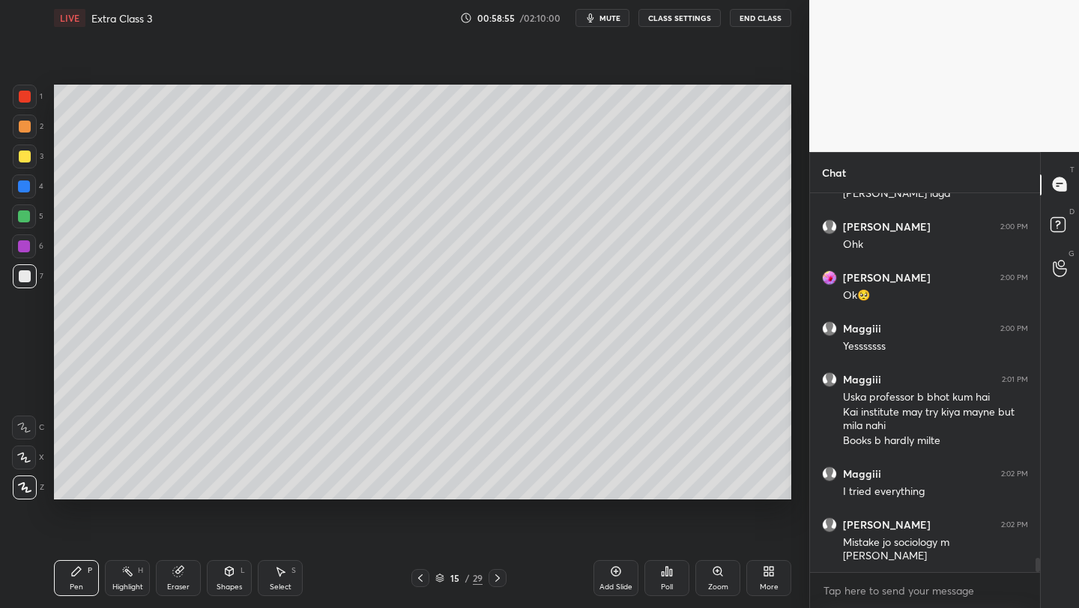
scroll to position [9580, 0]
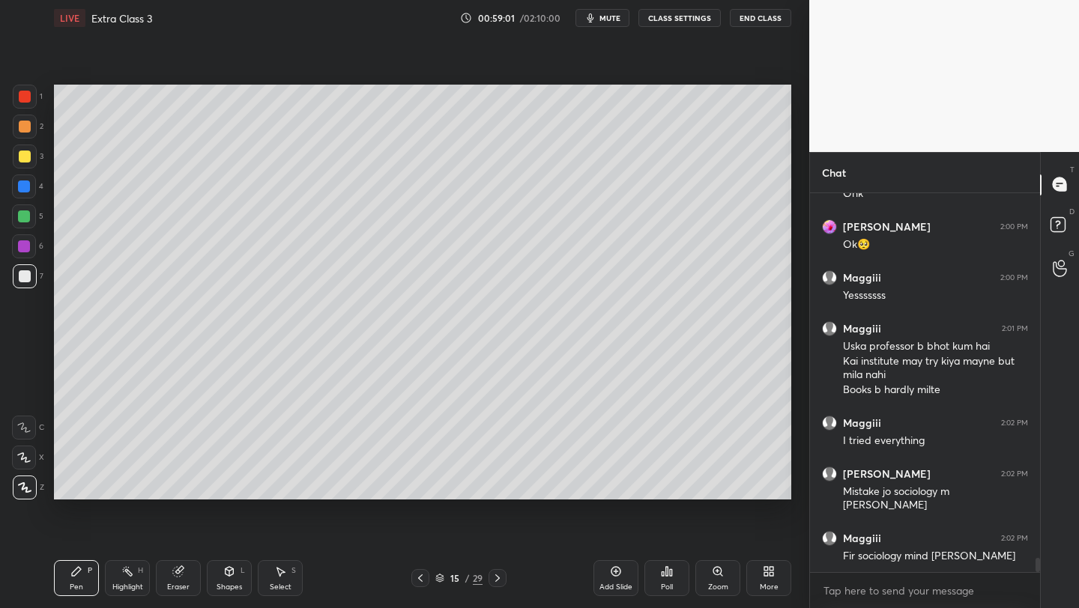
click at [619, 575] on icon at bounding box center [616, 572] width 12 height 12
click at [22, 160] on div at bounding box center [25, 157] width 12 height 12
click at [22, 193] on div "1 2 3 4 5 6 7 C X Z C X Z E E Erase all H H LIVE Extra Class 3 00:59:09 / 02:10…" at bounding box center [398, 304] width 797 height 608
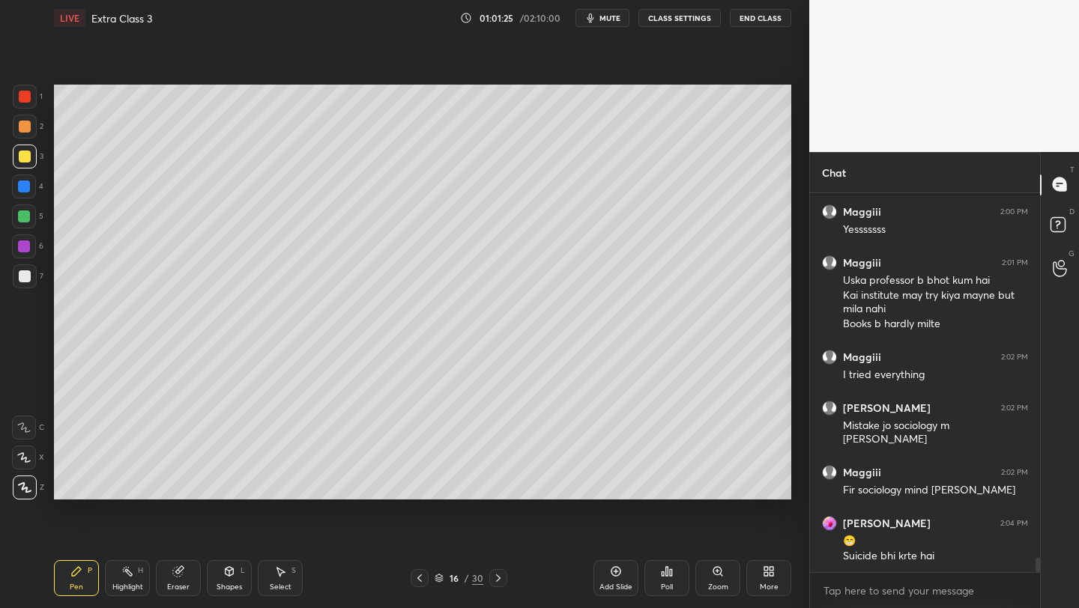
scroll to position [9710, 0]
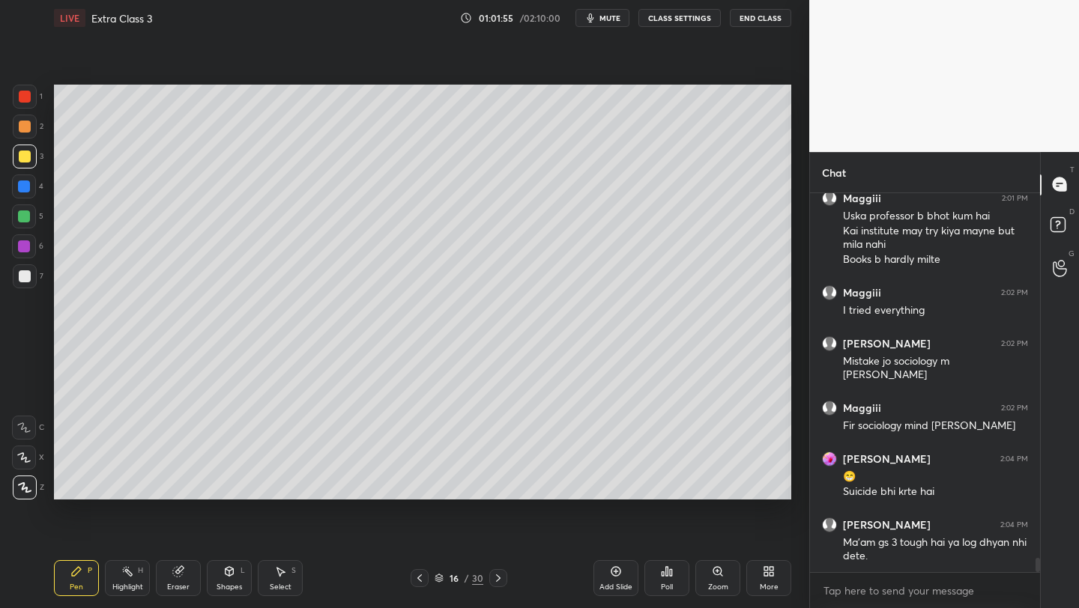
click at [416, 578] on icon at bounding box center [420, 578] width 12 height 12
click at [417, 578] on icon at bounding box center [420, 578] width 12 height 12
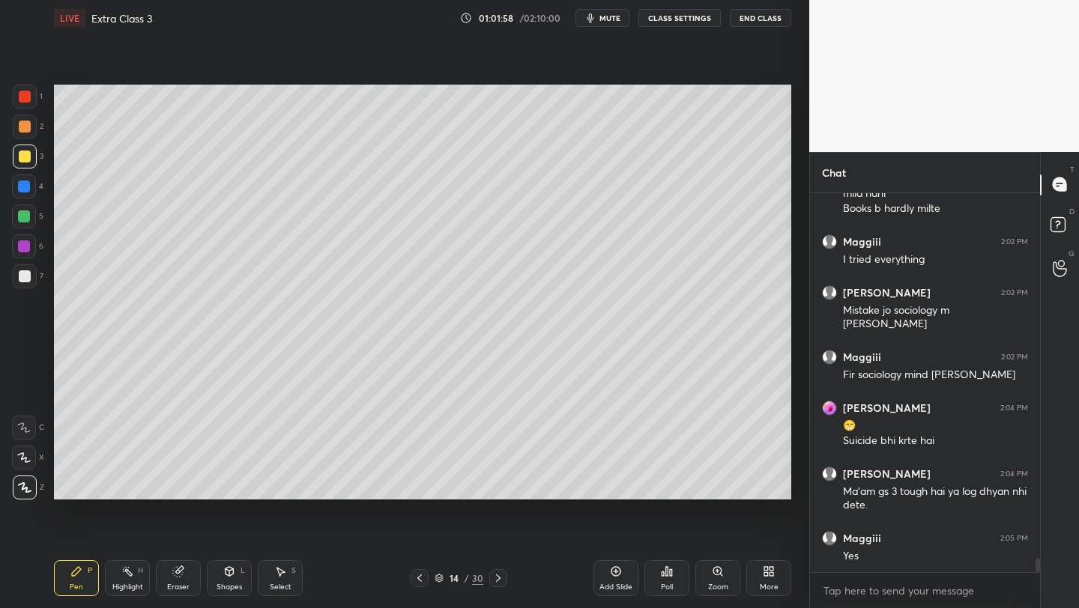
click at [416, 577] on icon at bounding box center [420, 578] width 12 height 12
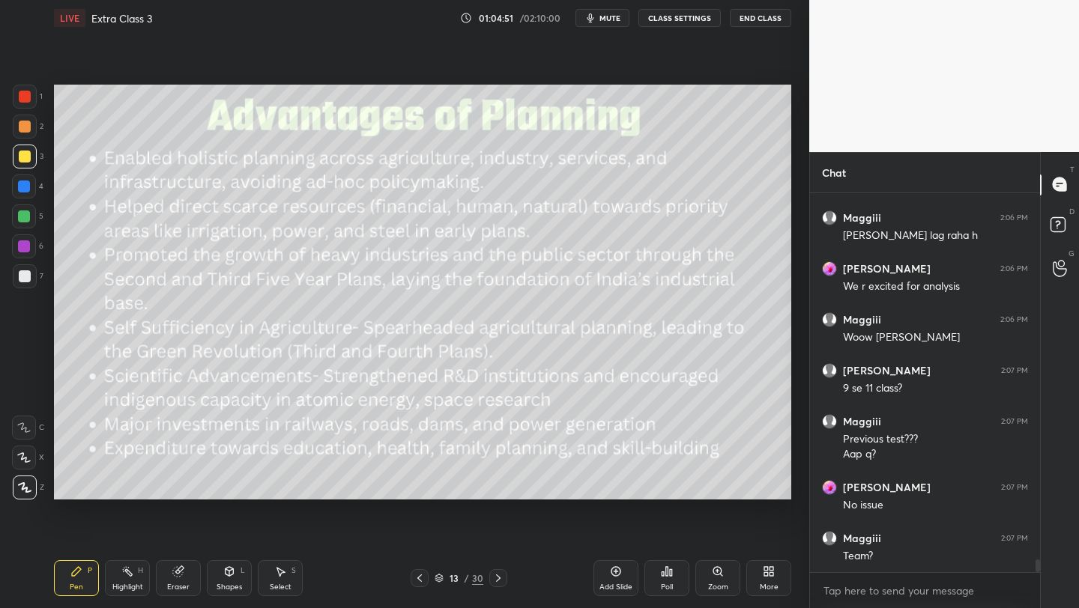
scroll to position [10759, 0]
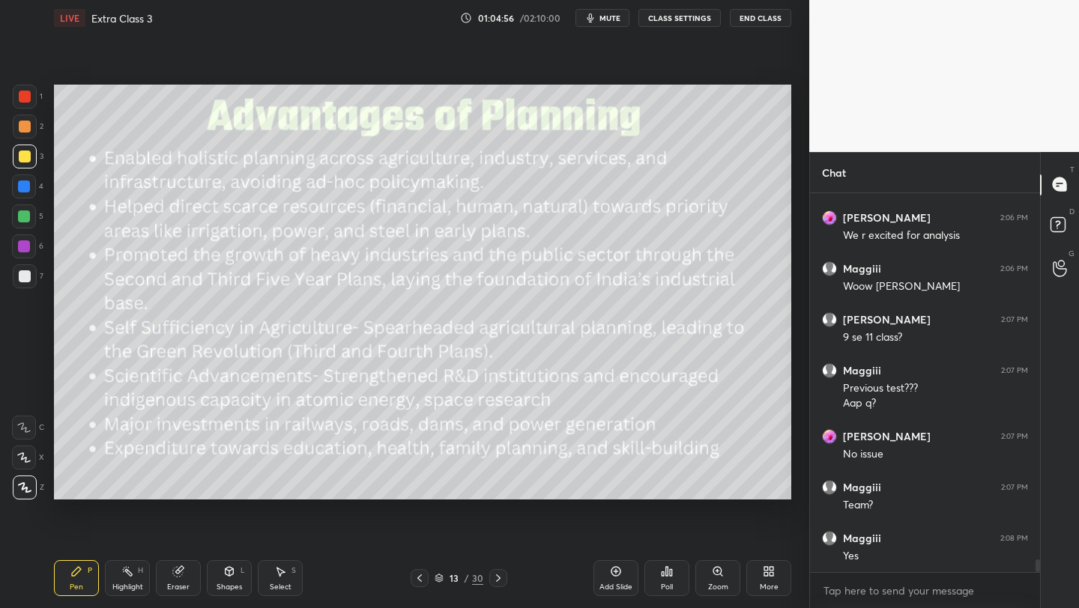
click at [25, 127] on div at bounding box center [25, 127] width 12 height 12
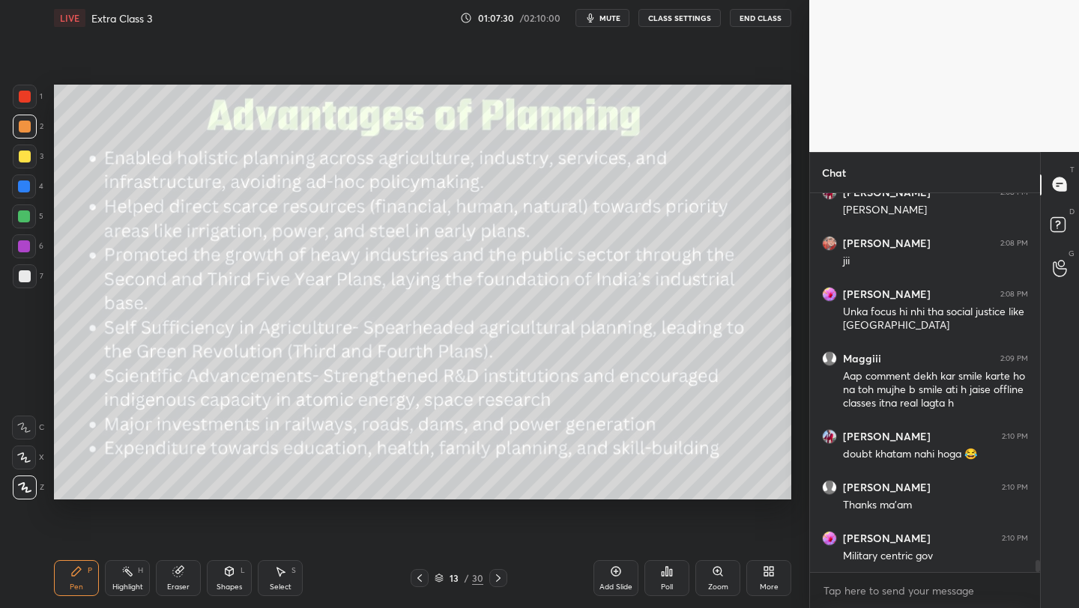
scroll to position [11387, 0]
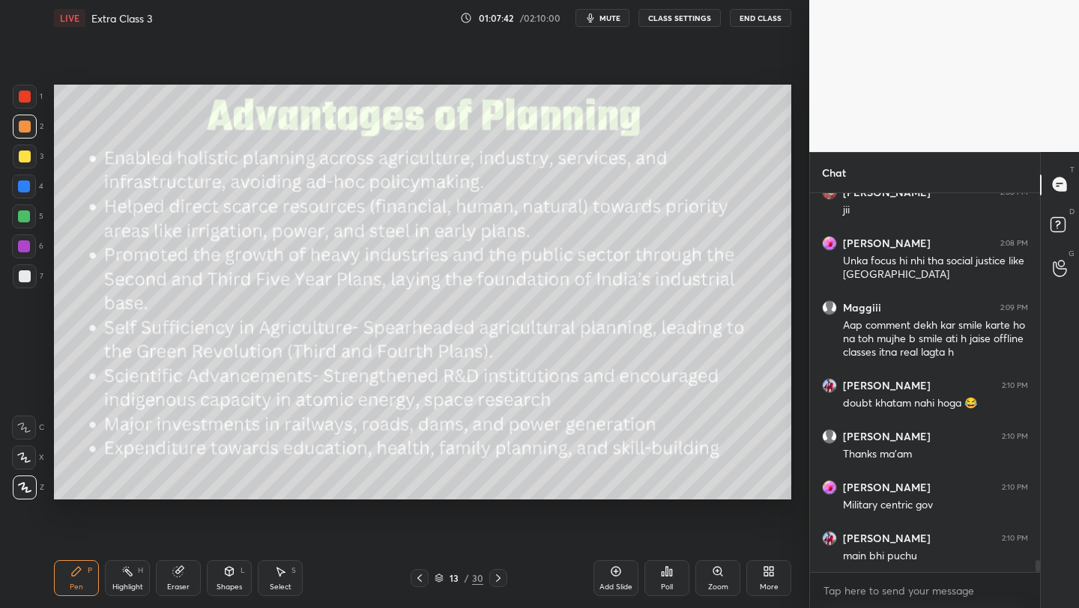
click at [613, 22] on span "mute" at bounding box center [609, 18] width 21 height 10
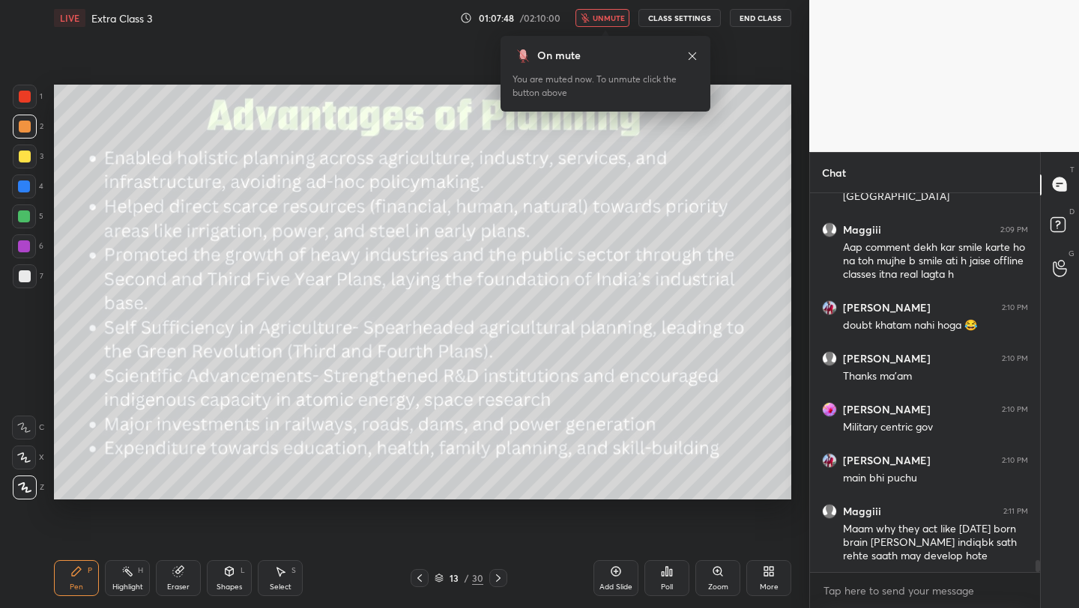
click at [602, 9] on button "unmute" at bounding box center [602, 18] width 54 height 18
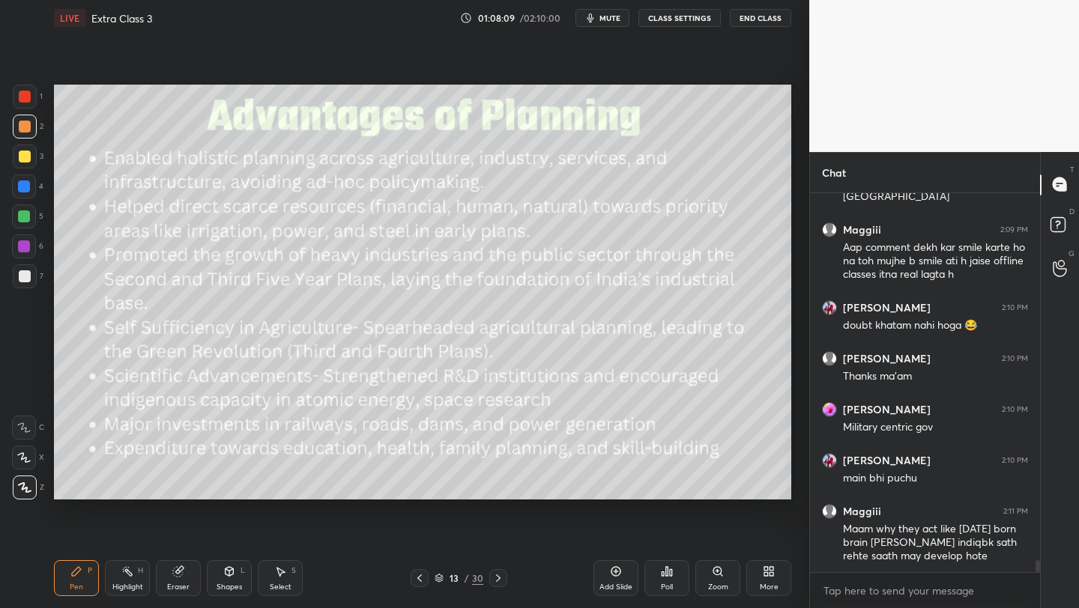
scroll to position [11516, 0]
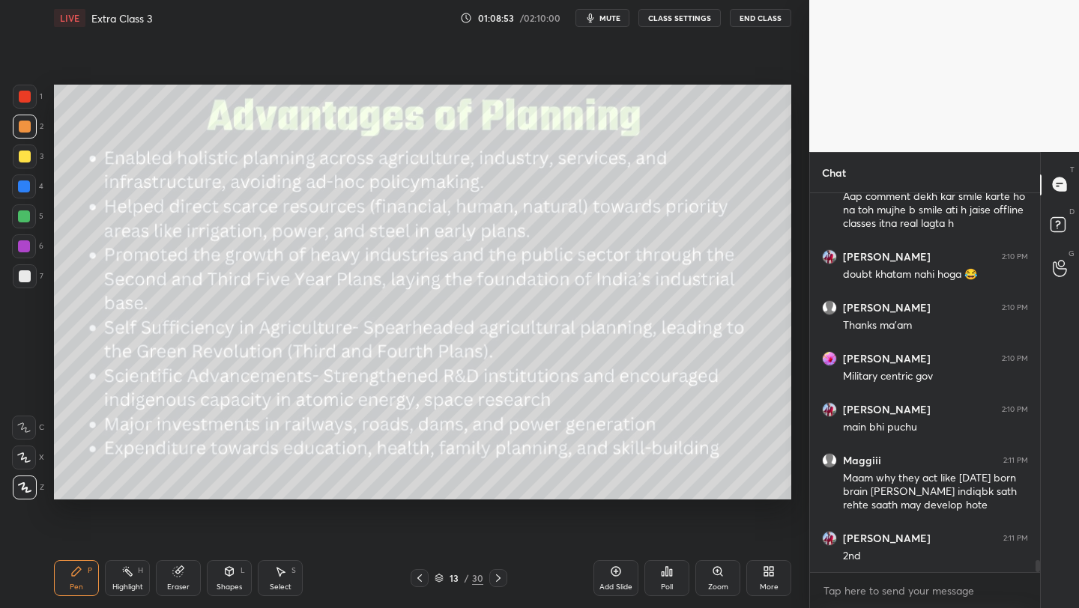
click at [728, 501] on div "Setting up your live class Poll for secs No correct answer Start poll" at bounding box center [422, 292] width 749 height 512
click at [728, 500] on div "Setting up your live class Poll for secs No correct answer Start poll" at bounding box center [422, 292] width 749 height 512
click at [20, 276] on div at bounding box center [25, 276] width 12 height 12
click at [22, 248] on div at bounding box center [24, 247] width 12 height 12
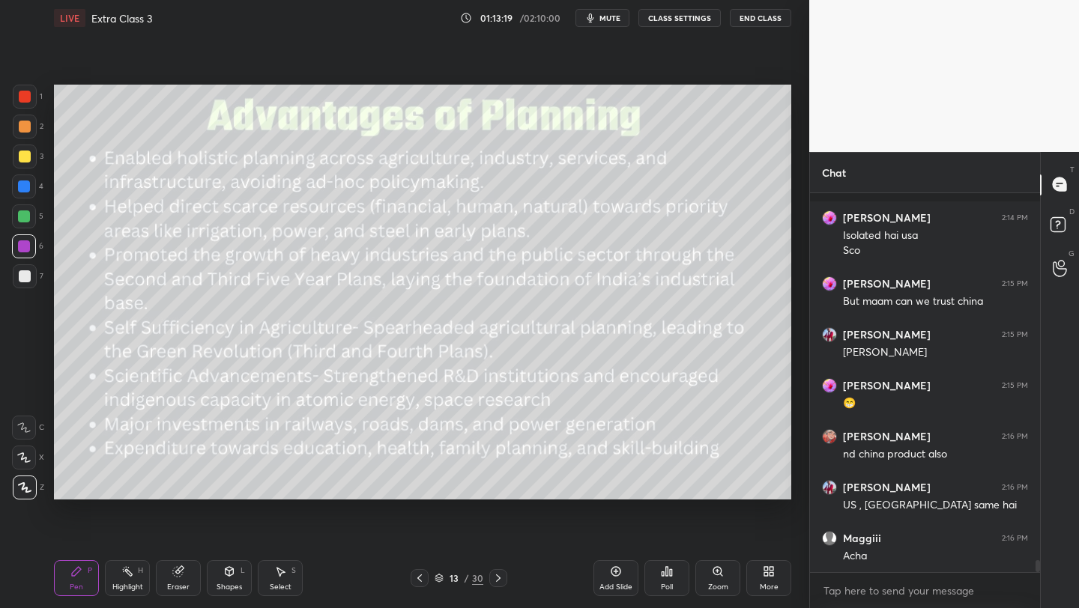
scroll to position [12016, 0]
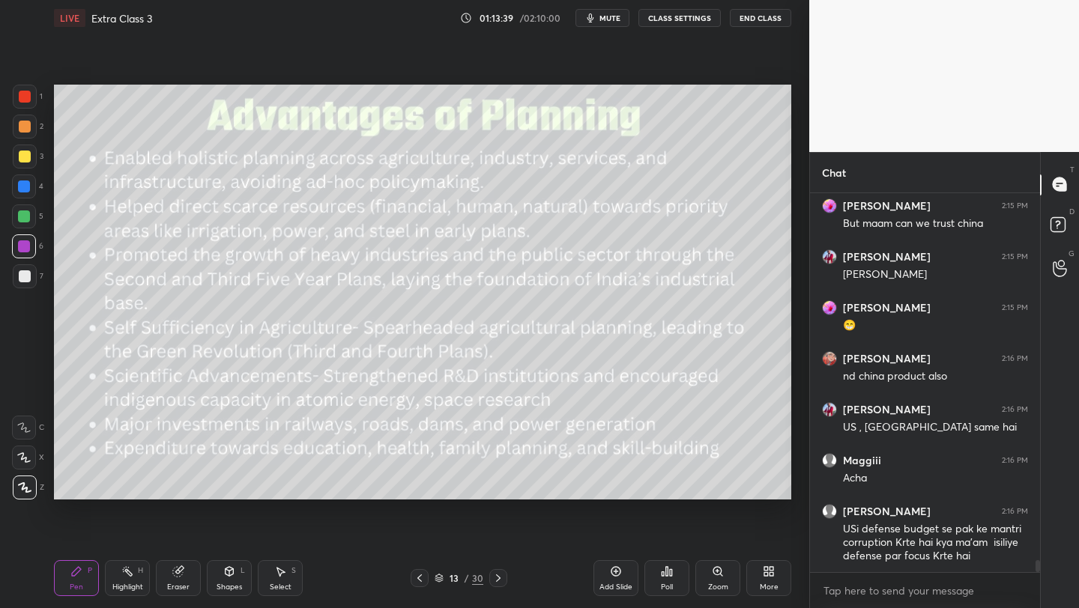
click at [498, 572] on icon at bounding box center [498, 578] width 12 height 12
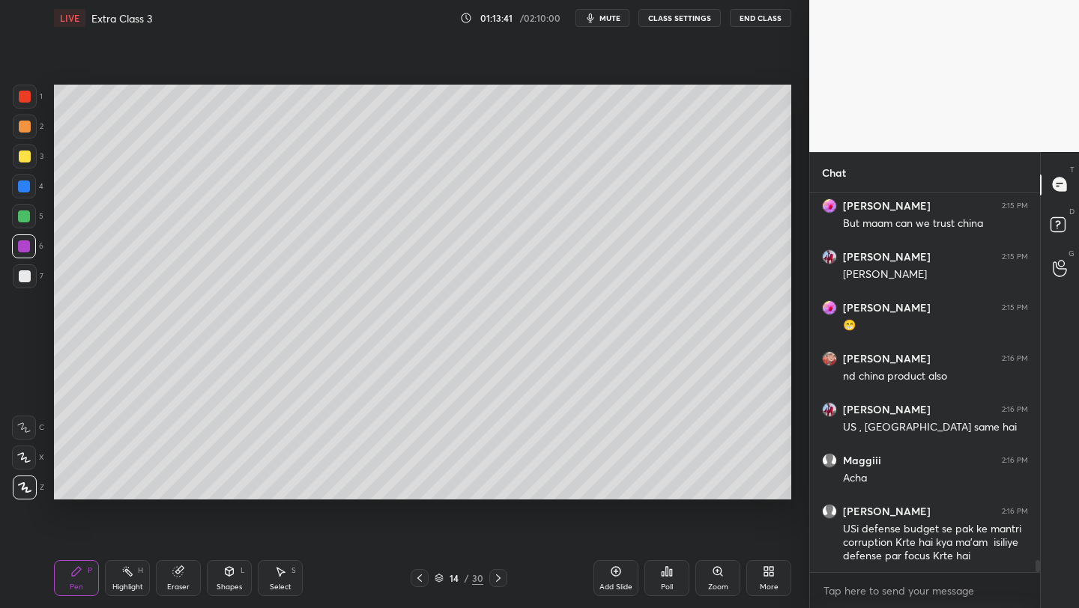
click at [498, 578] on icon at bounding box center [498, 578] width 12 height 12
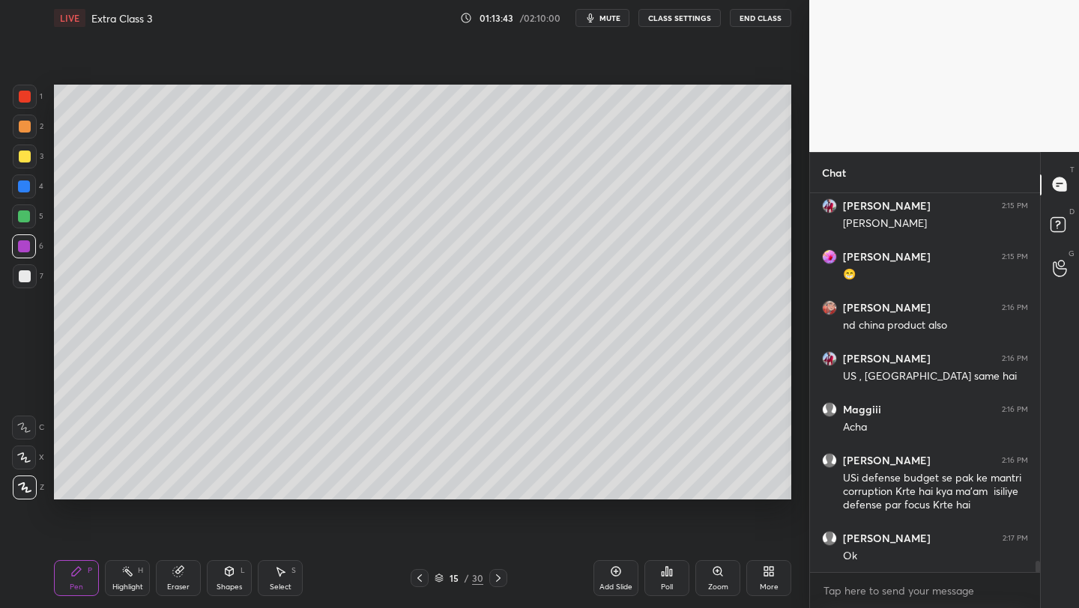
click at [496, 578] on icon at bounding box center [498, 578] width 12 height 12
click at [494, 578] on icon at bounding box center [498, 578] width 12 height 12
click at [496, 579] on icon at bounding box center [498, 578] width 12 height 12
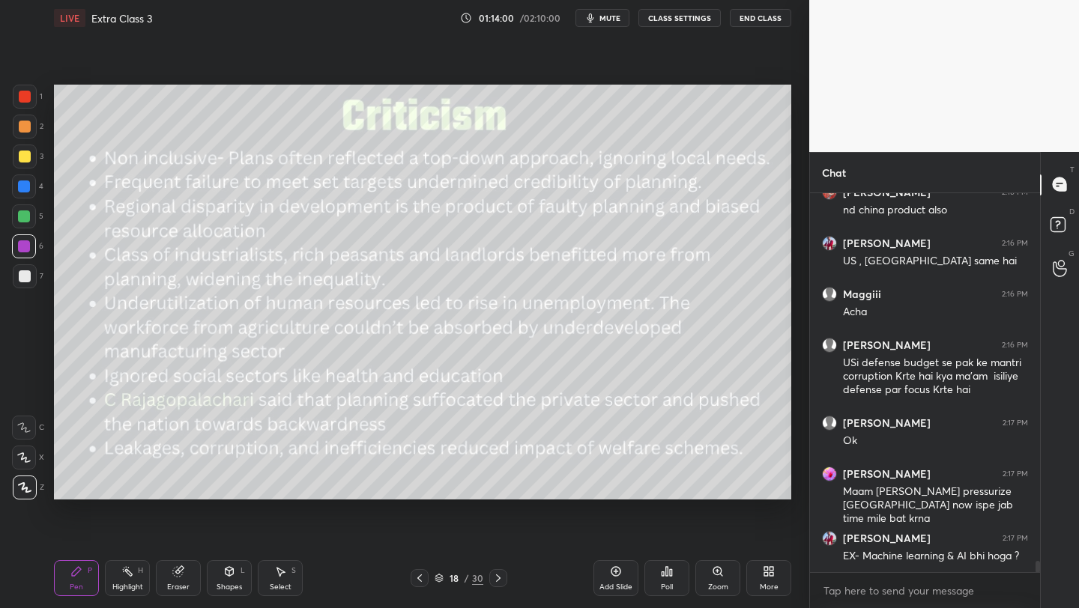
scroll to position [12234, 0]
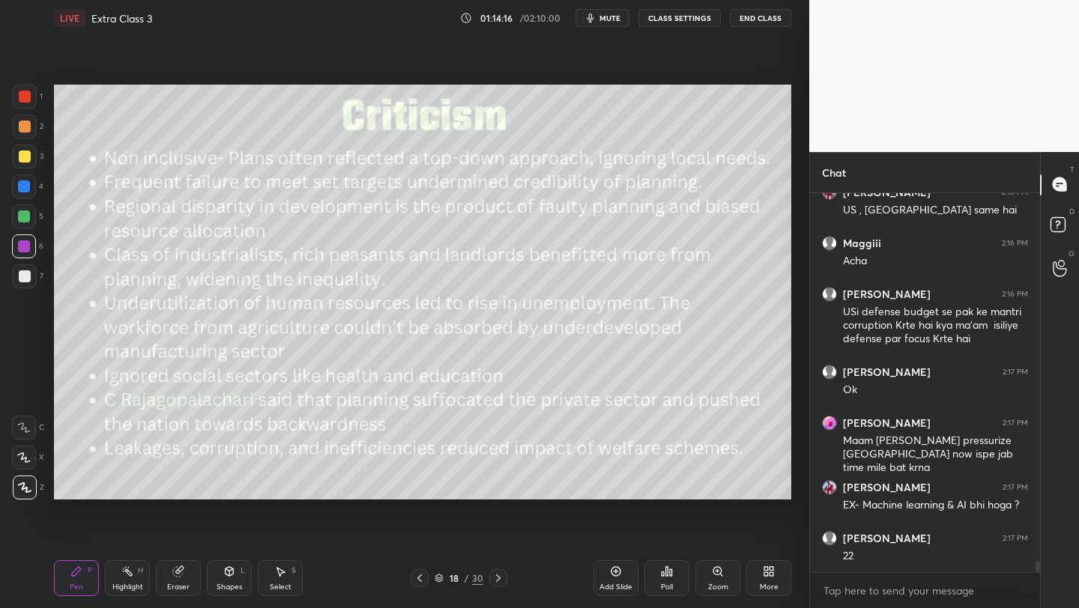
drag, startPoint x: 415, startPoint y: 581, endPoint x: 432, endPoint y: 585, distance: 16.9
click at [416, 581] on icon at bounding box center [420, 578] width 12 height 12
click at [615, 584] on div "Add Slide" at bounding box center [615, 587] width 33 height 7
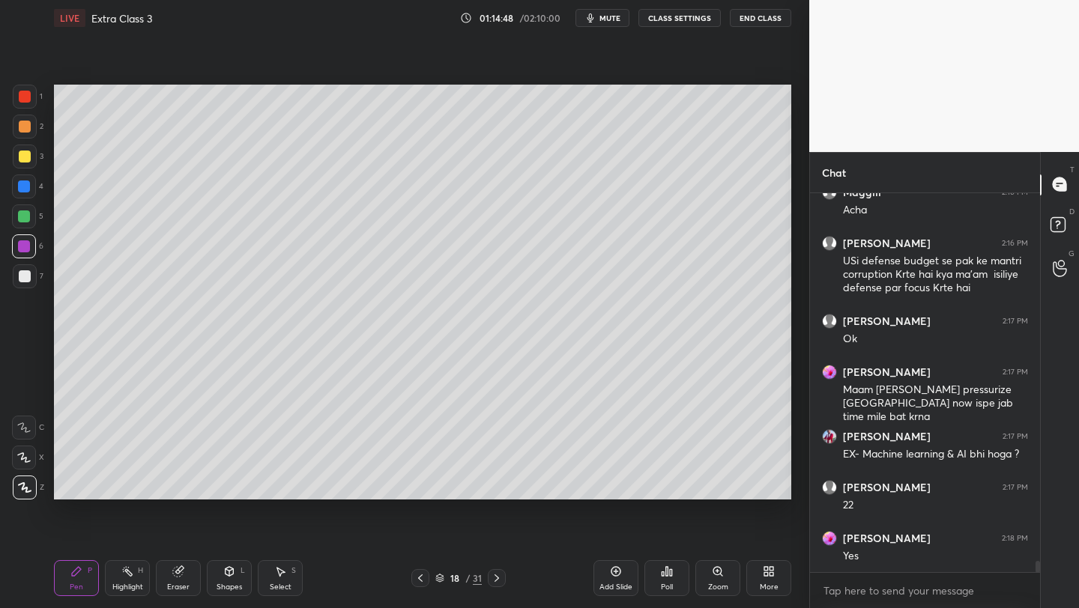
click at [25, 161] on div at bounding box center [25, 157] width 12 height 12
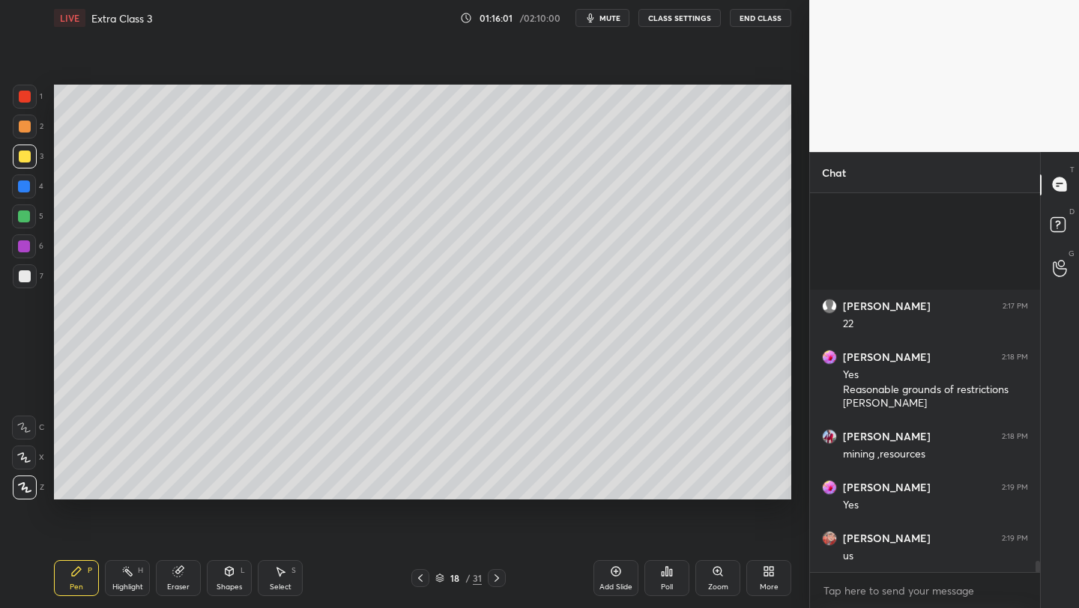
scroll to position [12619, 0]
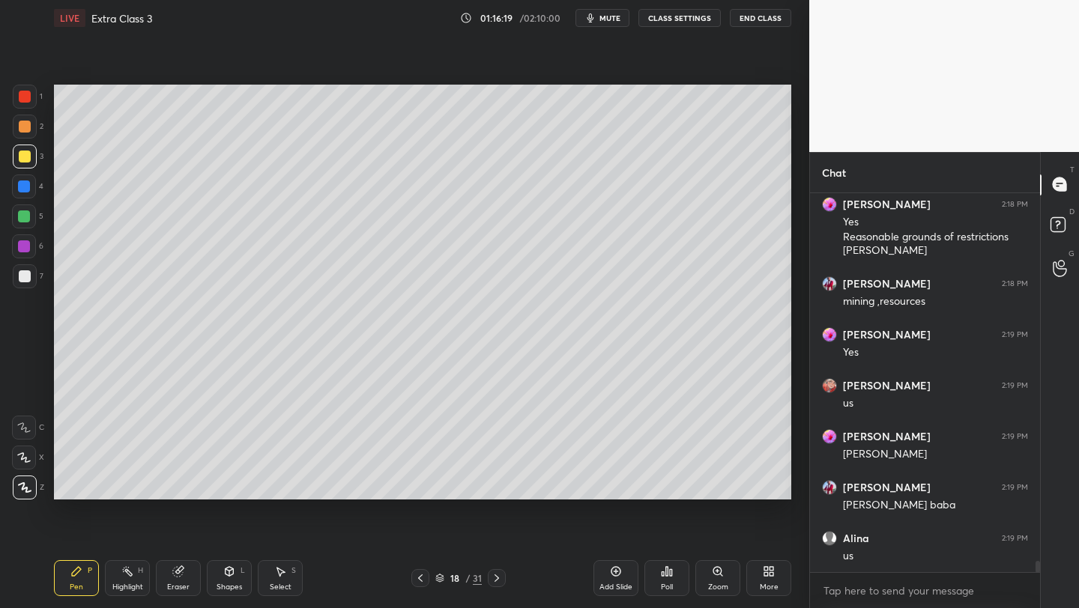
click at [27, 279] on div at bounding box center [25, 276] width 12 height 12
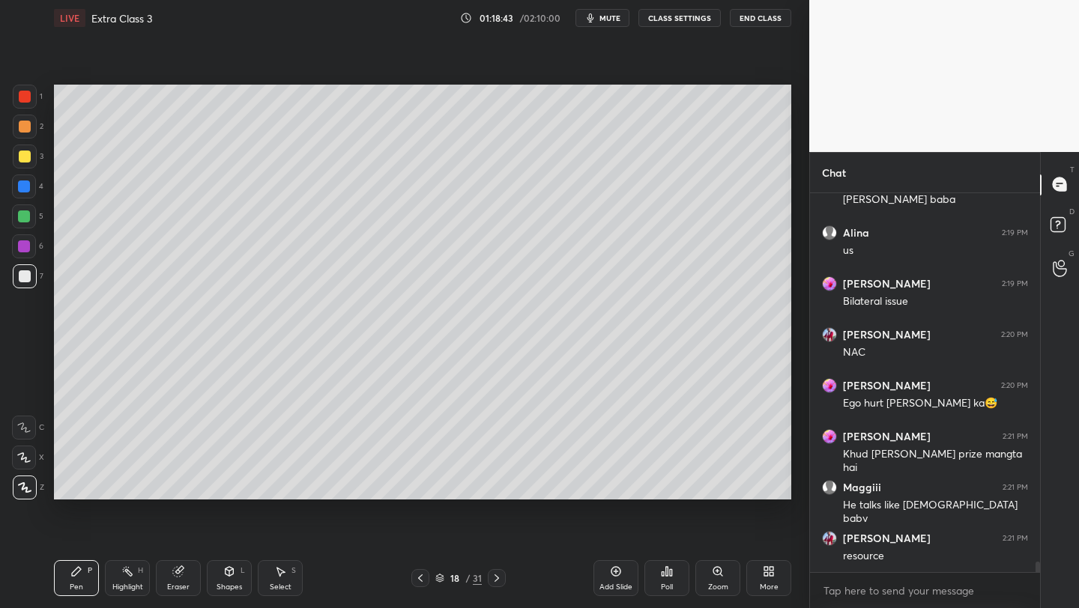
scroll to position [12975, 0]
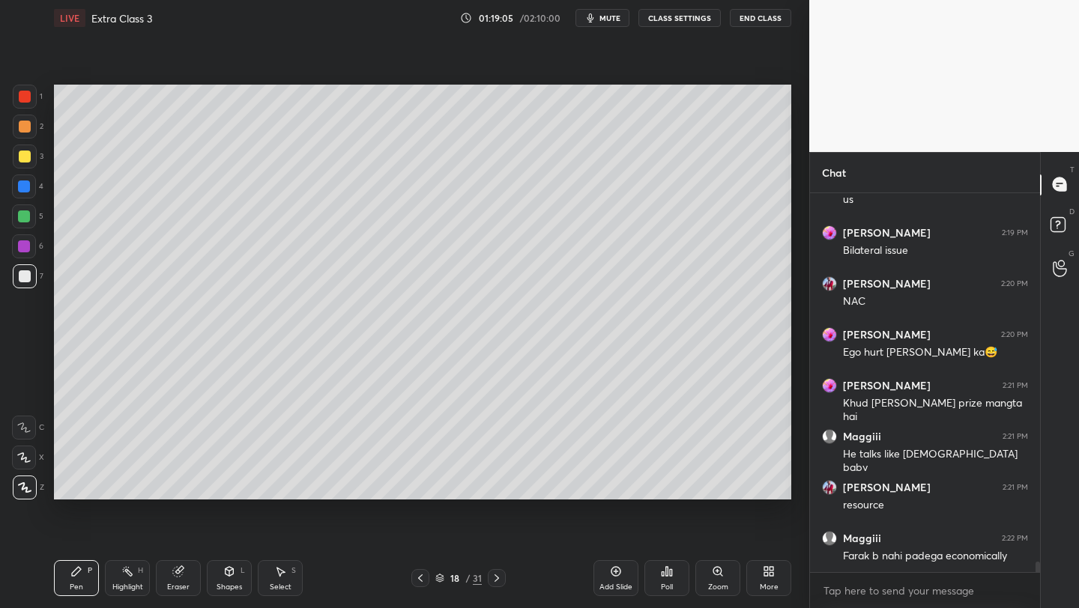
drag, startPoint x: 29, startPoint y: 157, endPoint x: 38, endPoint y: 158, distance: 9.0
click at [29, 158] on div at bounding box center [25, 157] width 12 height 12
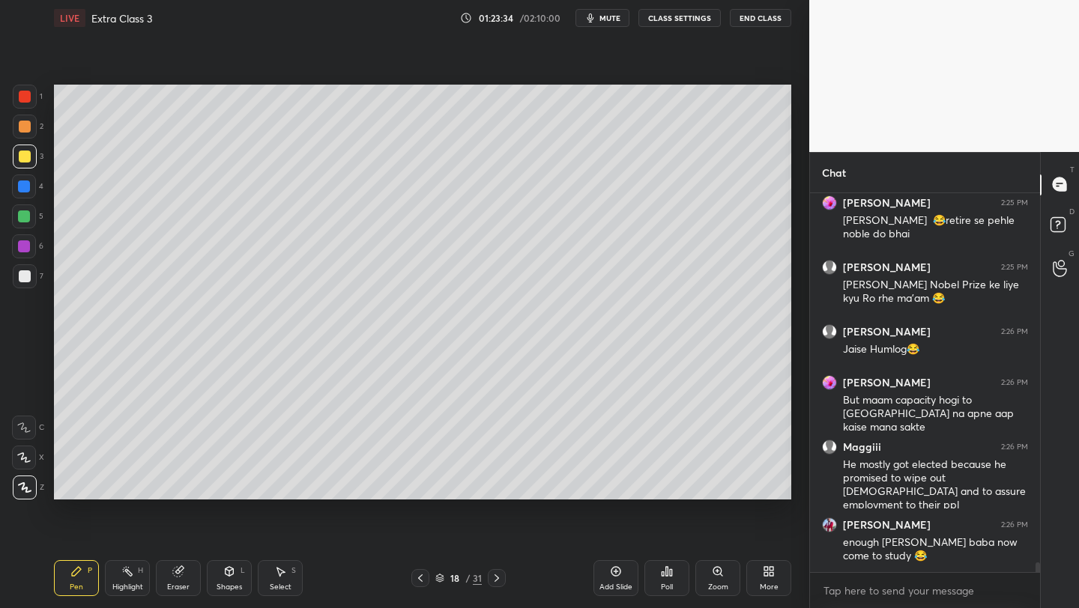
scroll to position [14005, 0]
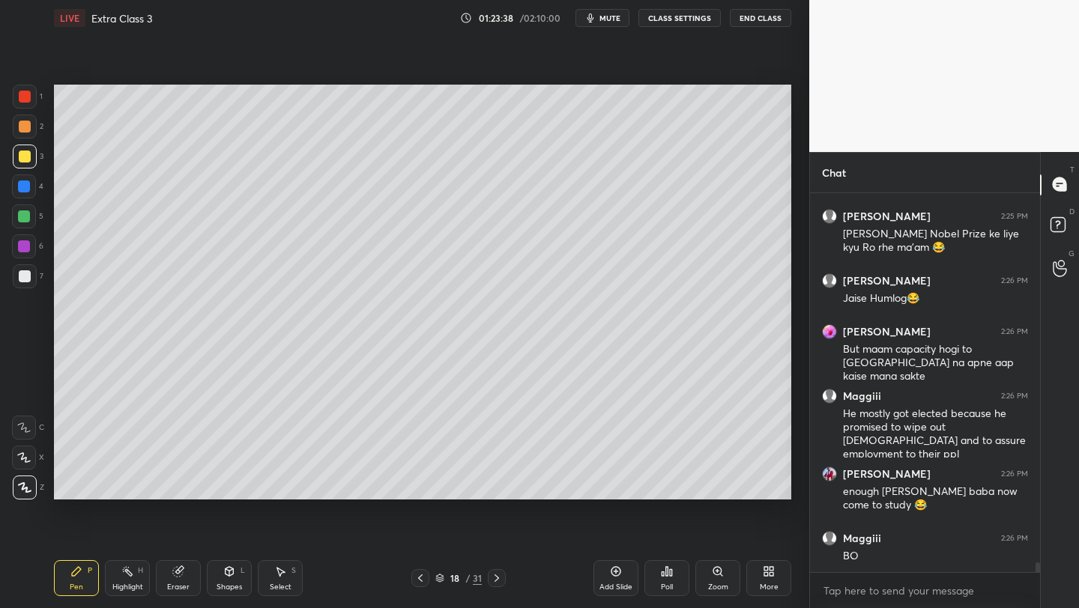
click at [420, 578] on icon at bounding box center [420, 578] width 12 height 12
click at [418, 575] on icon at bounding box center [420, 578] width 12 height 12
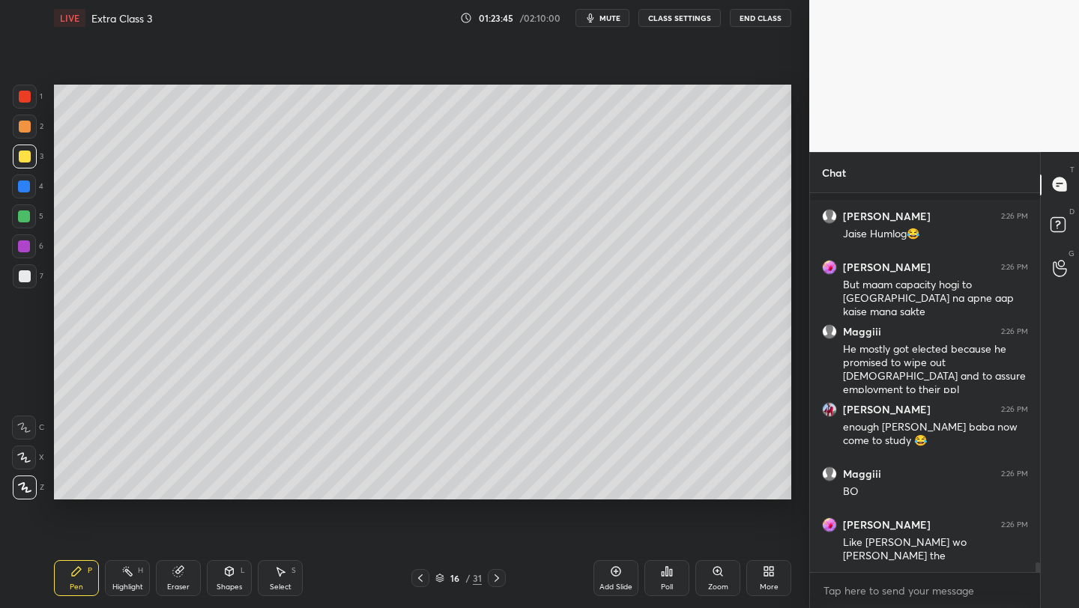
scroll to position [14188, 0]
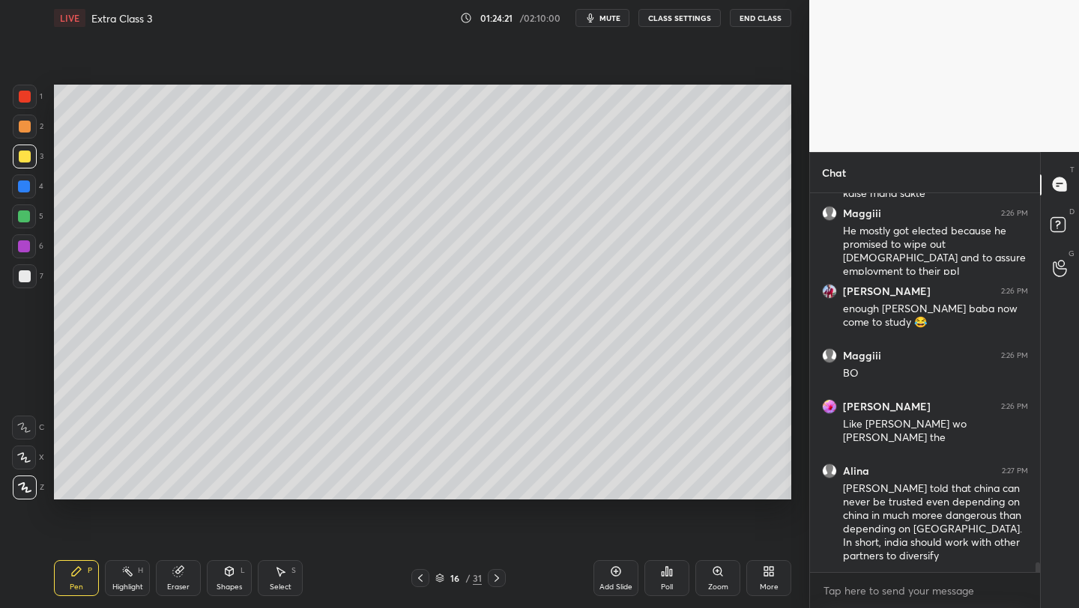
click at [422, 578] on icon at bounding box center [420, 578] width 12 height 12
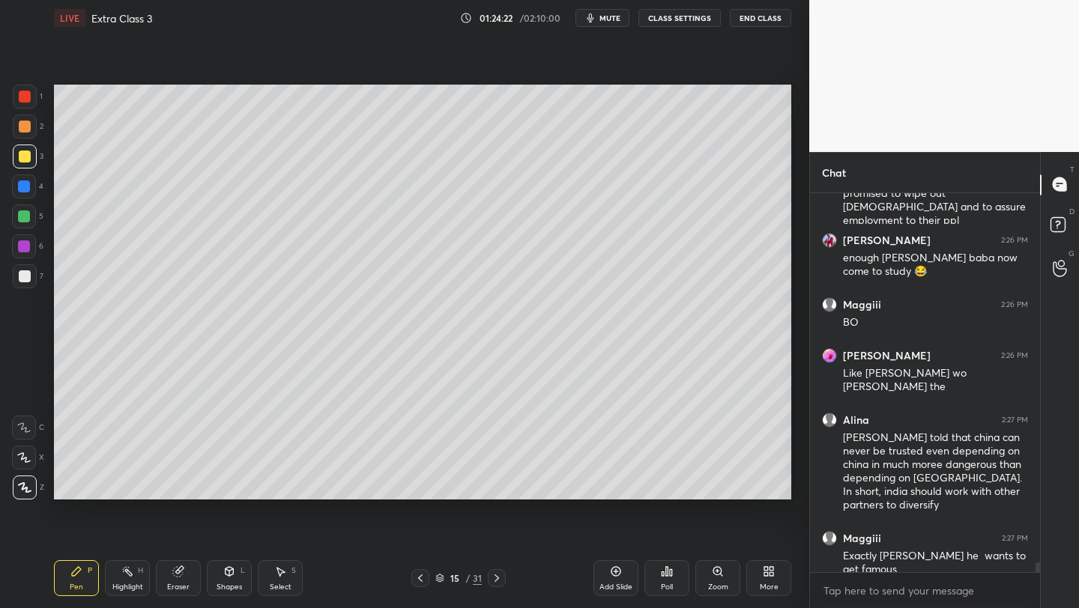
click at [423, 575] on icon at bounding box center [420, 578] width 12 height 12
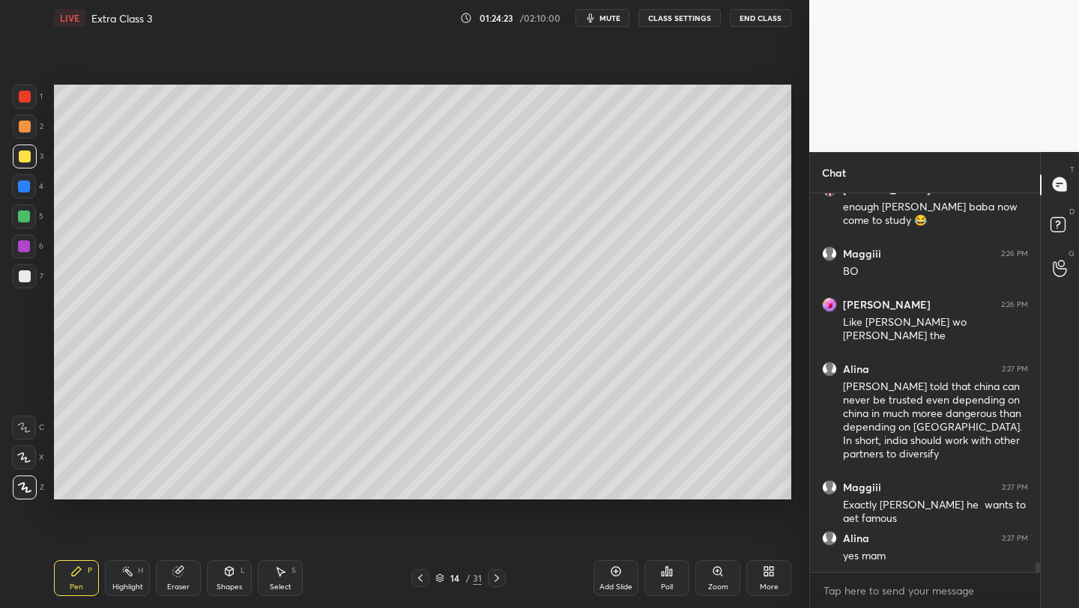
click at [422, 575] on icon at bounding box center [420, 578] width 12 height 12
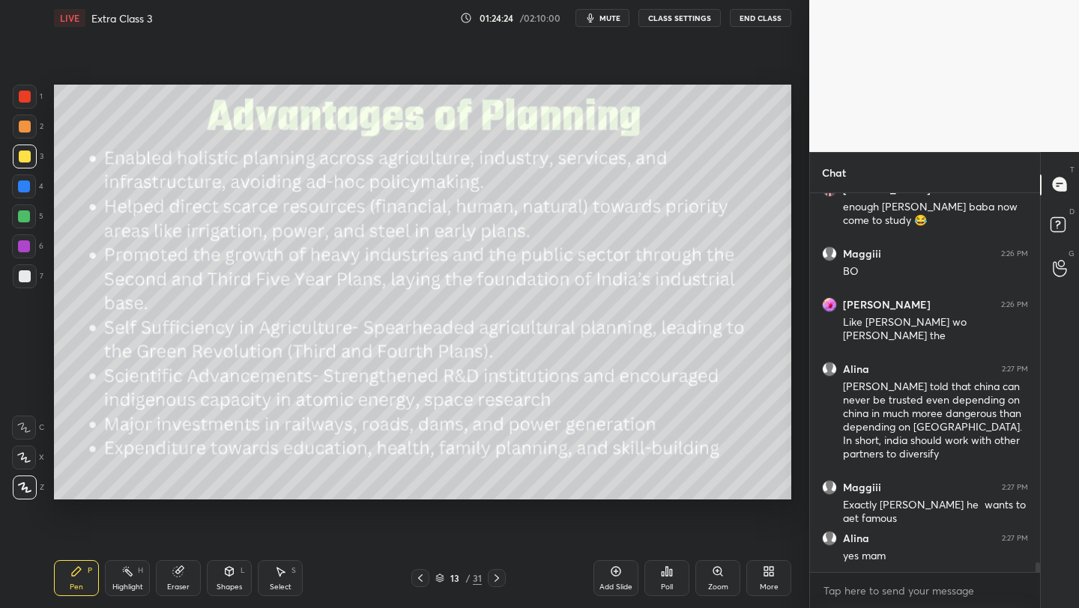
scroll to position [14341, 0]
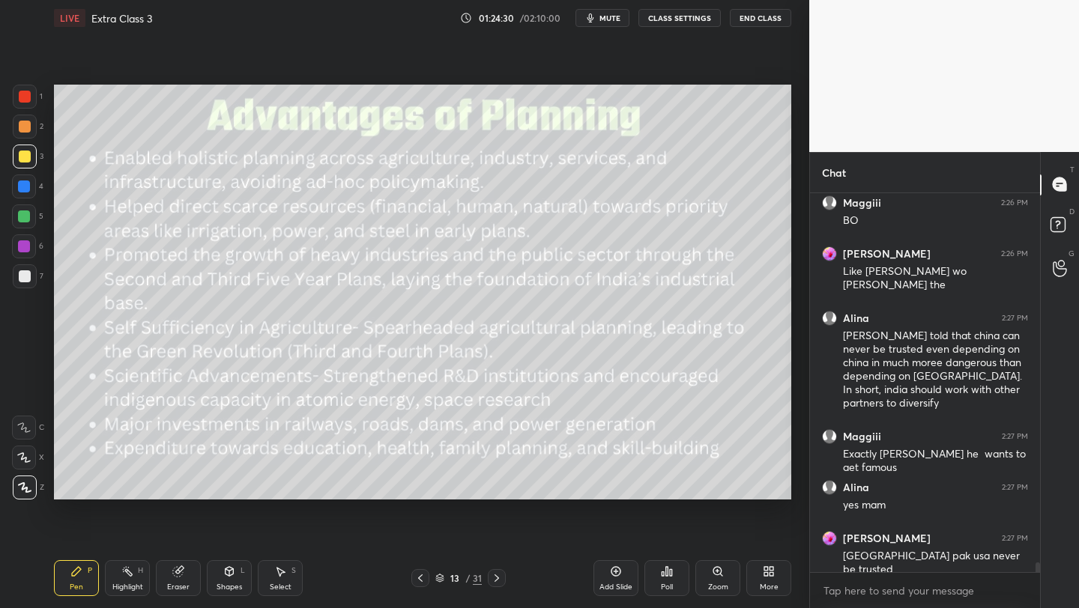
click at [493, 579] on icon at bounding box center [497, 578] width 12 height 12
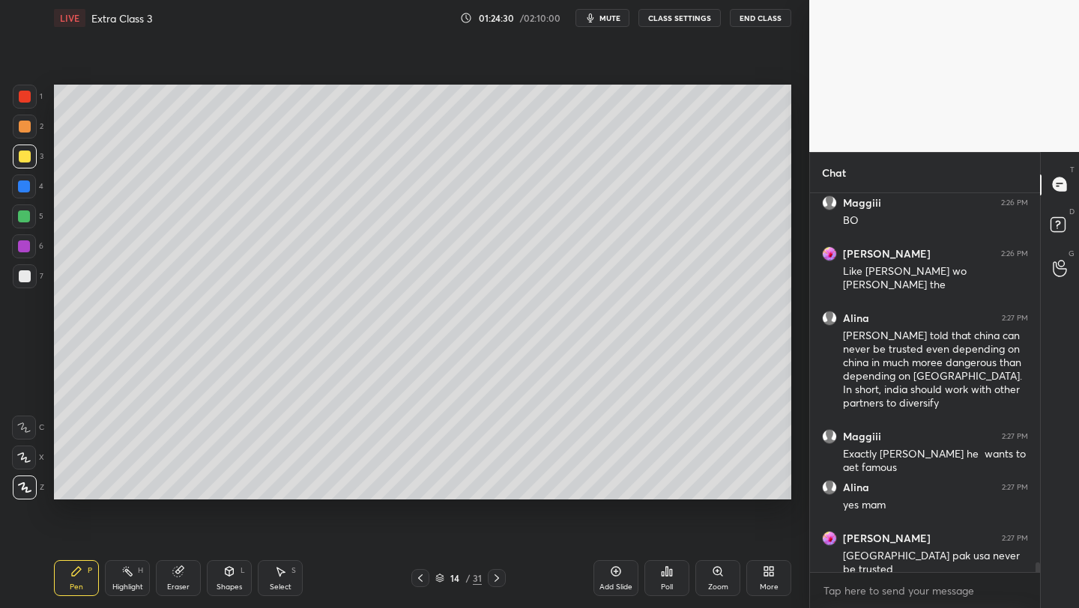
scroll to position [14392, 0]
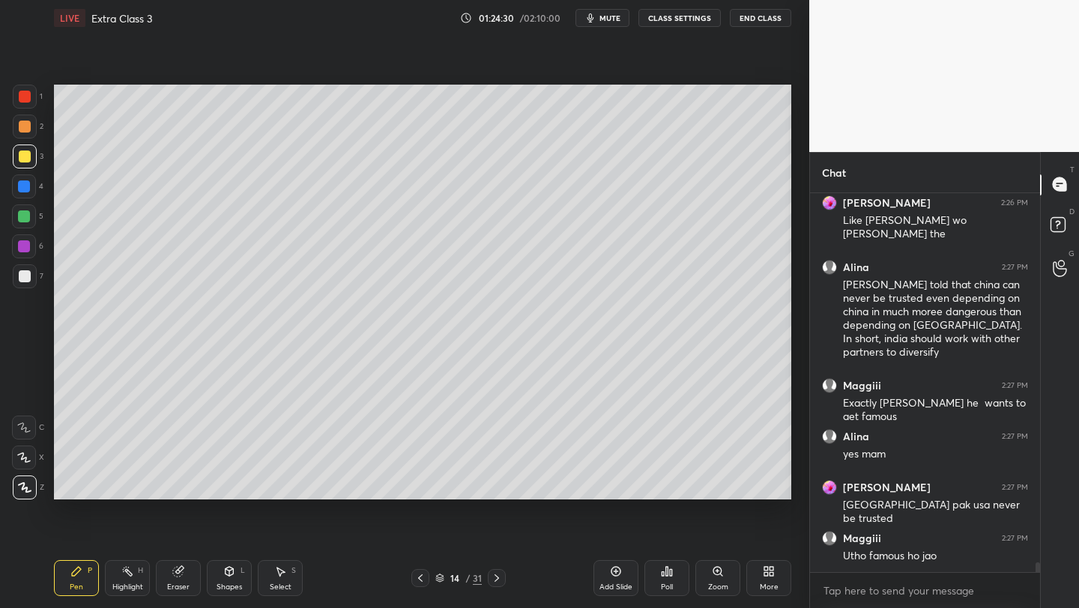
click at [492, 578] on icon at bounding box center [497, 578] width 12 height 12
click at [493, 578] on icon at bounding box center [497, 578] width 12 height 12
click at [494, 580] on icon at bounding box center [497, 578] width 12 height 12
click at [495, 580] on icon at bounding box center [497, 578] width 12 height 12
click at [496, 581] on icon at bounding box center [497, 578] width 4 height 7
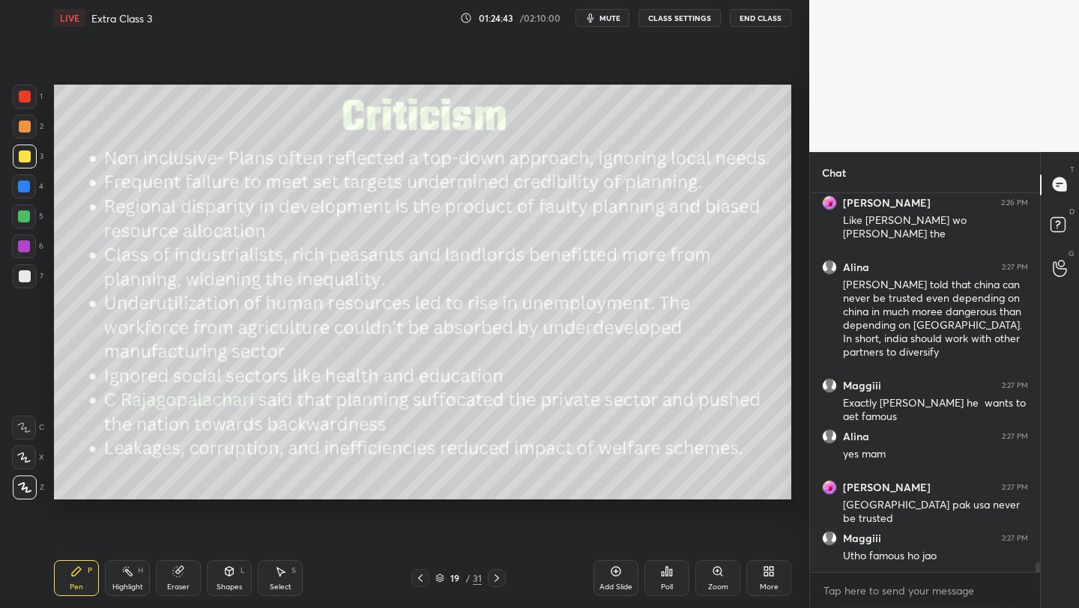
click at [22, 187] on div at bounding box center [24, 187] width 12 height 12
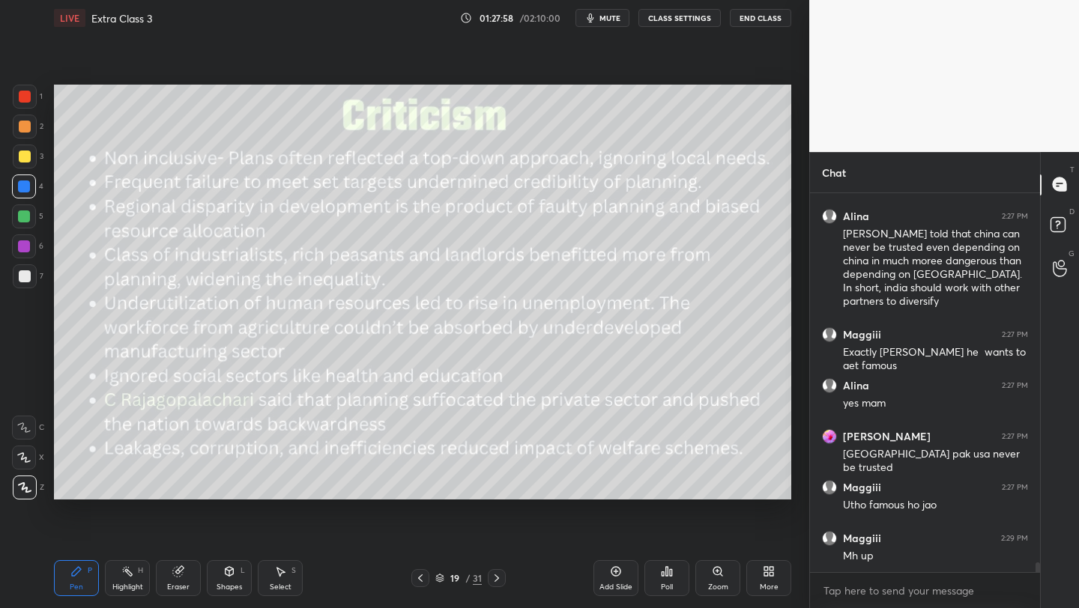
scroll to position [14493, 0]
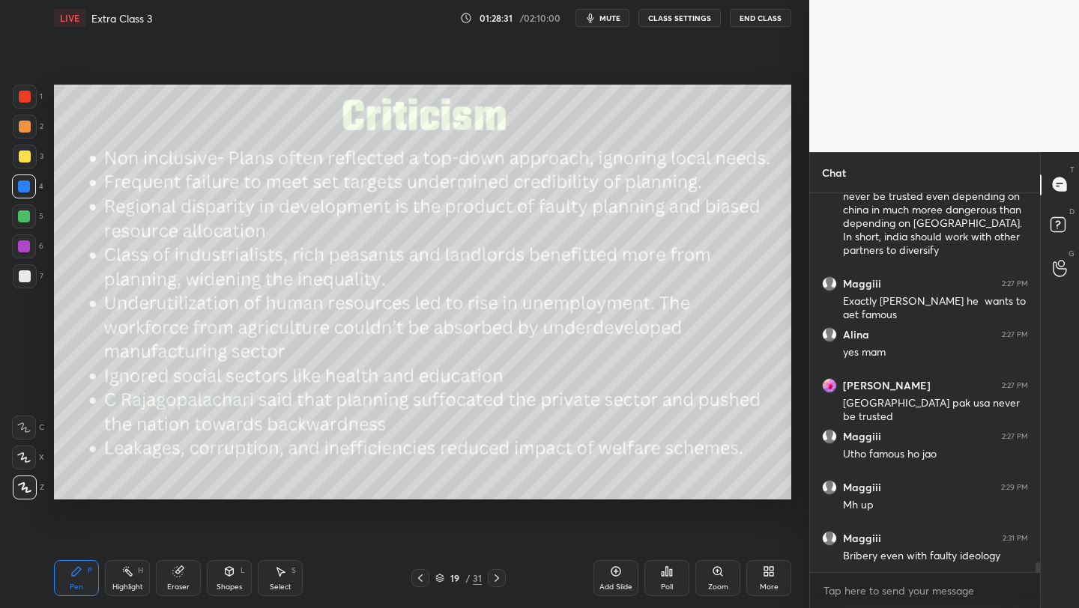
click at [19, 244] on div at bounding box center [24, 247] width 12 height 12
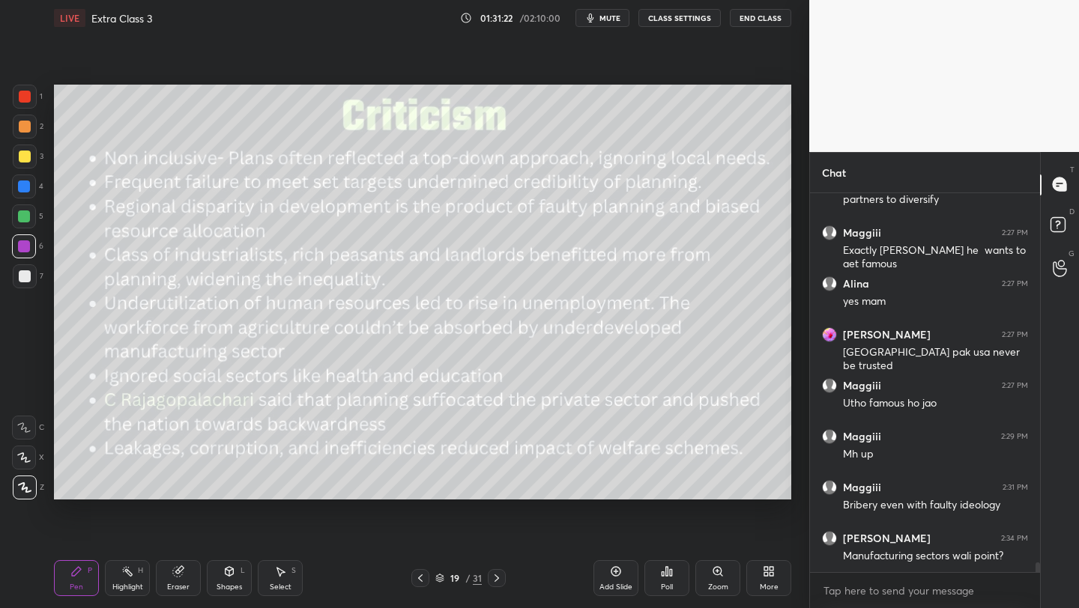
scroll to position [14595, 0]
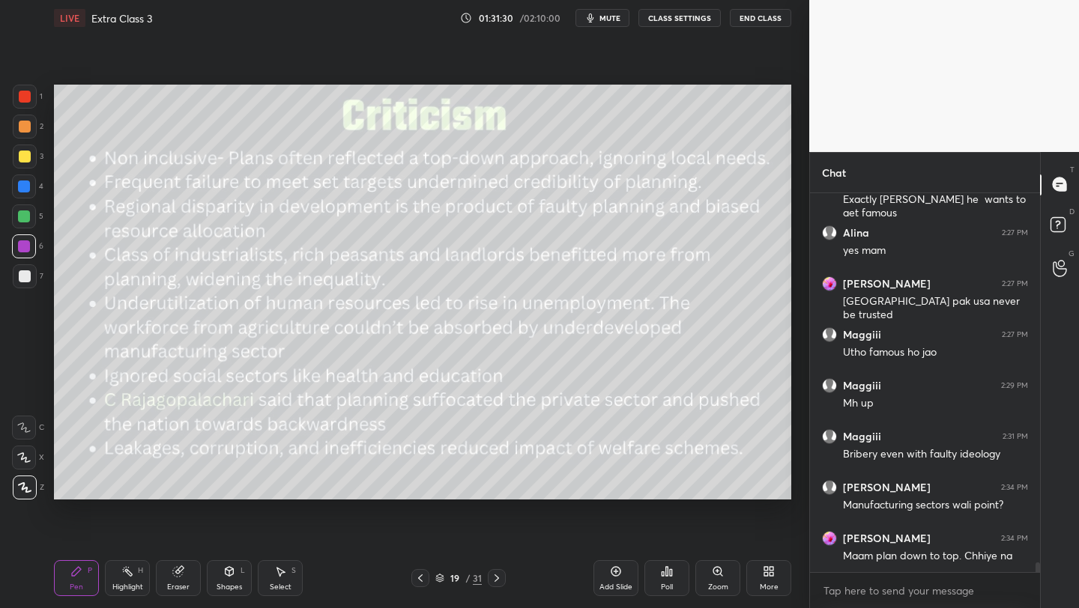
click at [20, 273] on div at bounding box center [25, 276] width 12 height 12
click at [608, 578] on div "Add Slide" at bounding box center [615, 578] width 45 height 36
click at [568, 548] on div "Pen P Highlight H Eraser Shapes L Select S 20 / 32 Add Slide Poll Zoom More" at bounding box center [422, 578] width 737 height 60
drag, startPoint x: 28, startPoint y: 154, endPoint x: 34, endPoint y: 159, distance: 8.0
click at [28, 154] on div at bounding box center [25, 157] width 12 height 12
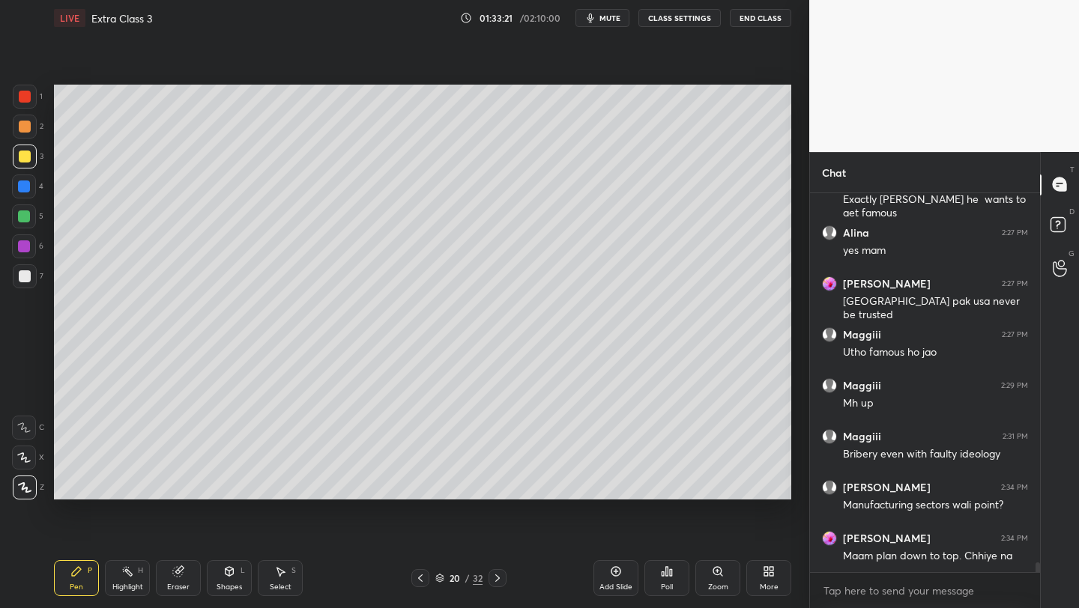
scroll to position [14646, 0]
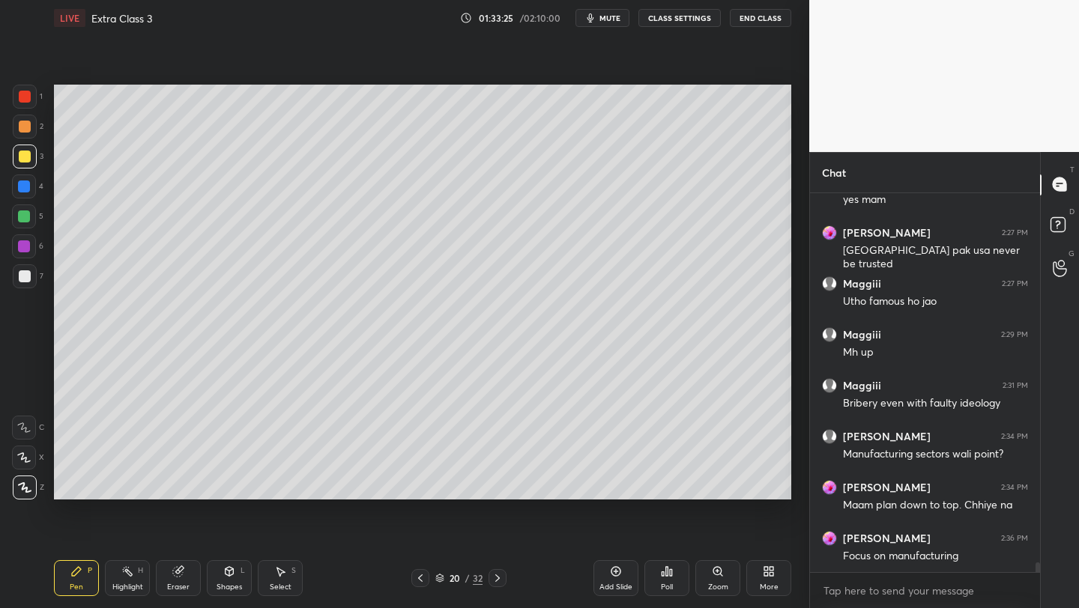
click at [496, 578] on icon at bounding box center [498, 578] width 12 height 12
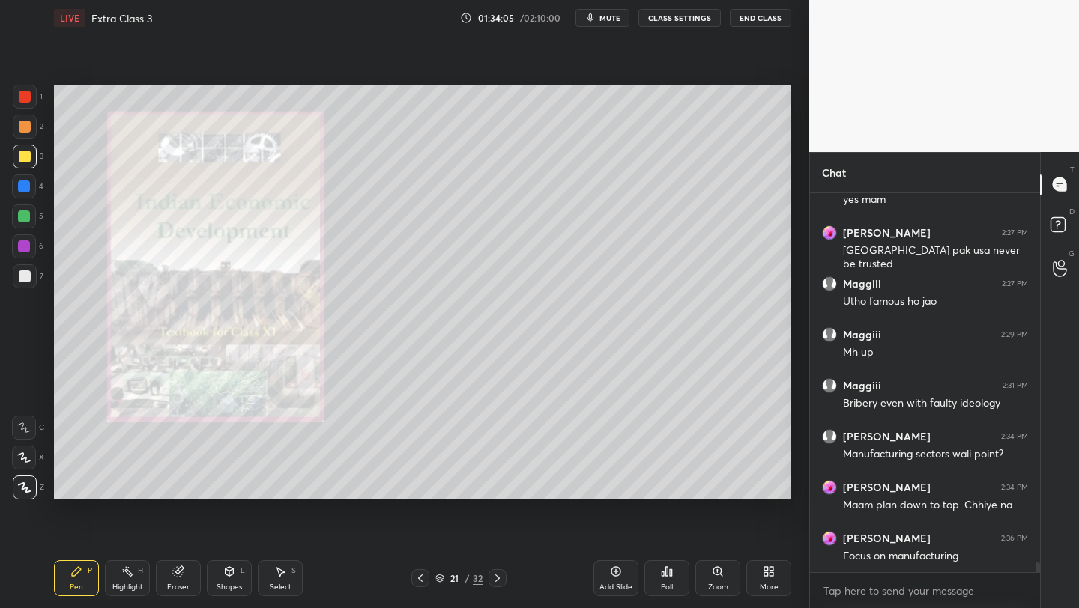
click at [668, 580] on div "Poll" at bounding box center [666, 578] width 45 height 36
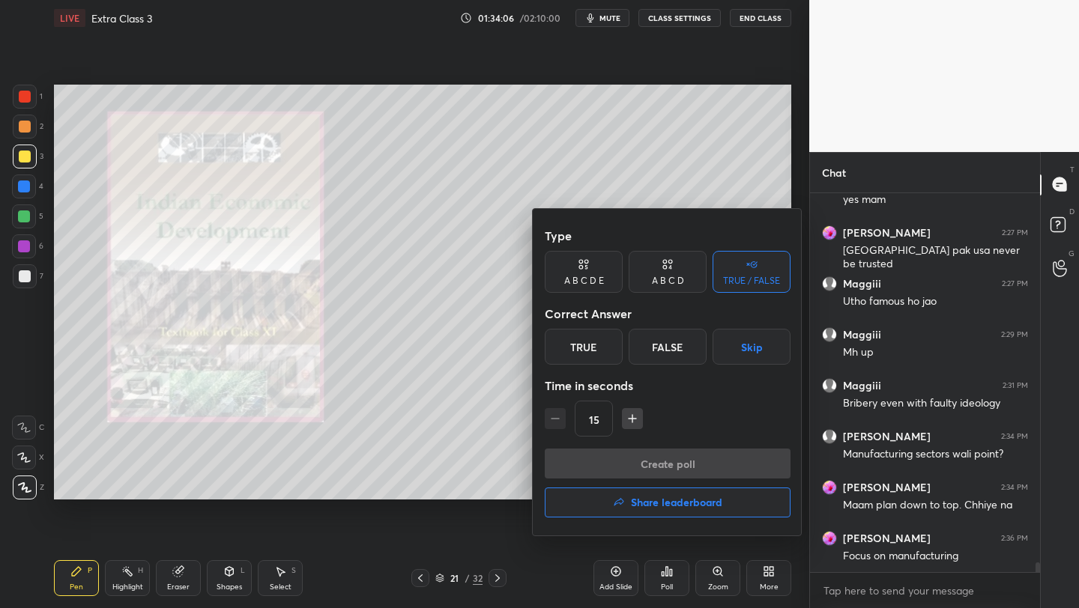
drag, startPoint x: 575, startPoint y: 350, endPoint x: 583, endPoint y: 355, distance: 9.8
click at [577, 350] on div "True" at bounding box center [584, 347] width 78 height 36
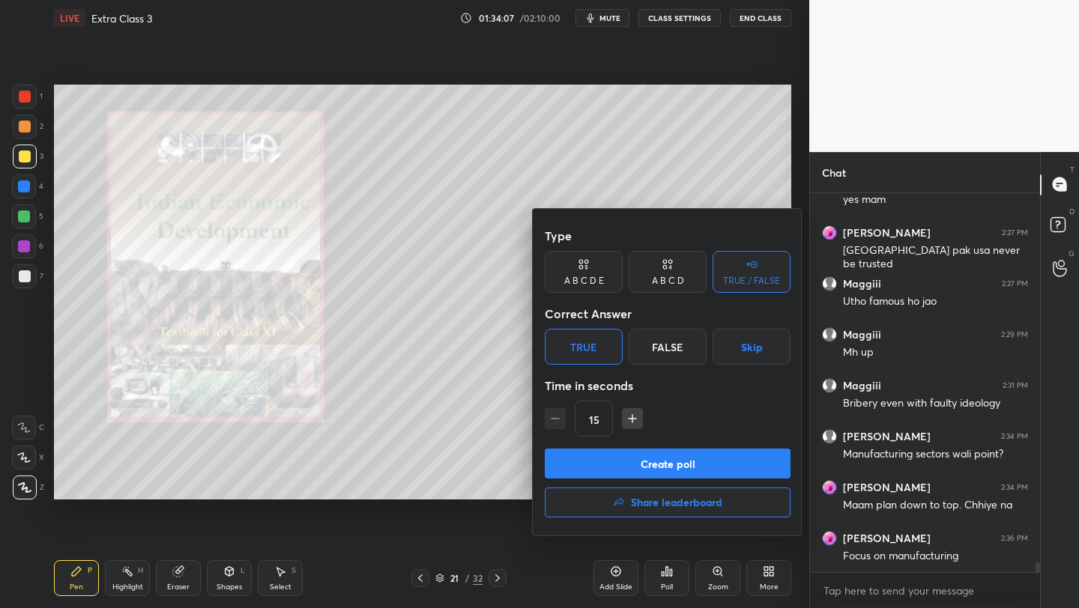
click at [653, 455] on button "Create poll" at bounding box center [668, 464] width 246 height 30
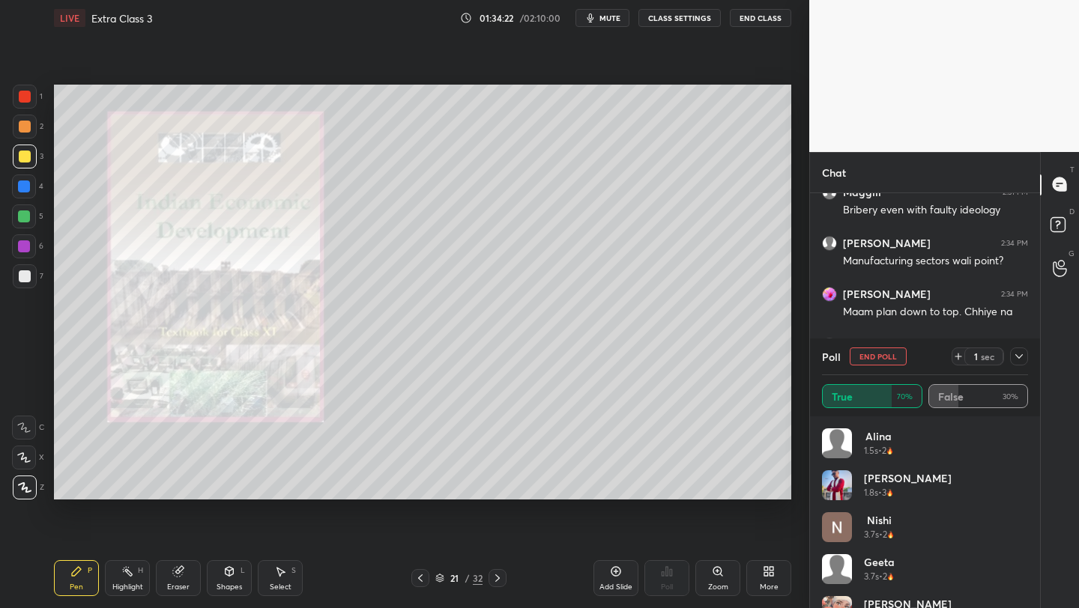
scroll to position [114, 0]
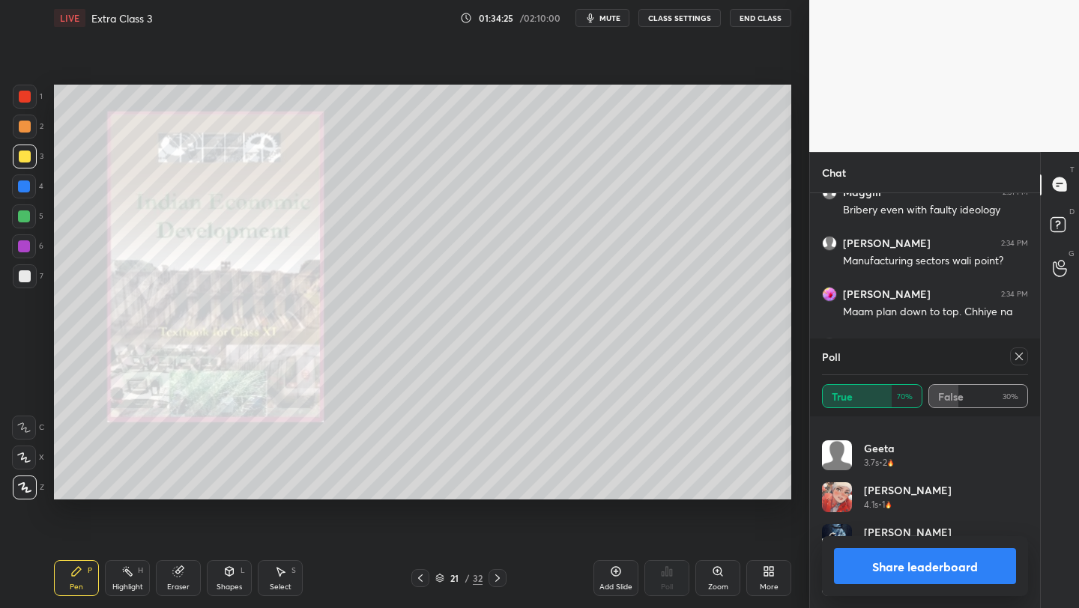
click at [1016, 347] on div "Poll" at bounding box center [925, 357] width 206 height 36
click at [1017, 360] on icon at bounding box center [1019, 357] width 12 height 12
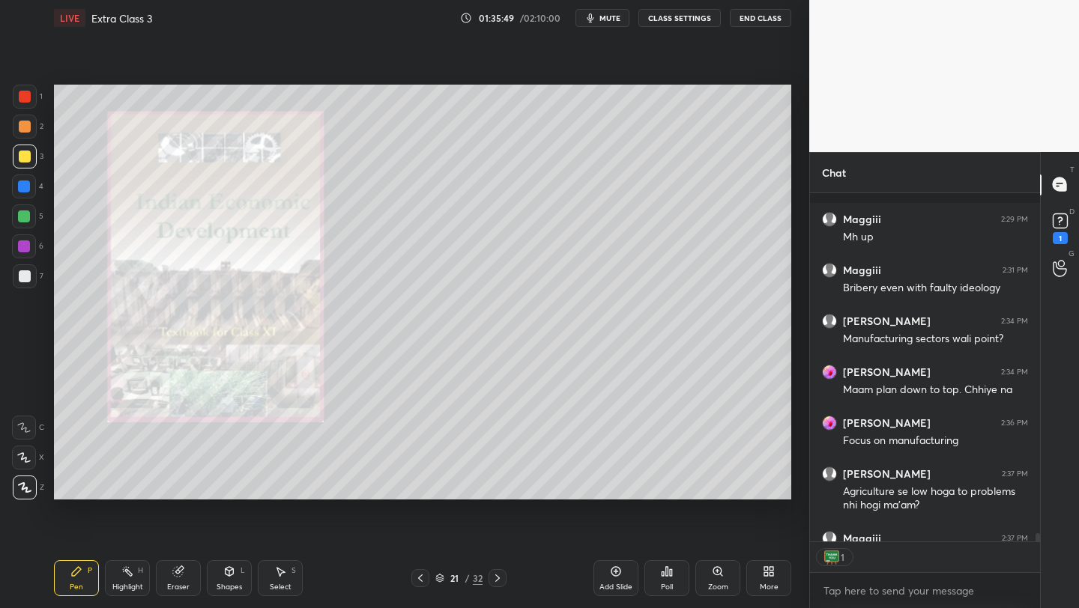
scroll to position [14857, 0]
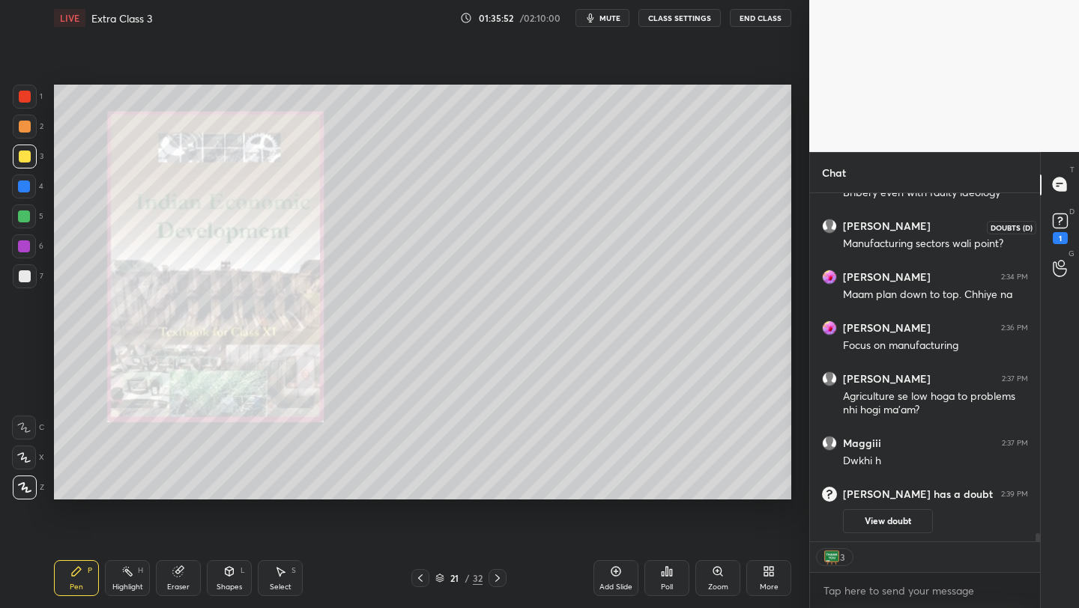
click at [1056, 220] on rect at bounding box center [1060, 221] width 14 height 14
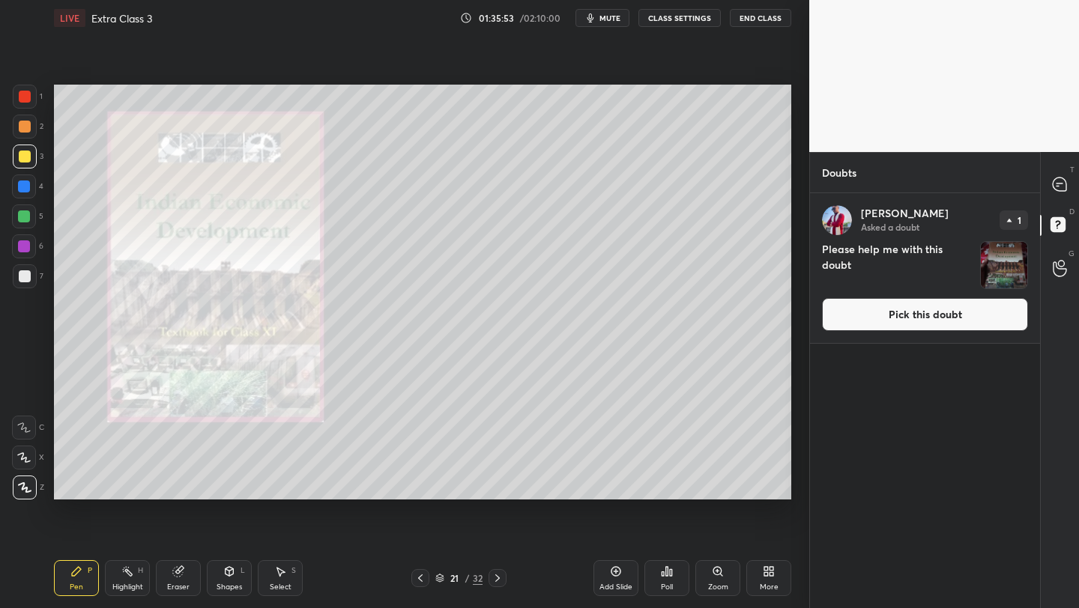
click at [910, 321] on button "Pick this doubt" at bounding box center [925, 314] width 206 height 33
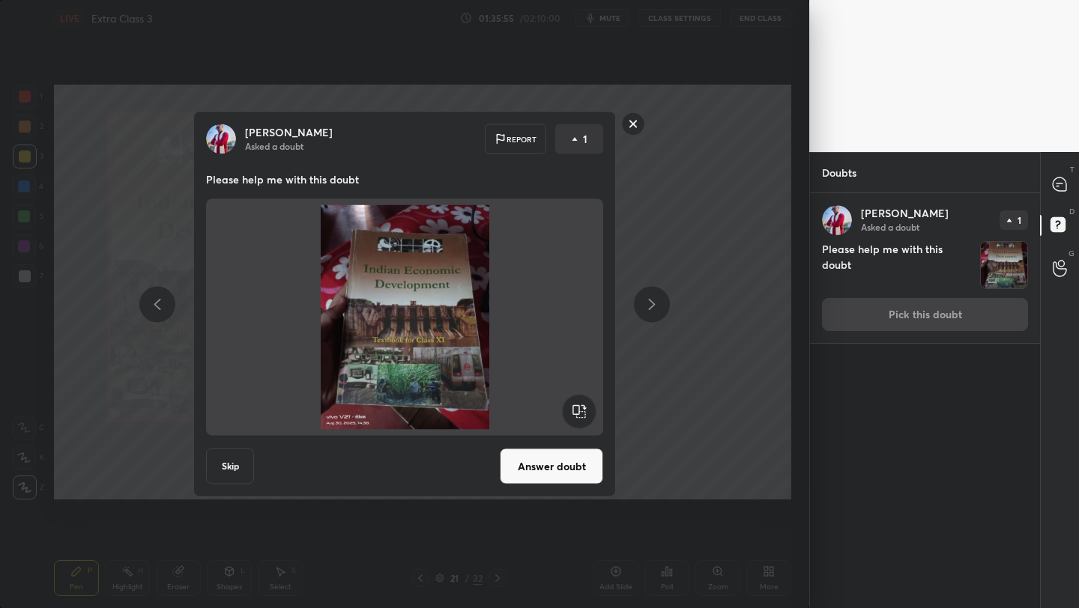
click at [522, 466] on button "Answer doubt" at bounding box center [551, 467] width 103 height 36
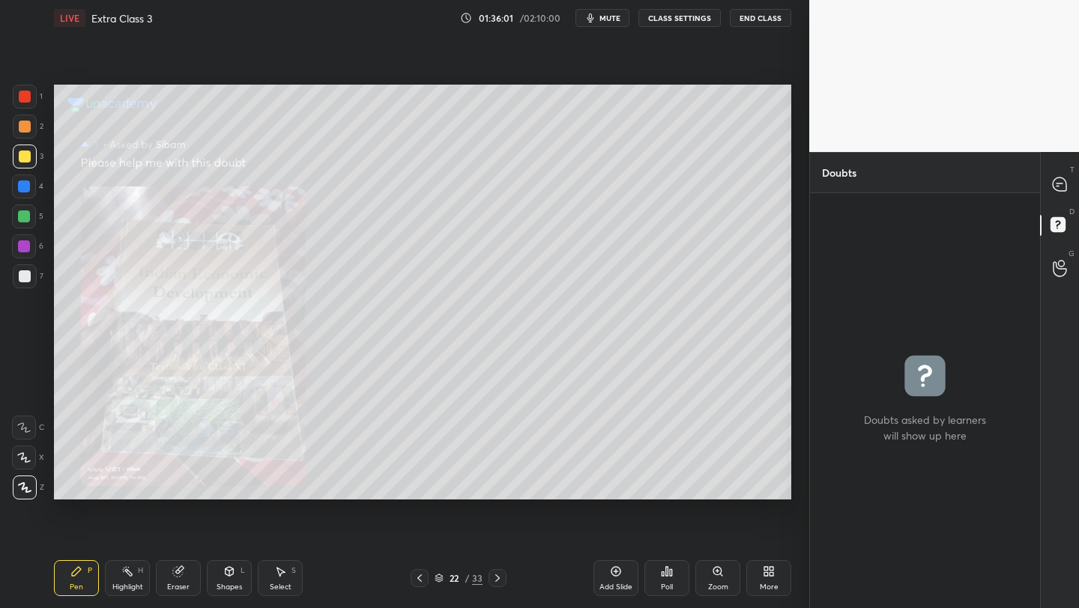
click at [420, 576] on icon at bounding box center [419, 578] width 4 height 7
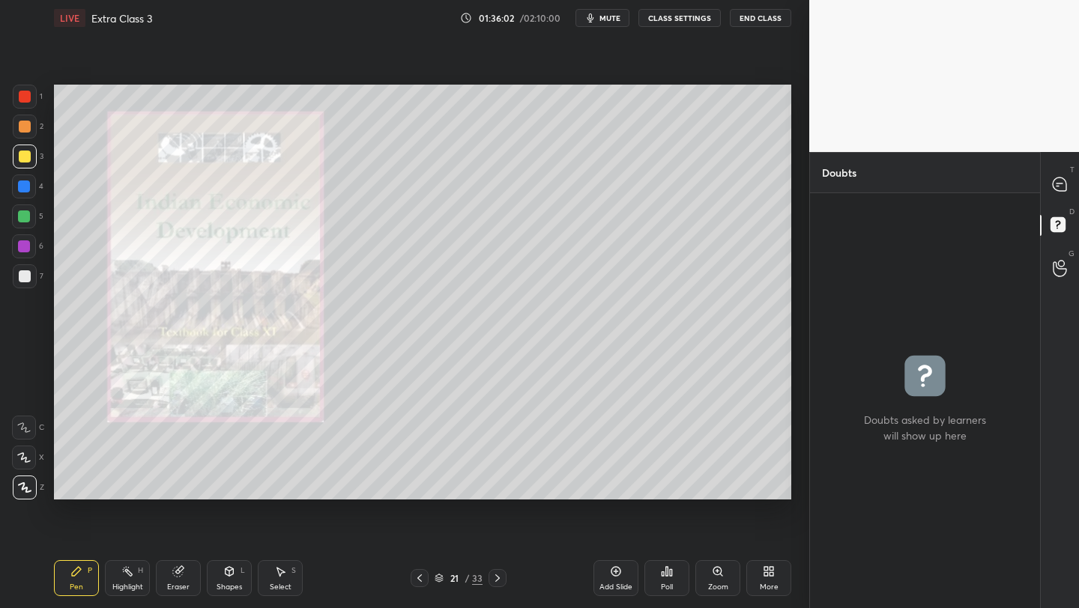
click at [418, 577] on icon at bounding box center [420, 578] width 12 height 12
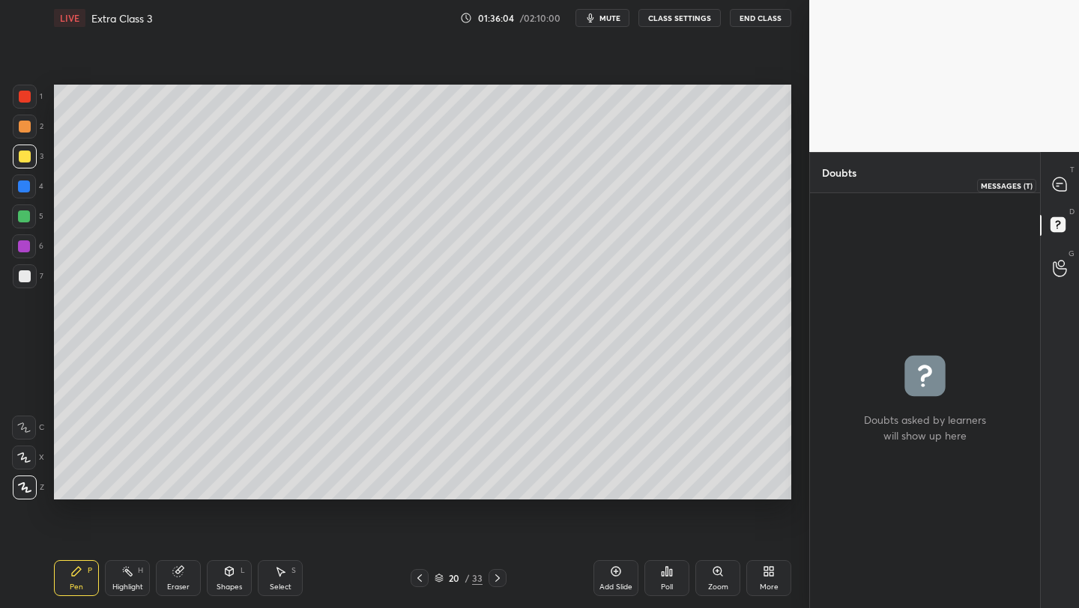
drag, startPoint x: 1059, startPoint y: 181, endPoint x: 1057, endPoint y: 188, distance: 7.6
click at [1059, 182] on icon at bounding box center [1059, 184] width 13 height 13
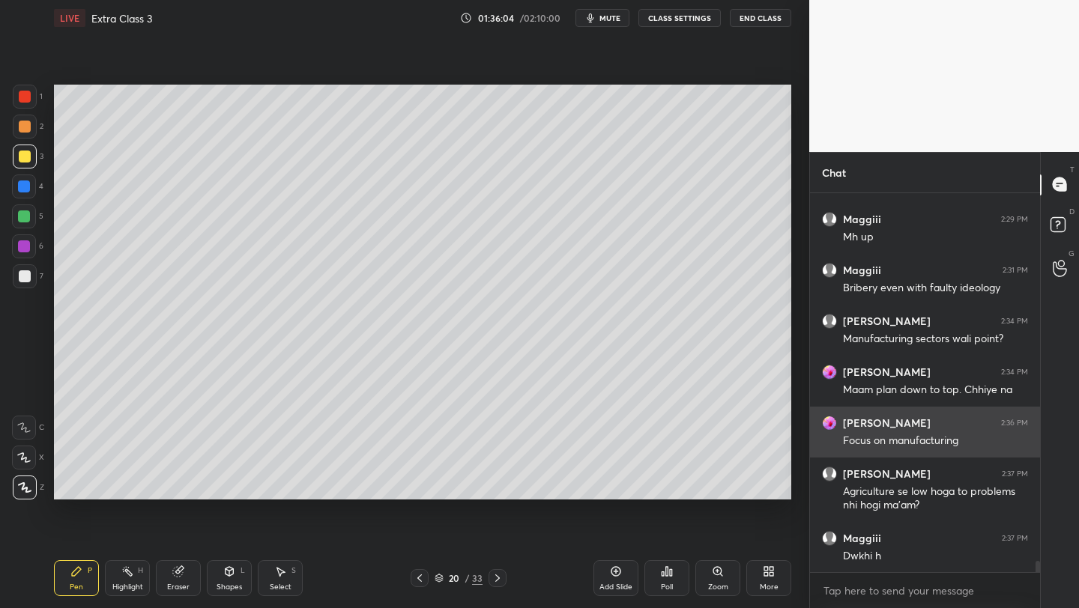
scroll to position [375, 226]
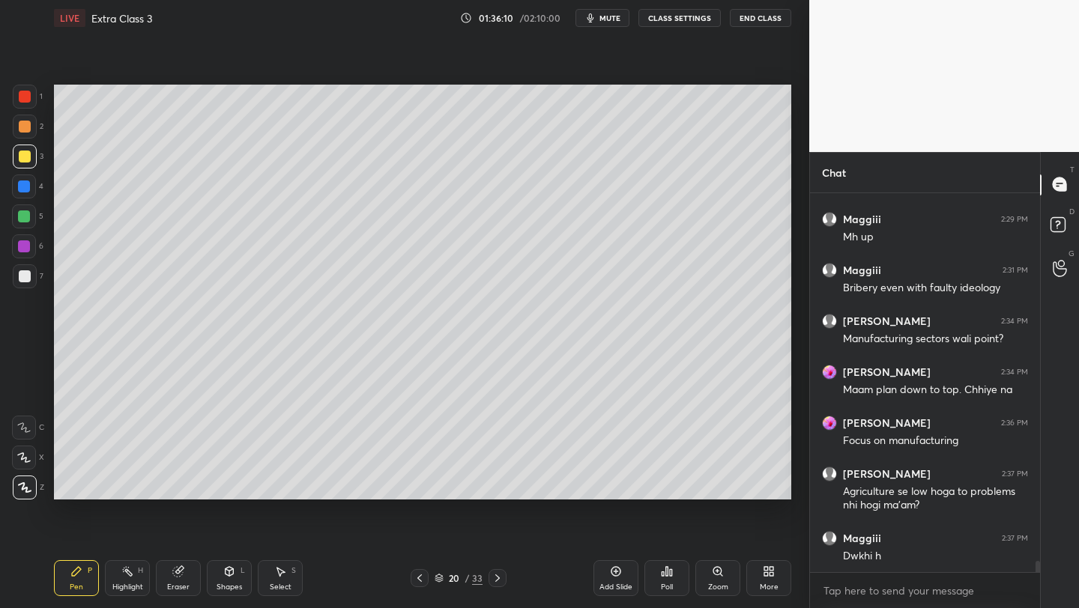
click at [420, 581] on icon at bounding box center [419, 578] width 4 height 7
click at [495, 578] on icon at bounding box center [498, 578] width 12 height 12
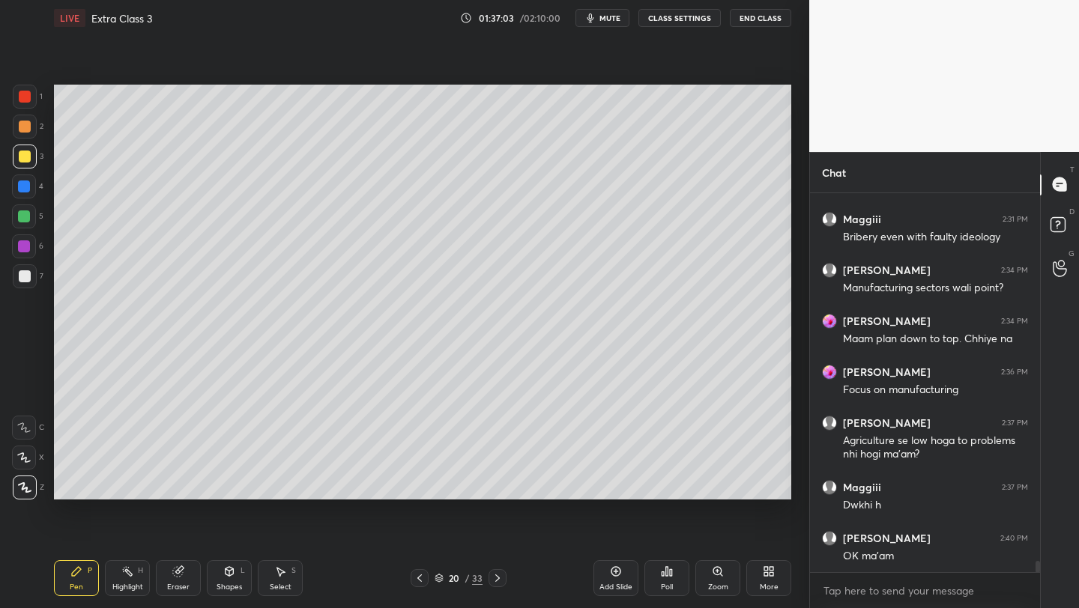
click at [498, 578] on icon at bounding box center [497, 578] width 4 height 7
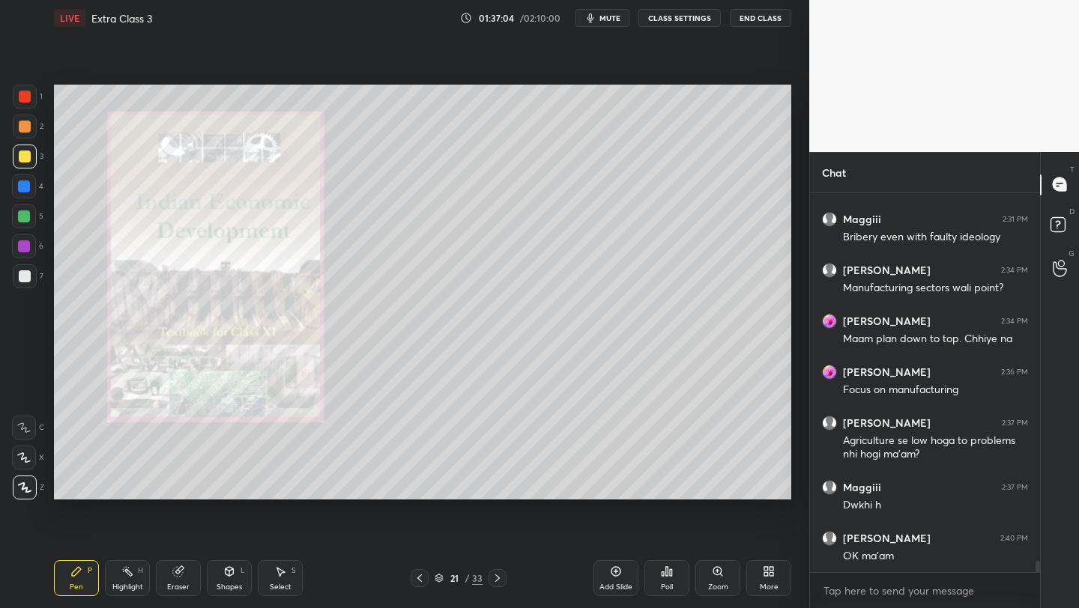
scroll to position [12773, 0]
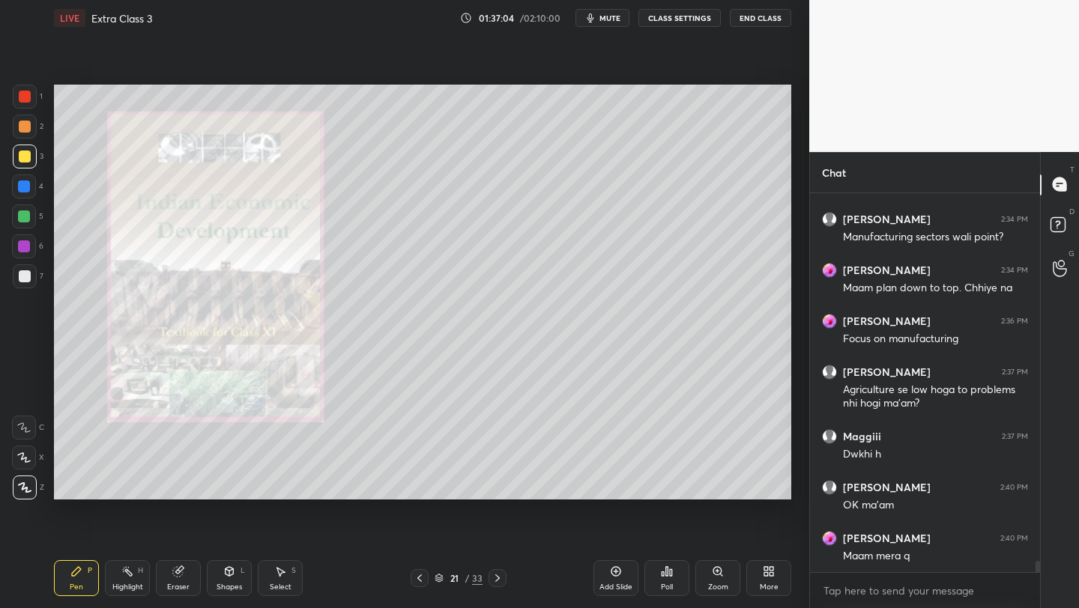
click at [495, 578] on icon at bounding box center [498, 578] width 12 height 12
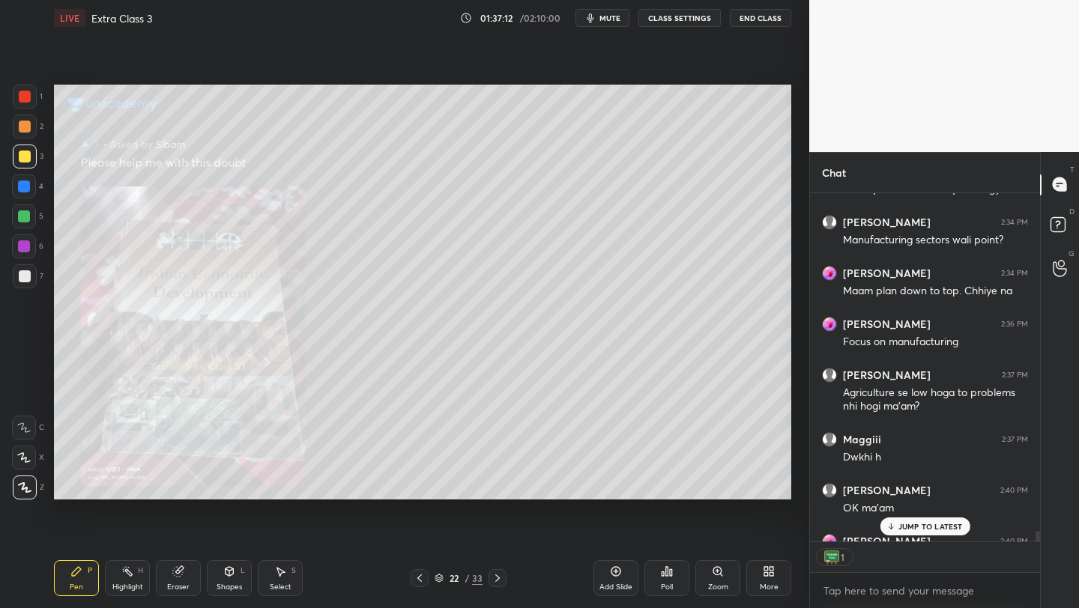
scroll to position [12771, 0]
click at [492, 575] on icon at bounding box center [498, 578] width 12 height 12
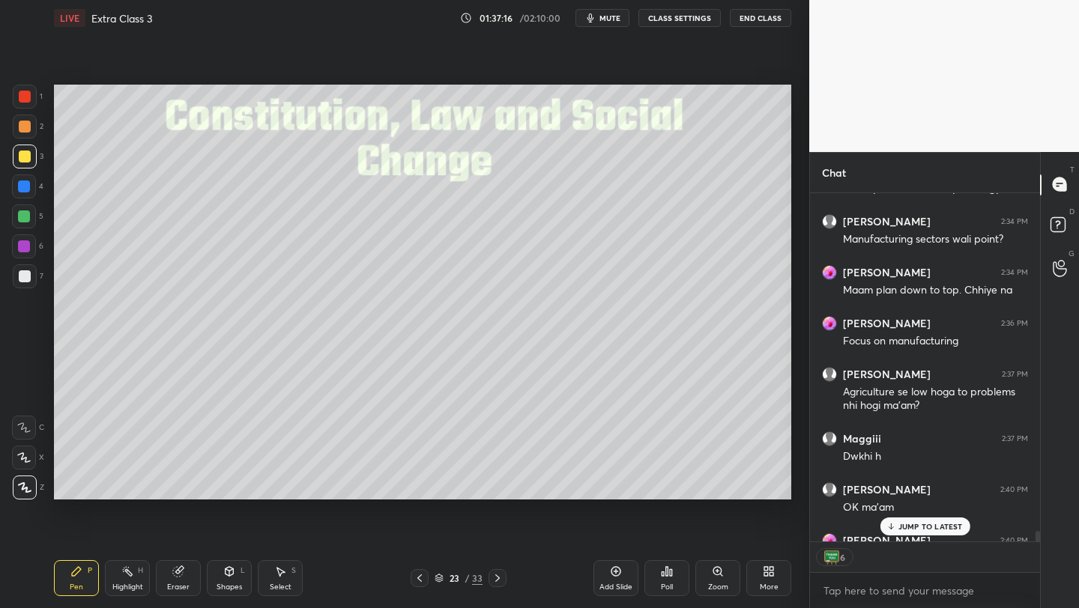
drag, startPoint x: 414, startPoint y: 578, endPoint x: 441, endPoint y: 576, distance: 27.0
click at [414, 578] on icon at bounding box center [420, 578] width 12 height 12
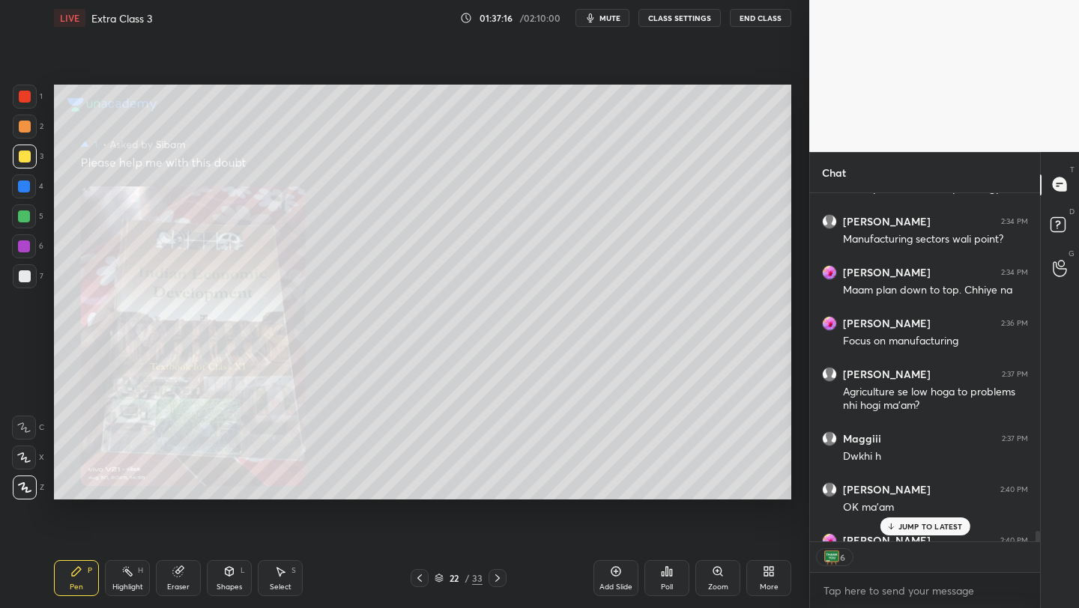
click at [608, 580] on div "Add Slide" at bounding box center [615, 578] width 45 height 36
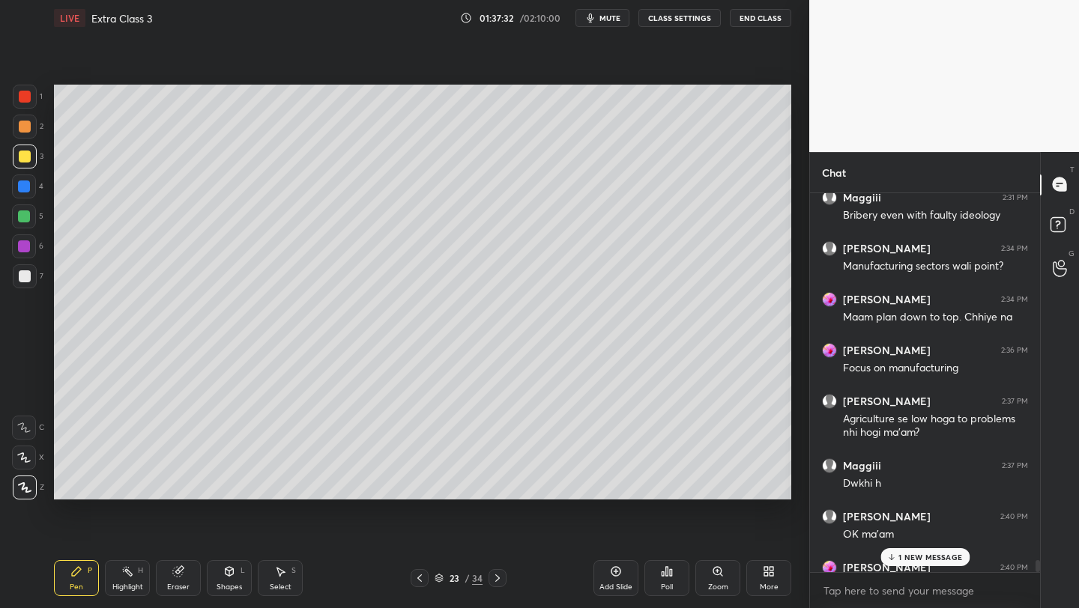
scroll to position [12773, 0]
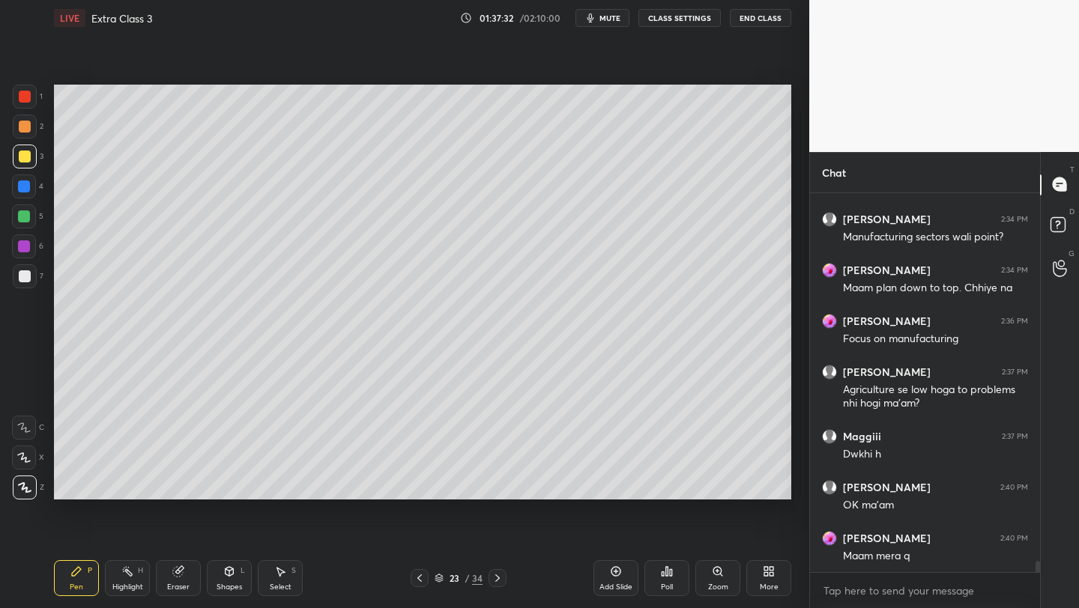
drag, startPoint x: 1038, startPoint y: 568, endPoint x: 1038, endPoint y: 578, distance: 9.7
click at [1038, 578] on div "Maggiii 2:29 PM Mh up Maggiii 2:31 PM Bribery even with faulty ideology [PERSON…" at bounding box center [925, 401] width 230 height 416
click at [24, 192] on div at bounding box center [24, 187] width 12 height 12
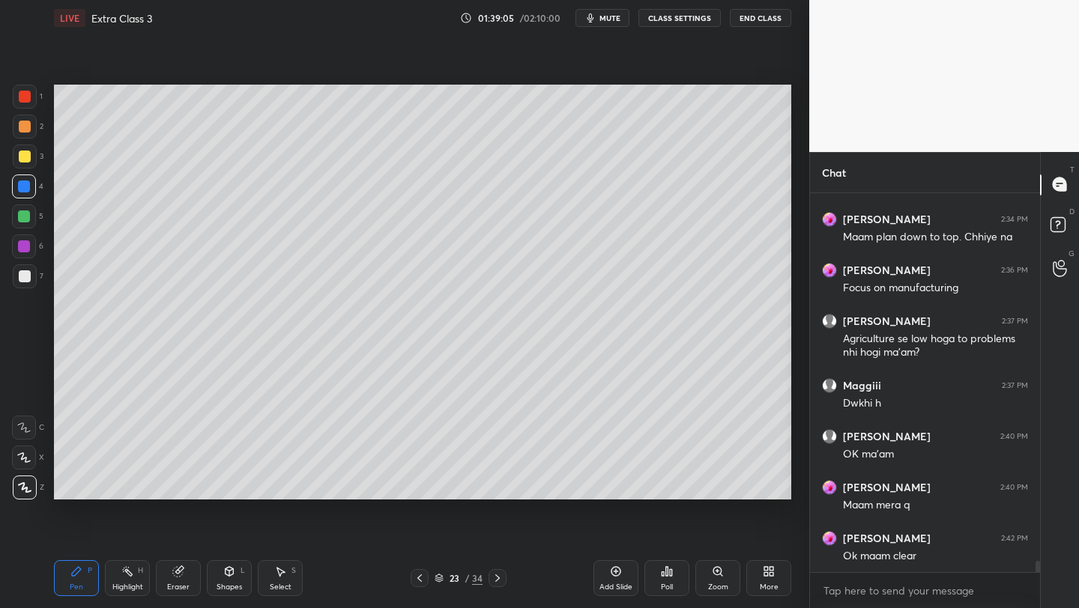
click at [496, 581] on icon at bounding box center [498, 578] width 12 height 12
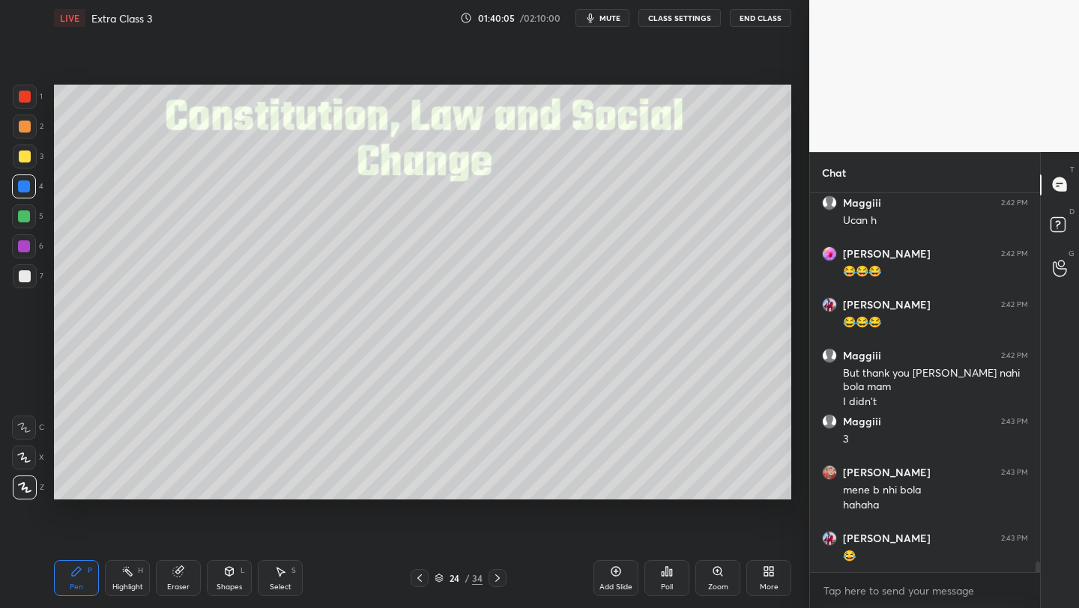
scroll to position [13289, 0]
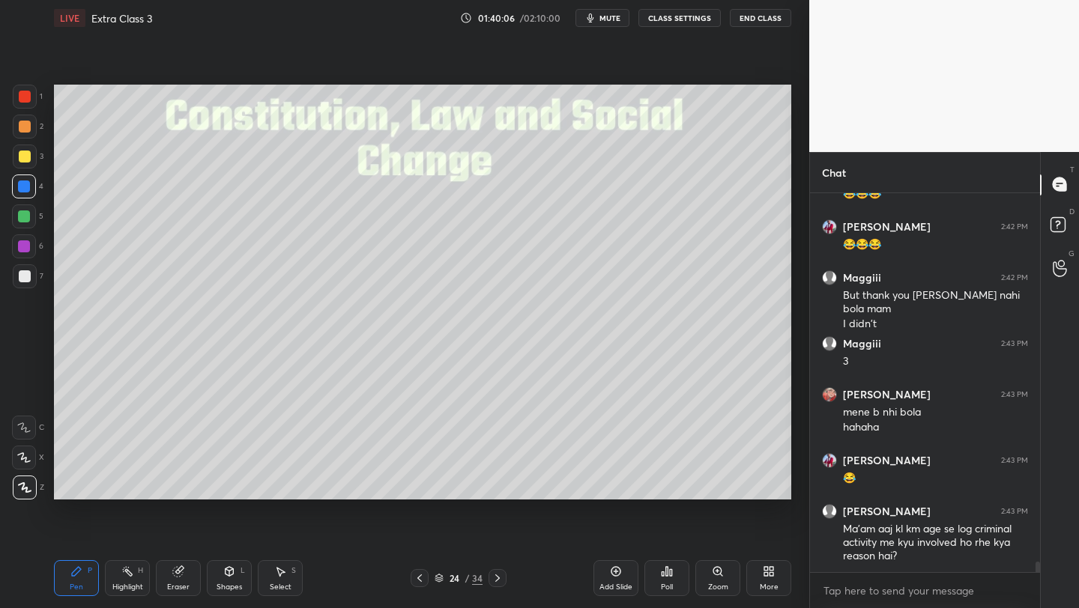
click at [23, 158] on div at bounding box center [25, 157] width 12 height 12
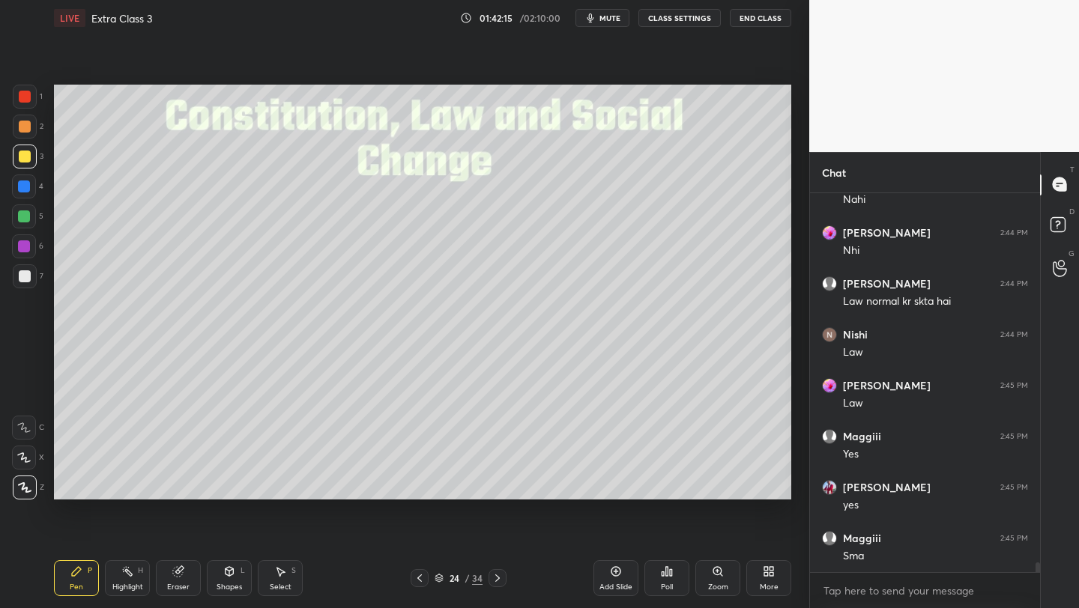
scroll to position [14119, 0]
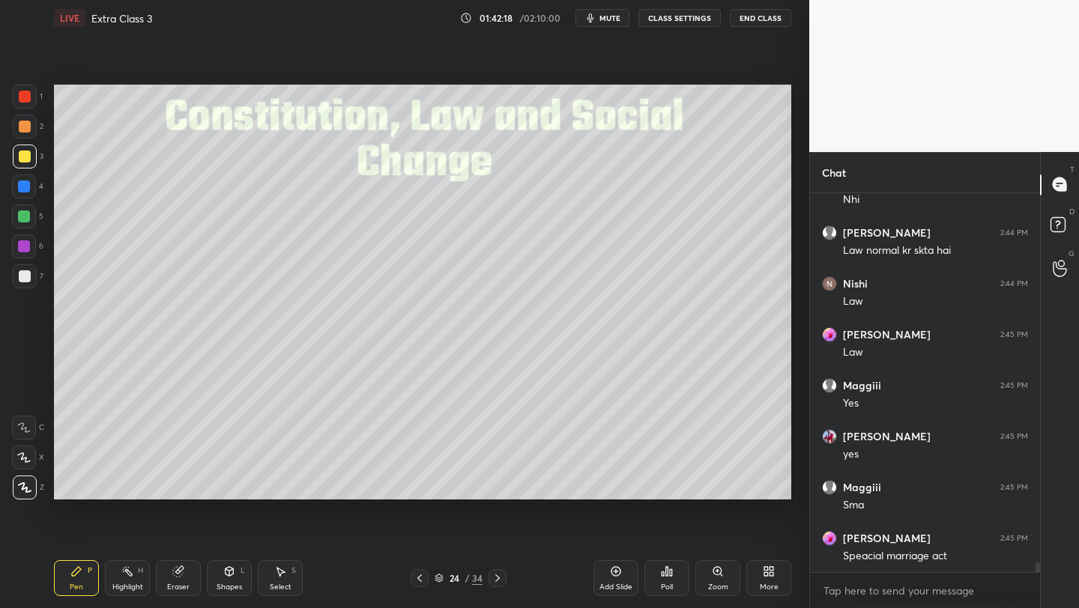
click at [26, 247] on div at bounding box center [24, 247] width 12 height 12
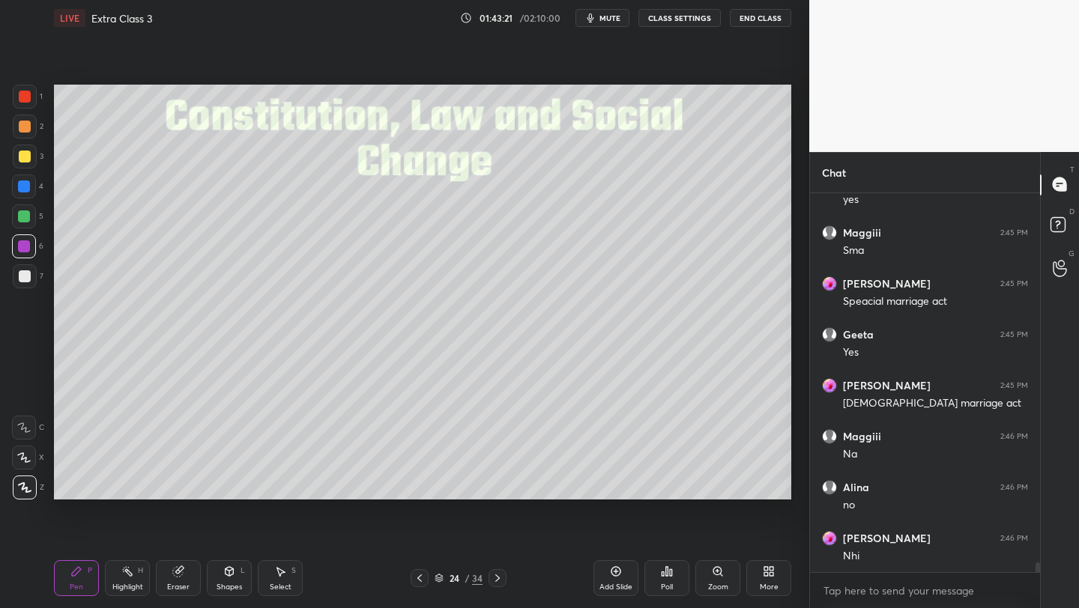
scroll to position [14424, 0]
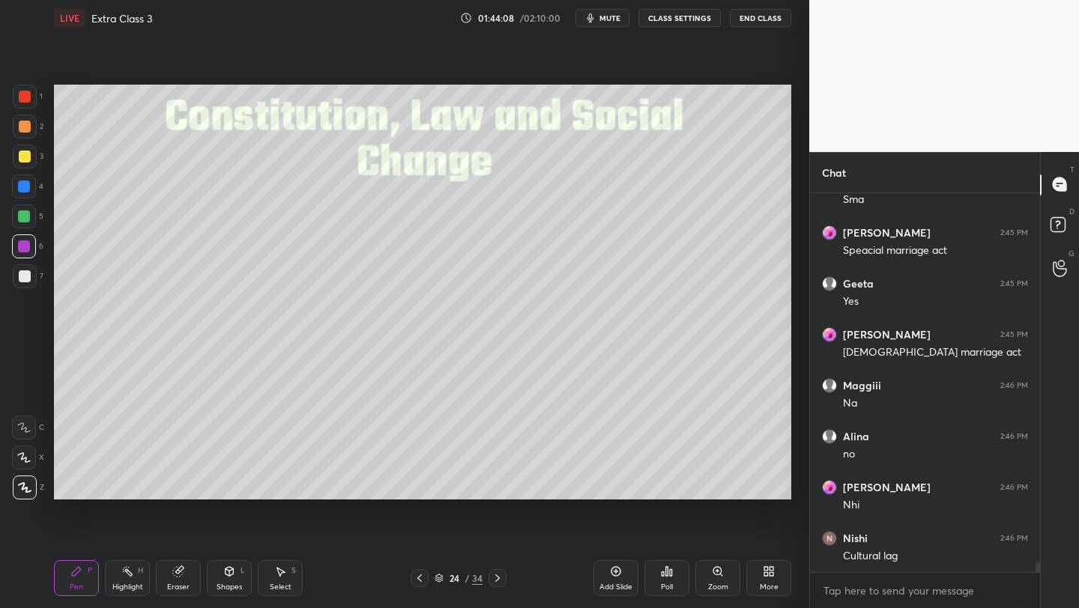
click at [620, 584] on div "Add Slide" at bounding box center [615, 578] width 45 height 36
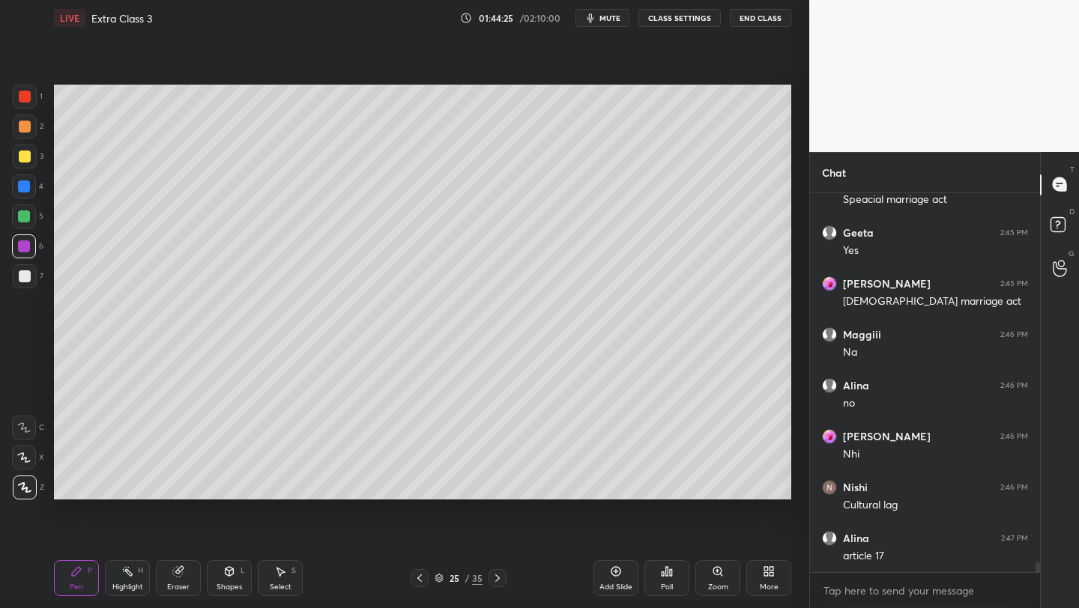
scroll to position [14490, 0]
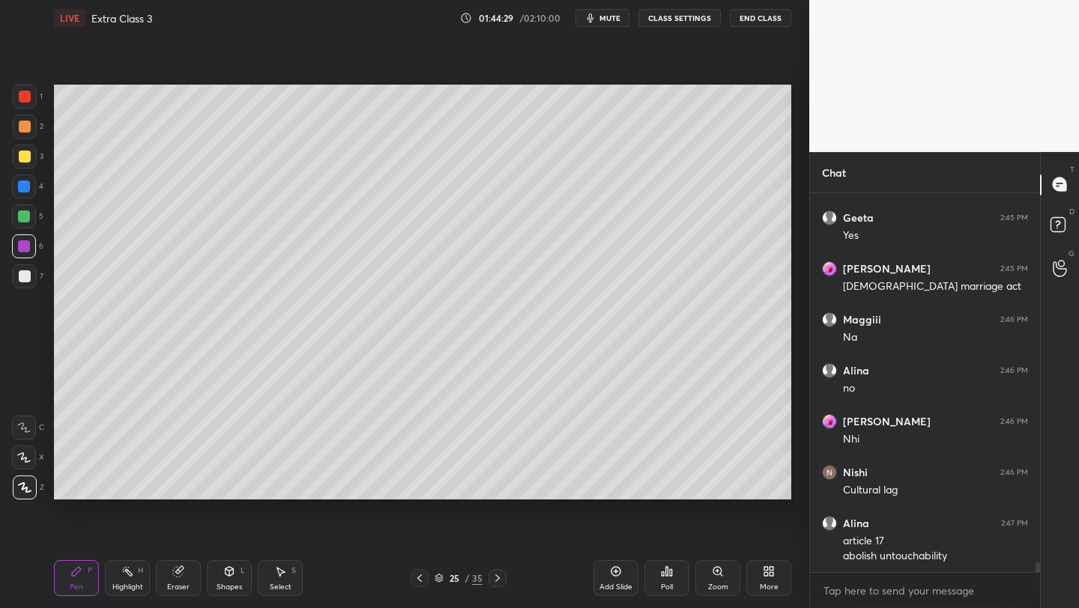
drag, startPoint x: 25, startPoint y: 158, endPoint x: 31, endPoint y: 174, distance: 16.8
click at [26, 158] on div at bounding box center [25, 157] width 12 height 12
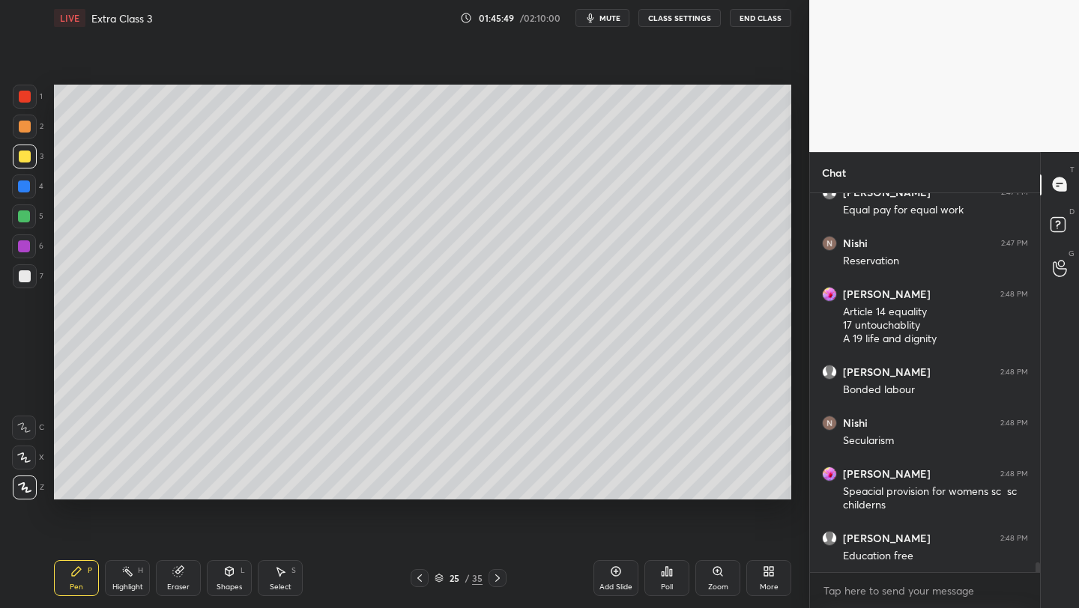
scroll to position [14938, 0]
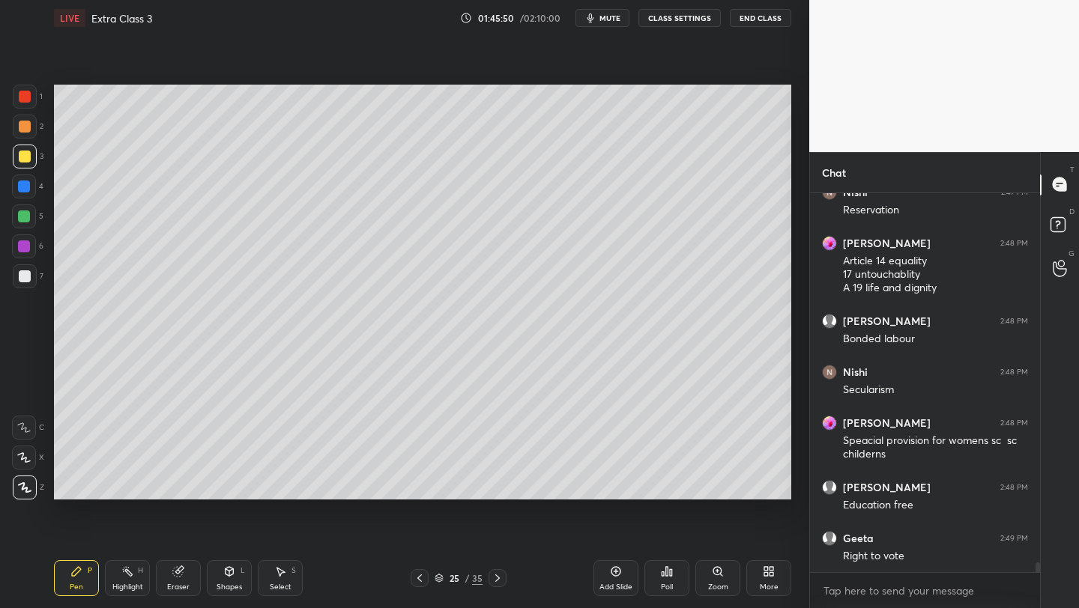
click at [26, 161] on div at bounding box center [25, 157] width 12 height 12
click at [19, 130] on div at bounding box center [25, 127] width 12 height 12
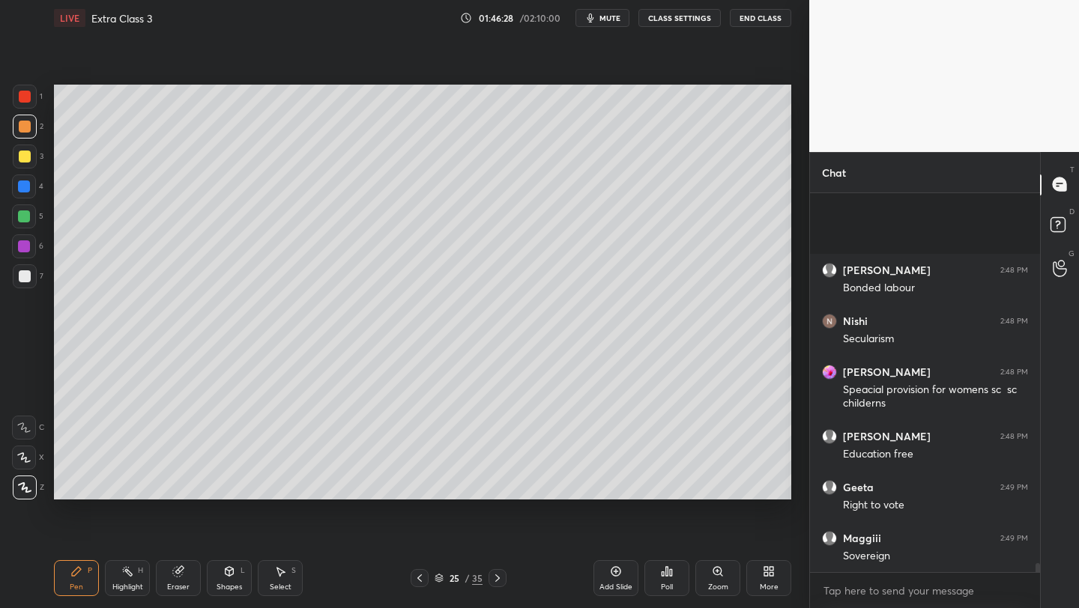
scroll to position [15135, 0]
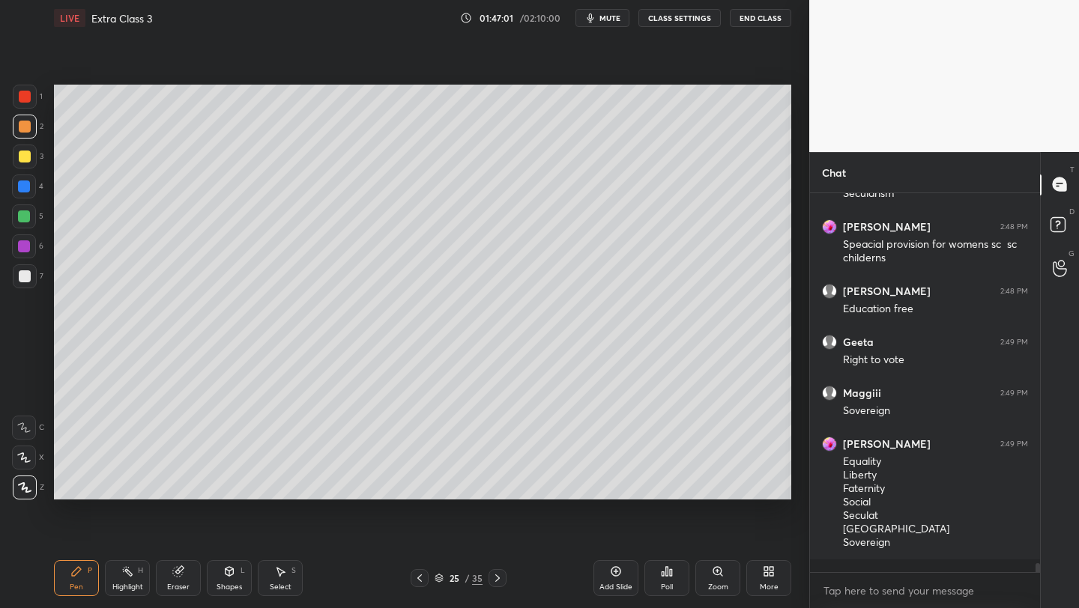
click at [417, 575] on icon at bounding box center [420, 578] width 12 height 12
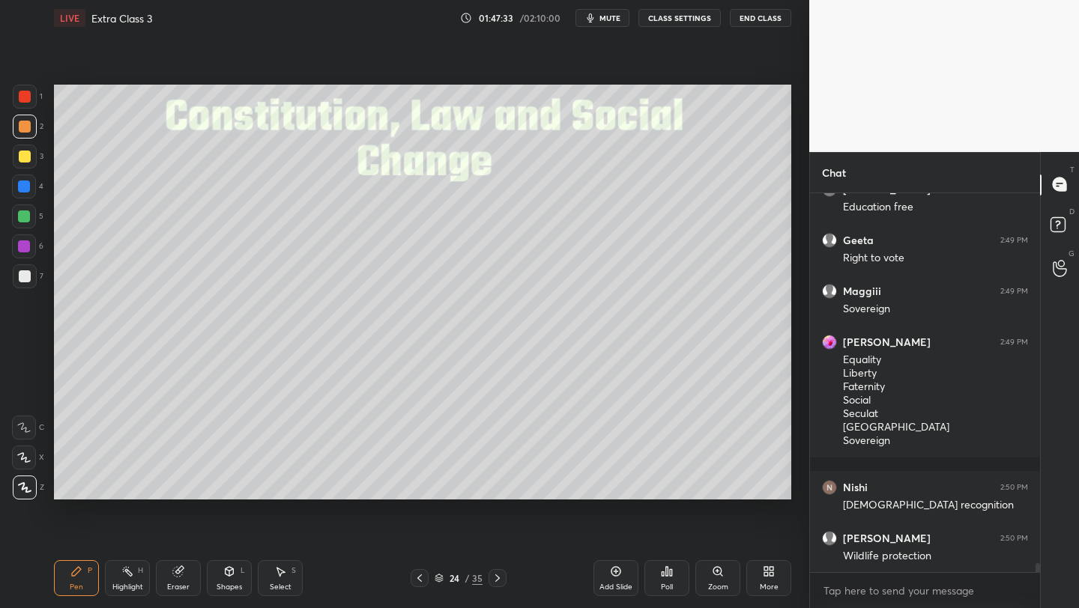
scroll to position [15288, 0]
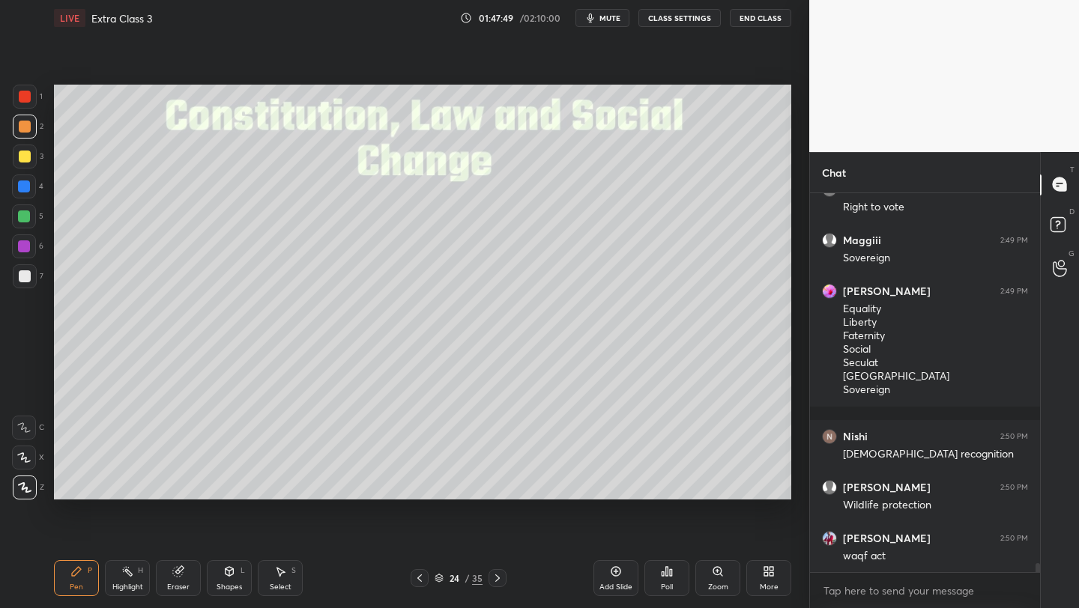
click at [597, 578] on div "Add Slide" at bounding box center [615, 578] width 45 height 36
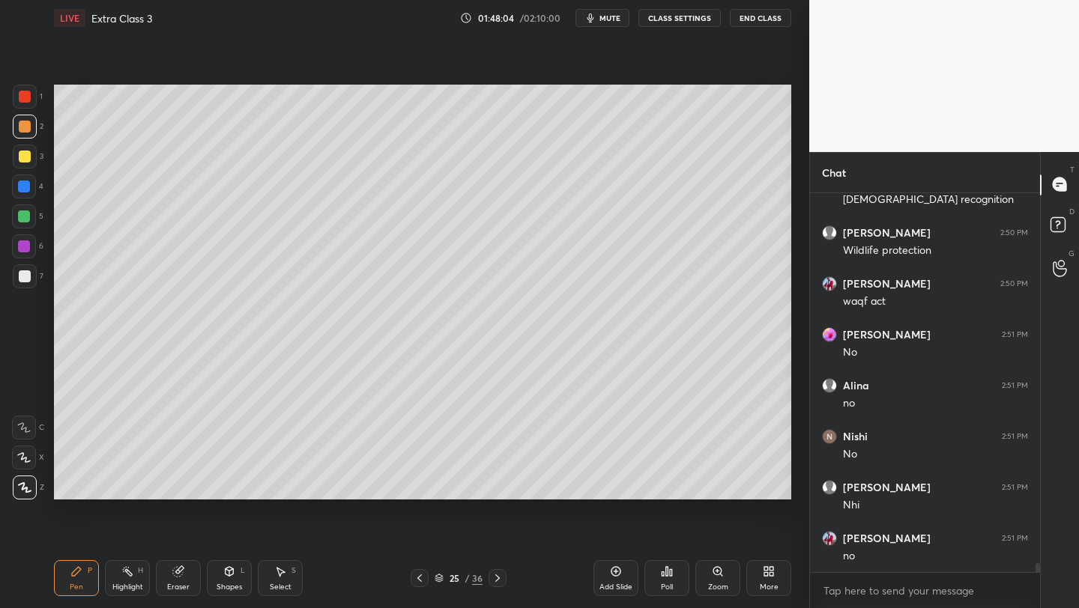
scroll to position [15593, 0]
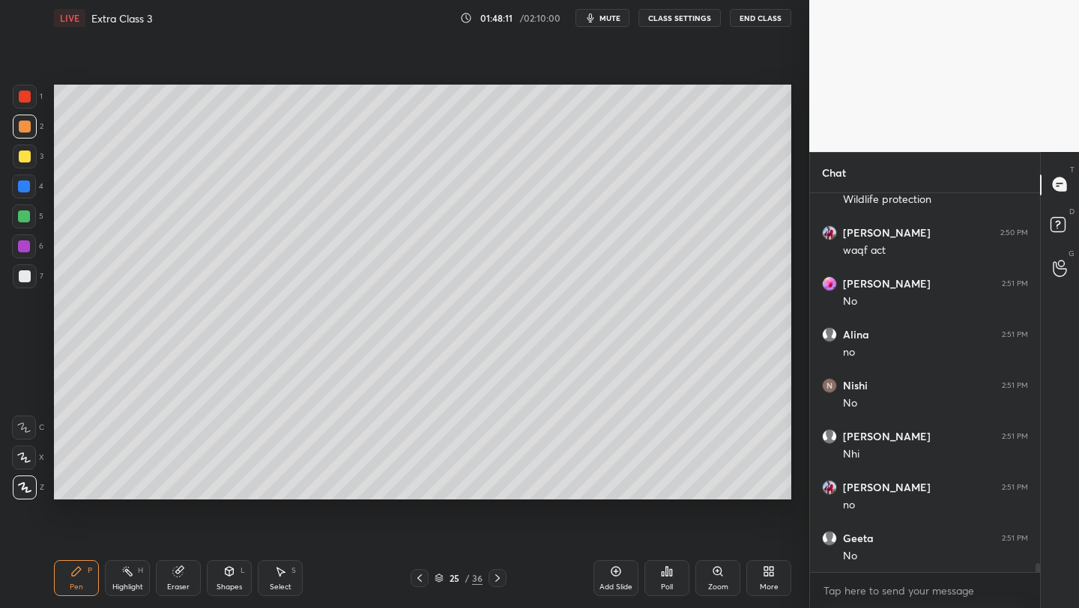
click at [21, 91] on div at bounding box center [25, 97] width 24 height 24
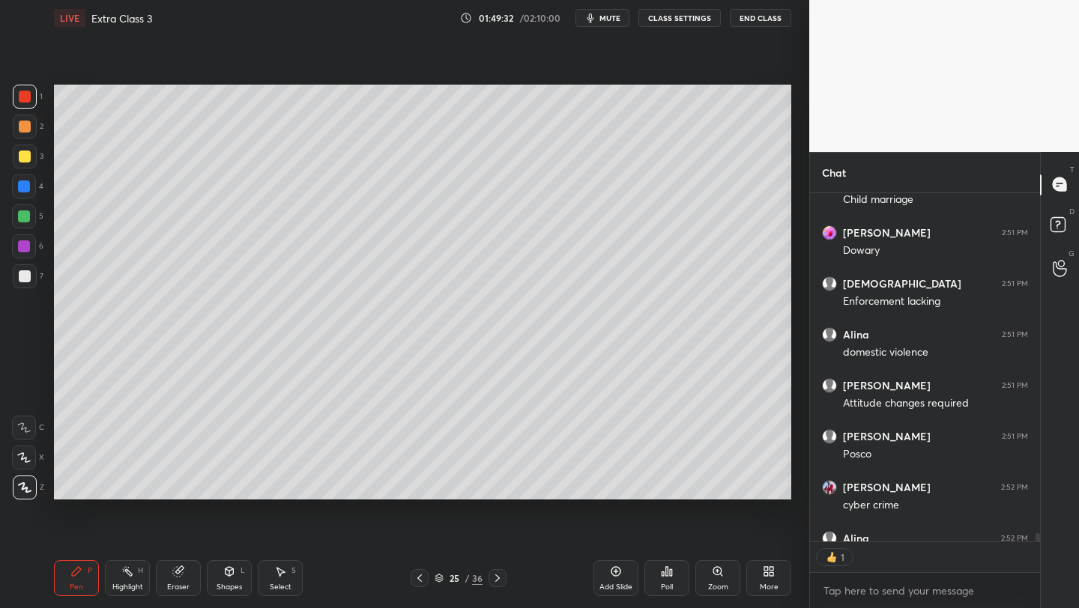
scroll to position [5, 5]
click at [496, 578] on icon at bounding box center [498, 578] width 12 height 12
click at [497, 580] on icon at bounding box center [498, 578] width 12 height 12
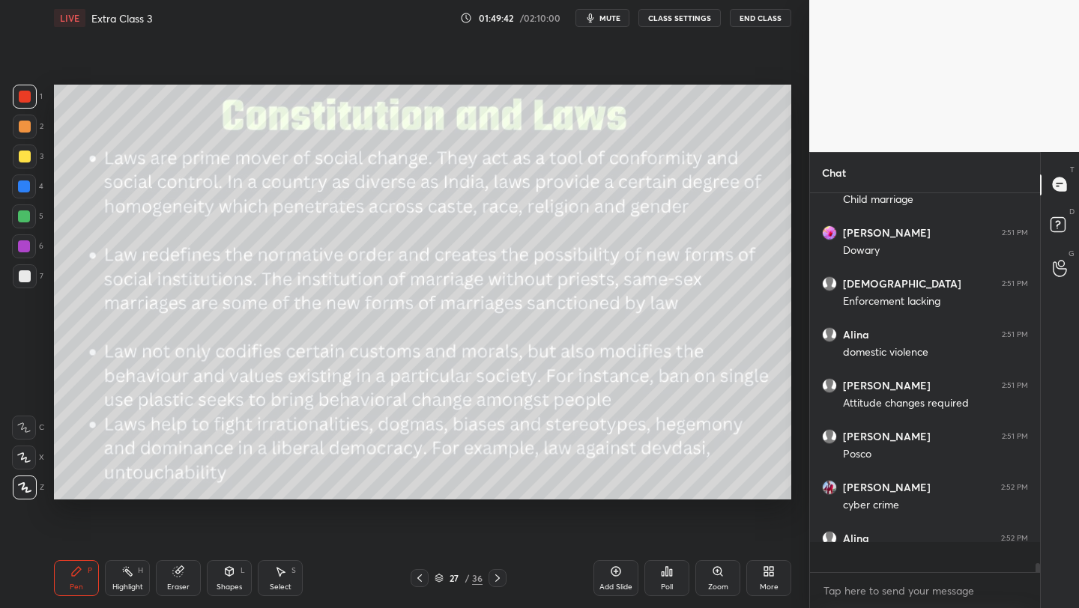
scroll to position [16052, 0]
drag, startPoint x: 23, startPoint y: 215, endPoint x: 49, endPoint y: 211, distance: 26.6
click at [26, 214] on div at bounding box center [24, 217] width 12 height 12
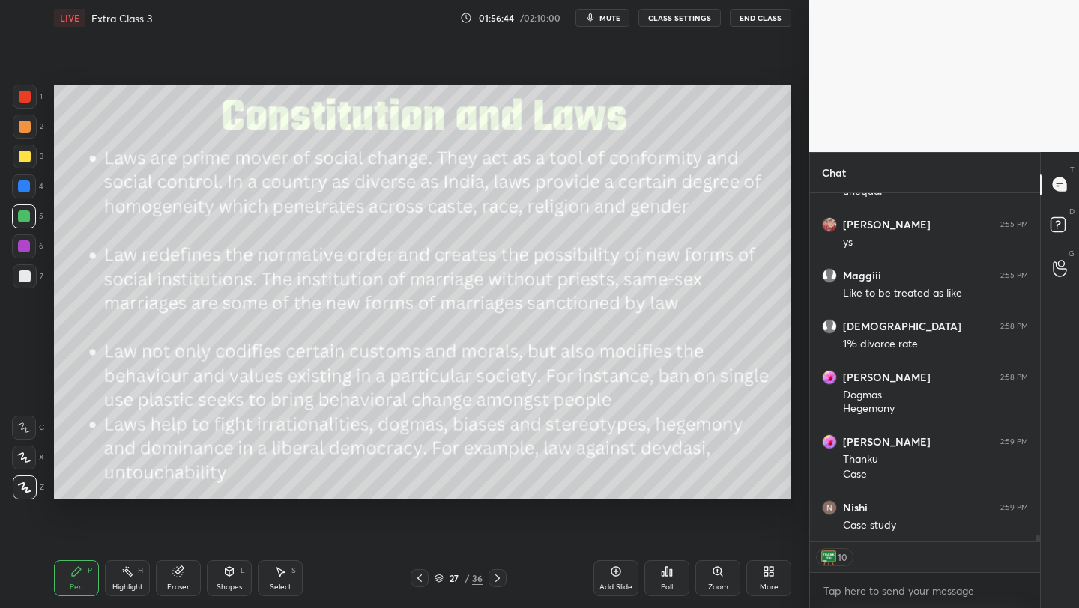
scroll to position [16859, 0]
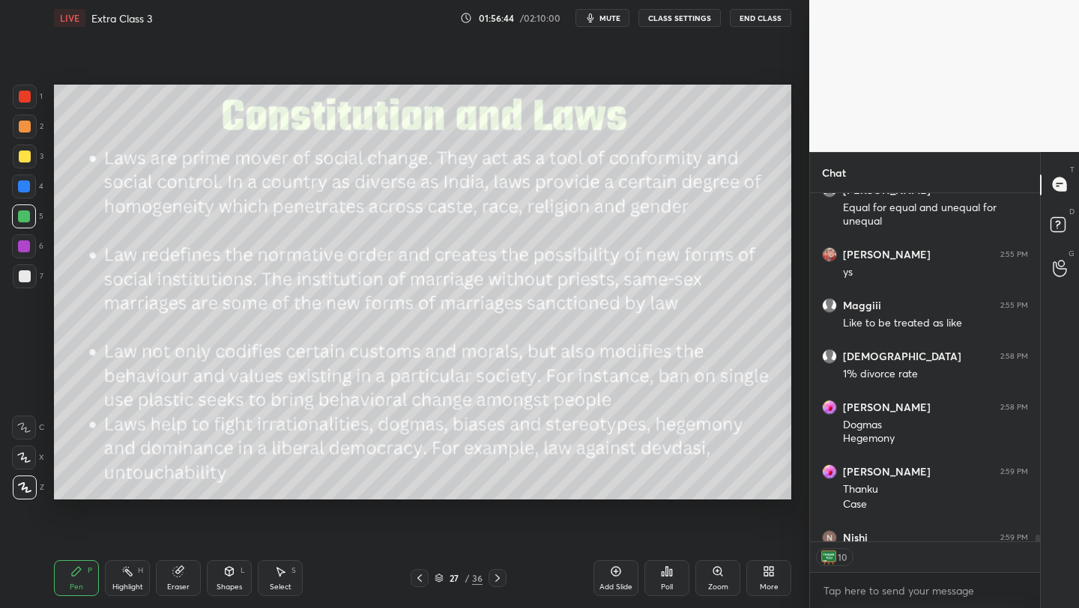
click at [611, 574] on icon at bounding box center [616, 572] width 12 height 12
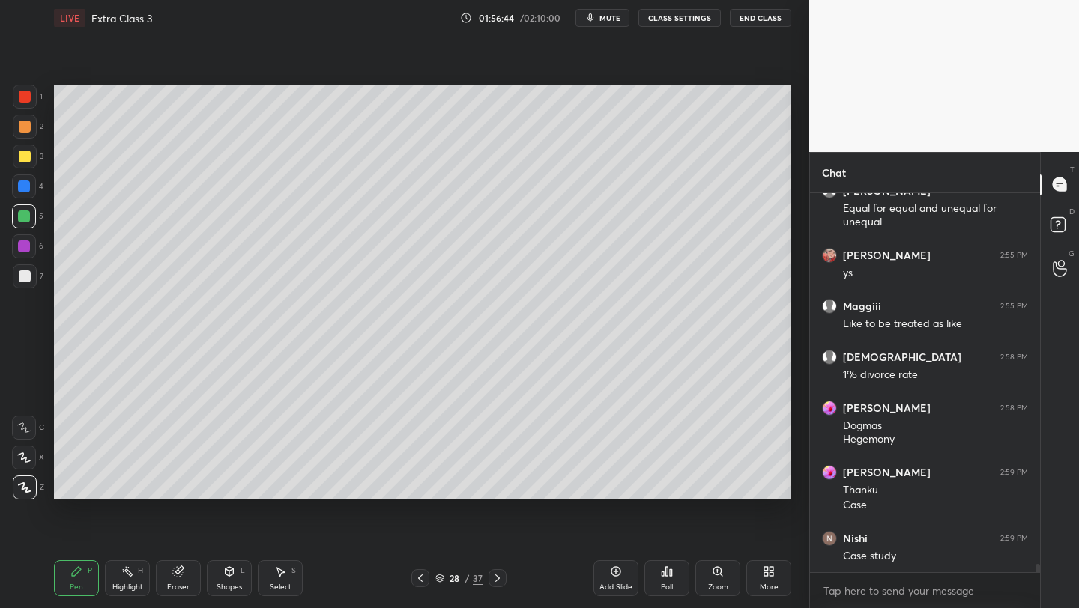
scroll to position [5, 5]
drag, startPoint x: 495, startPoint y: 22, endPoint x: 494, endPoint y: 31, distance: 9.0
click at [495, 22] on div "01:56:45 / 02:10:00 mute CLASS SETTINGS End Class" at bounding box center [625, 18] width 331 height 18
click at [487, 17] on div "01:56:46 / 02:10:00 mute CLASS SETTINGS End Class" at bounding box center [625, 18] width 331 height 18
click at [486, 17] on div "01:56:47 / 02:10:00 mute CLASS SETTINGS End Class" at bounding box center [625, 18] width 331 height 18
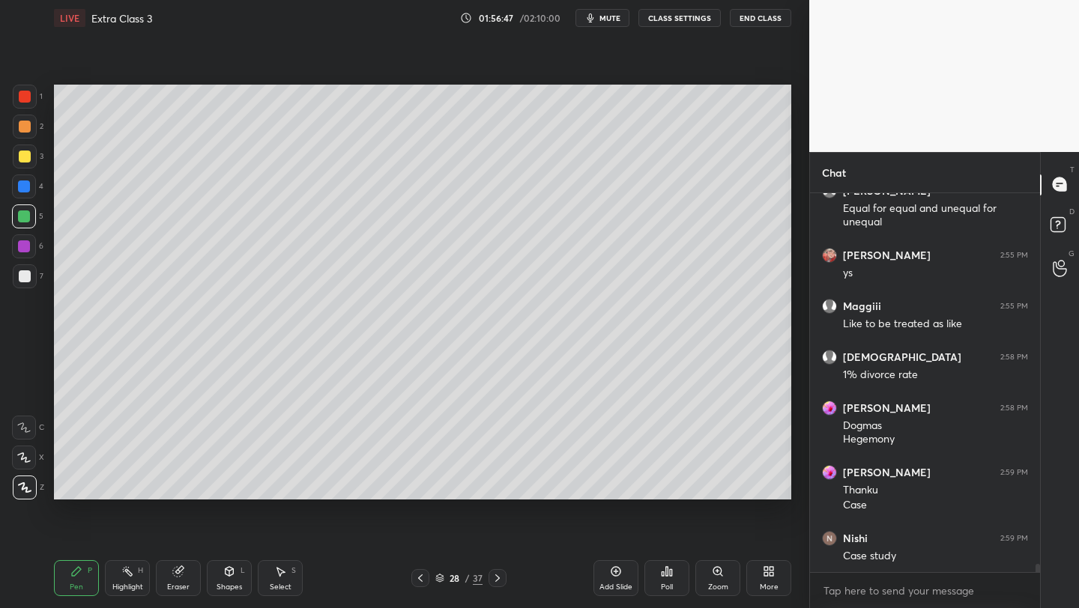
click at [486, 18] on div "01:56:47 / 02:10:00 mute CLASS SETTINGS End Class" at bounding box center [625, 18] width 331 height 18
click at [487, 19] on div "01:56:47 / 02:10:00 mute CLASS SETTINGS End Class" at bounding box center [625, 18] width 331 height 18
click at [500, 18] on div "01:56:49 / 02:10:00 mute CLASS SETTINGS End Class" at bounding box center [625, 18] width 331 height 18
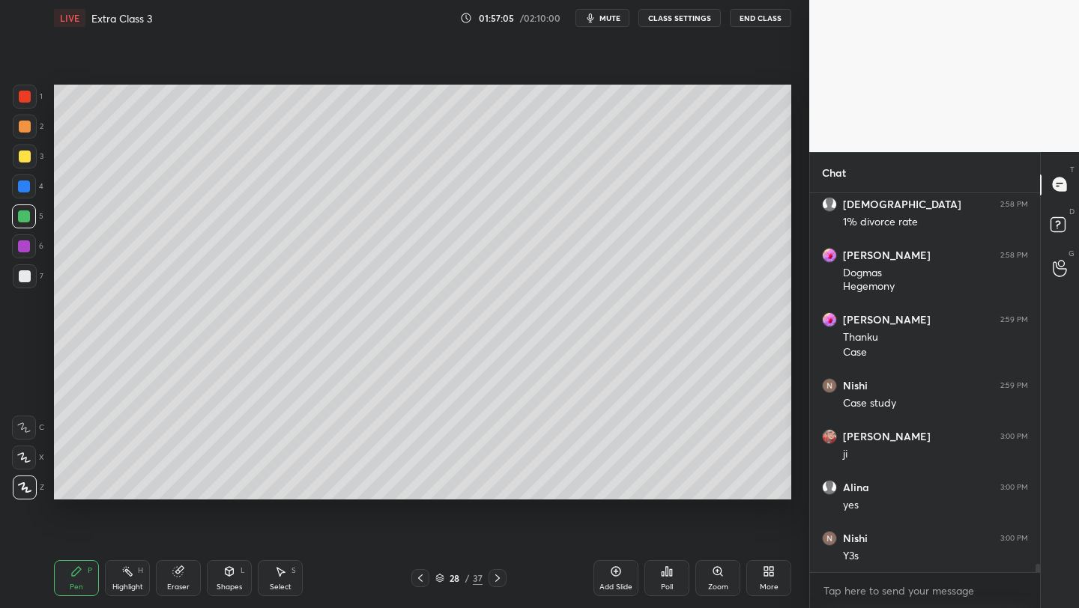
scroll to position [17062, 0]
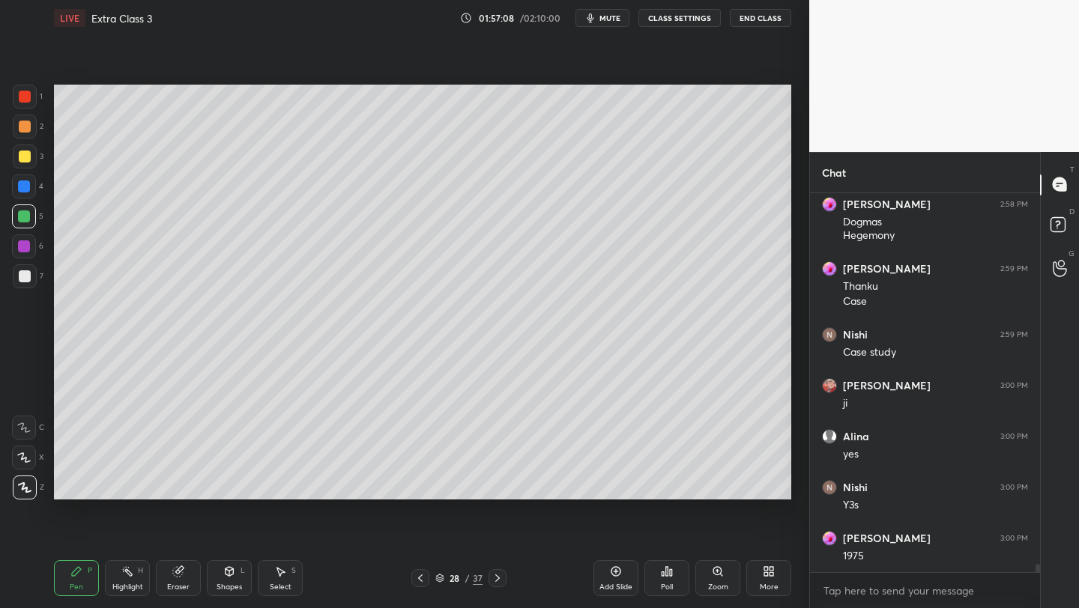
click at [25, 157] on div at bounding box center [25, 157] width 12 height 12
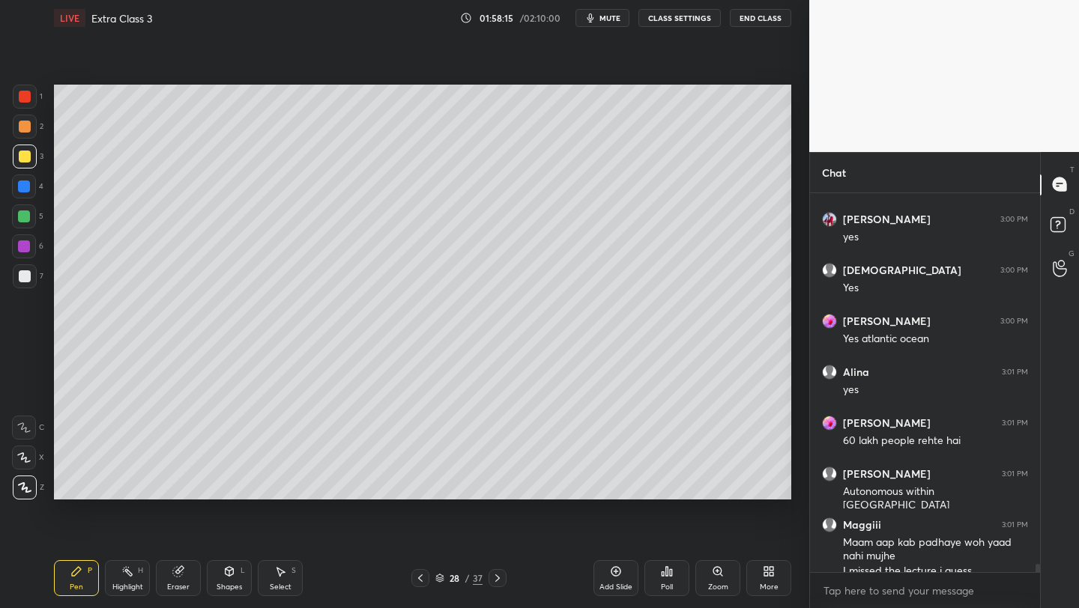
scroll to position [17549, 0]
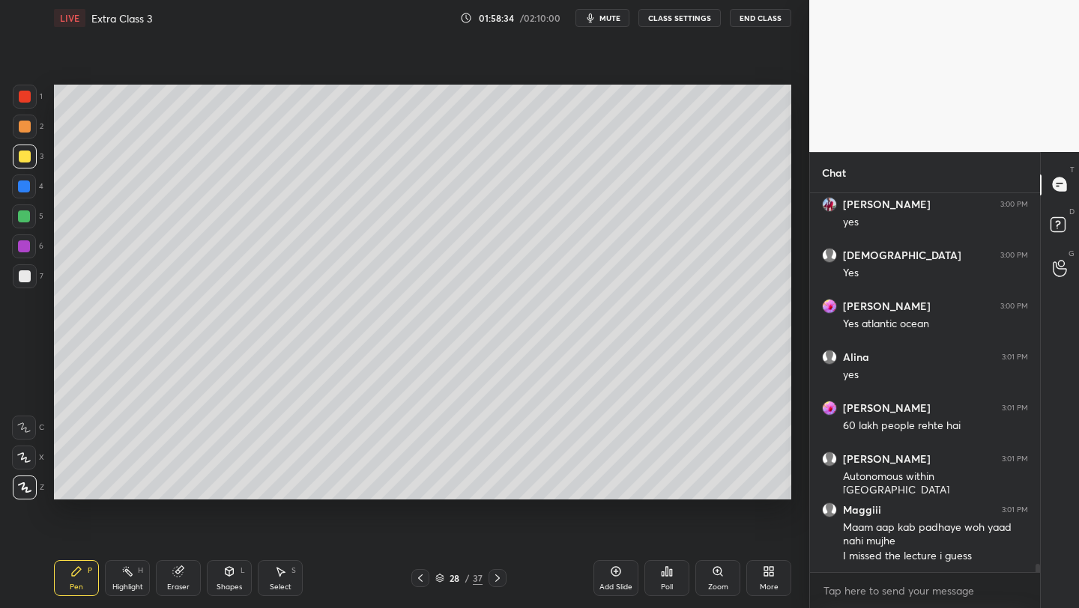
drag, startPoint x: 22, startPoint y: 213, endPoint x: 46, endPoint y: 234, distance: 31.3
click at [24, 214] on div at bounding box center [24, 217] width 12 height 12
click at [593, 502] on div "Setting up your live class Poll for secs No correct answer Start poll" at bounding box center [422, 292] width 749 height 512
click at [610, 510] on div "Setting up your live class Poll for secs No correct answer Start poll" at bounding box center [422, 292] width 749 height 512
click at [20, 154] on div at bounding box center [25, 157] width 12 height 12
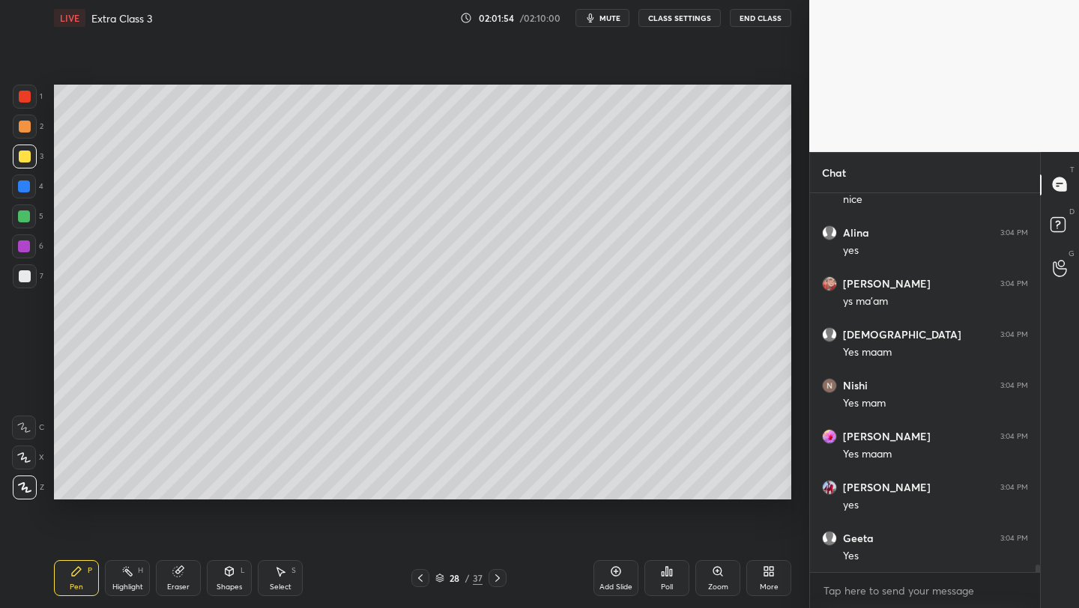
scroll to position [18007, 0]
click at [745, 15] on button "End Class" at bounding box center [760, 18] width 61 height 18
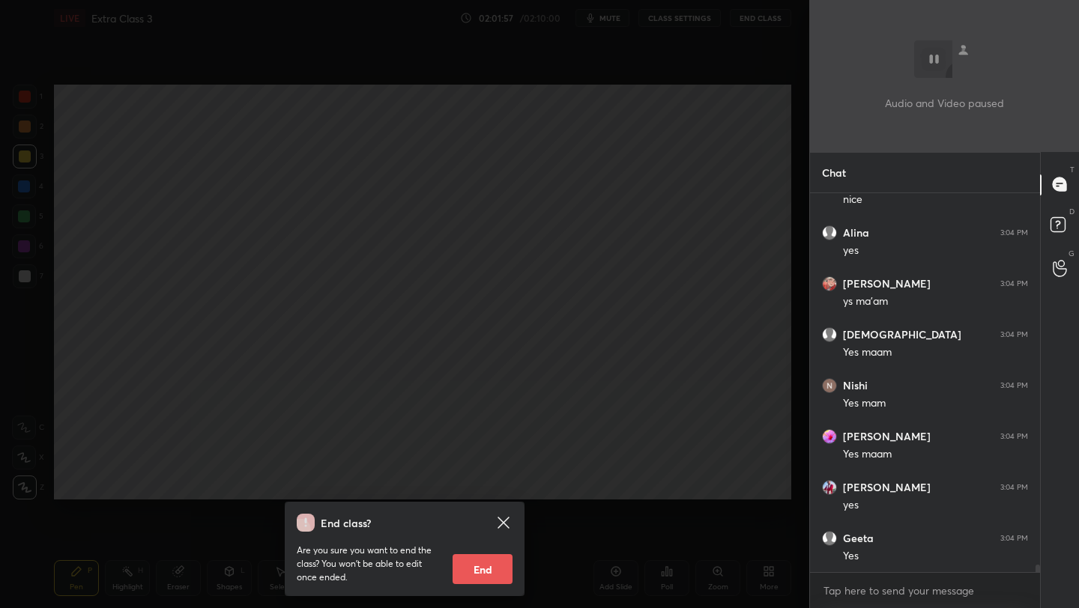
click at [471, 570] on button "End" at bounding box center [483, 569] width 60 height 30
type textarea "x"
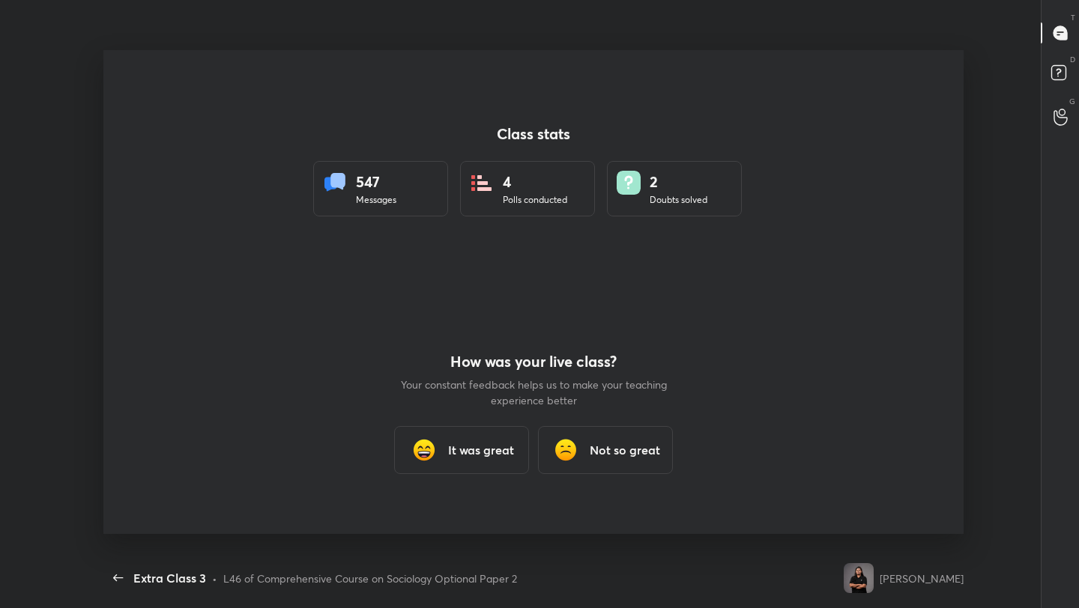
scroll to position [0, 0]
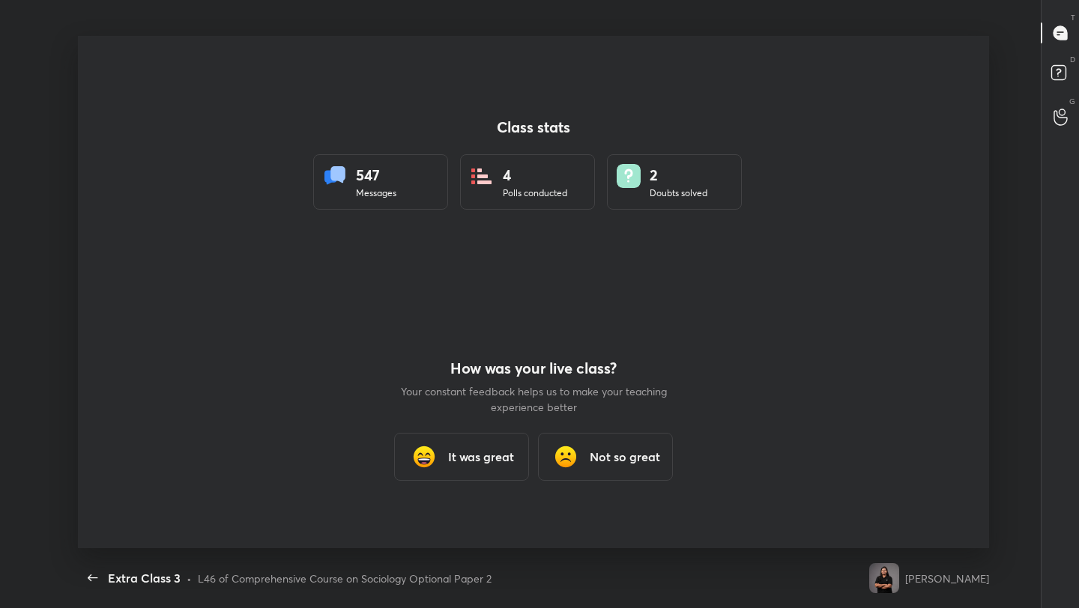
click at [510, 454] on h3 "It was great" at bounding box center [481, 457] width 66 height 18
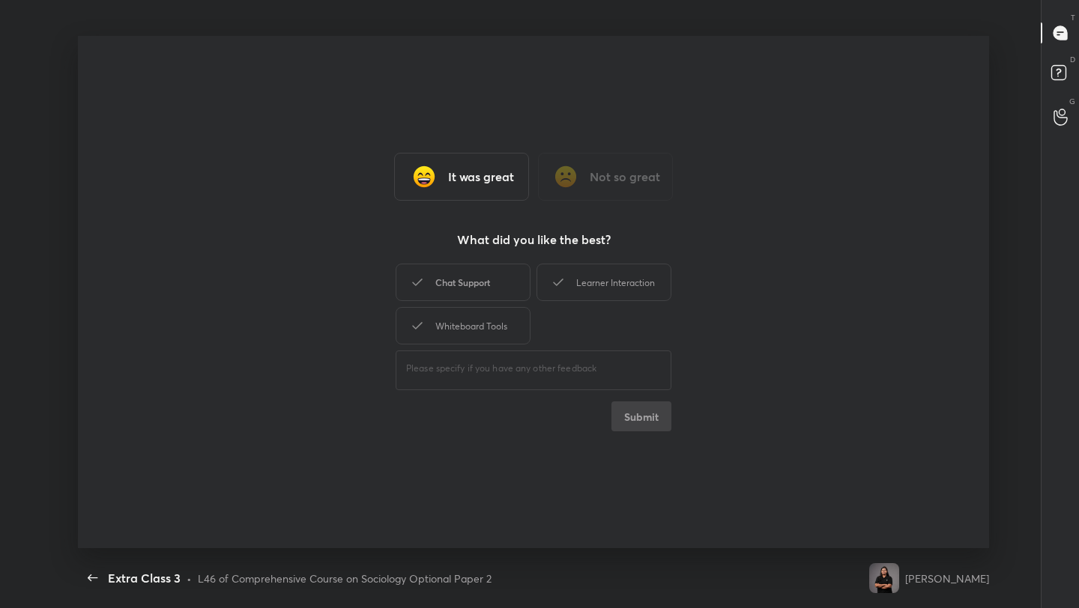
click at [484, 298] on div "Chat Support" at bounding box center [463, 282] width 135 height 37
click at [566, 282] on icon at bounding box center [558, 282] width 18 height 18
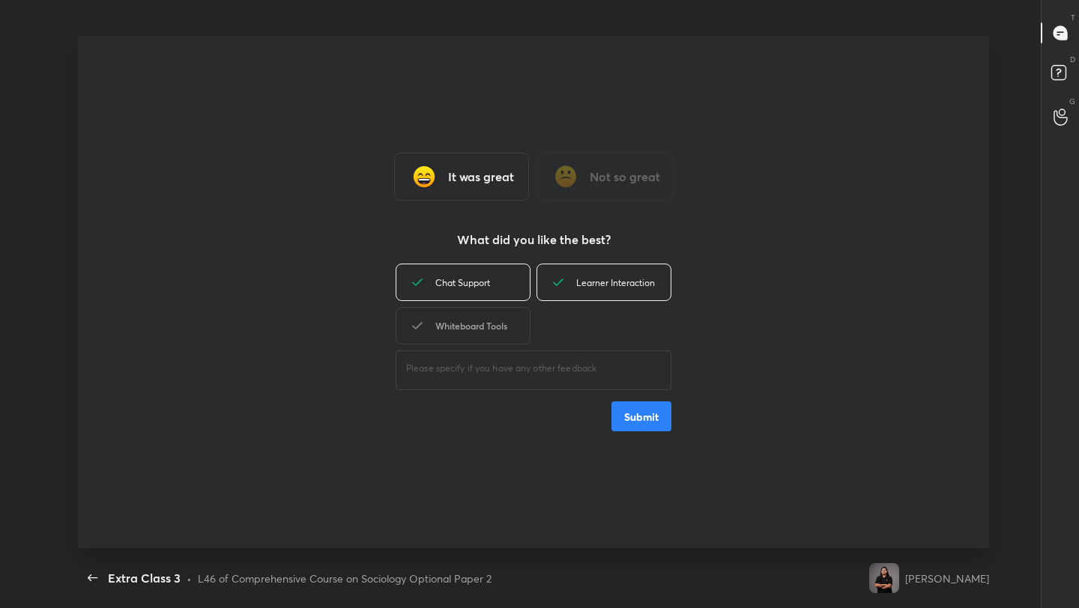
click at [489, 312] on div "Whiteboard Tools" at bounding box center [463, 325] width 135 height 37
click at [643, 421] on button "Submit" at bounding box center [641, 417] width 60 height 30
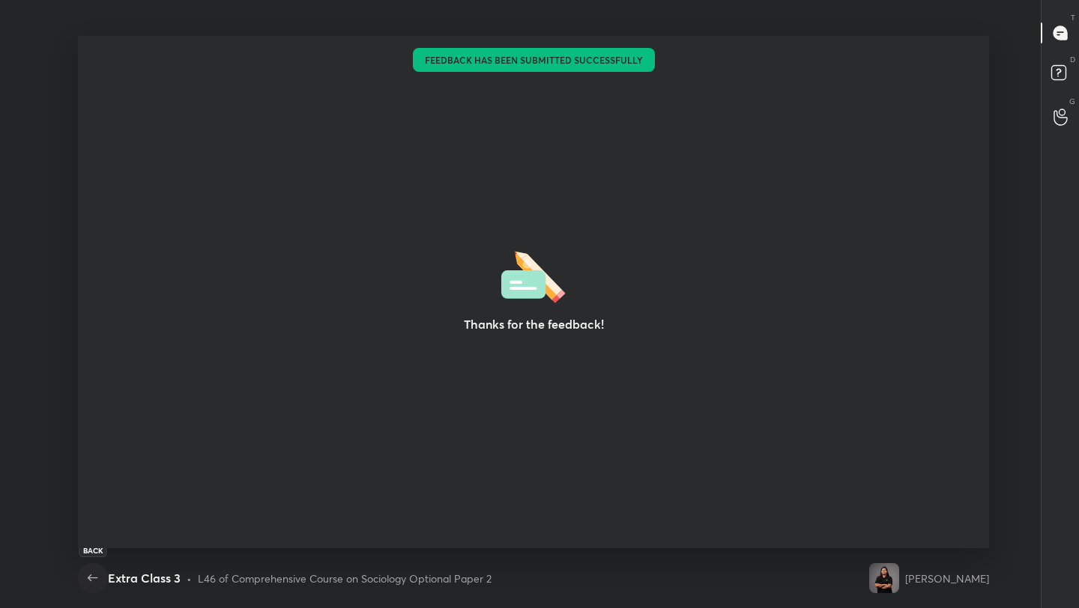
click at [91, 576] on icon "button" at bounding box center [93, 578] width 18 height 18
click at [127, 578] on div "Extra Class 3" at bounding box center [144, 578] width 73 height 18
